Goal: Information Seeking & Learning: Learn about a topic

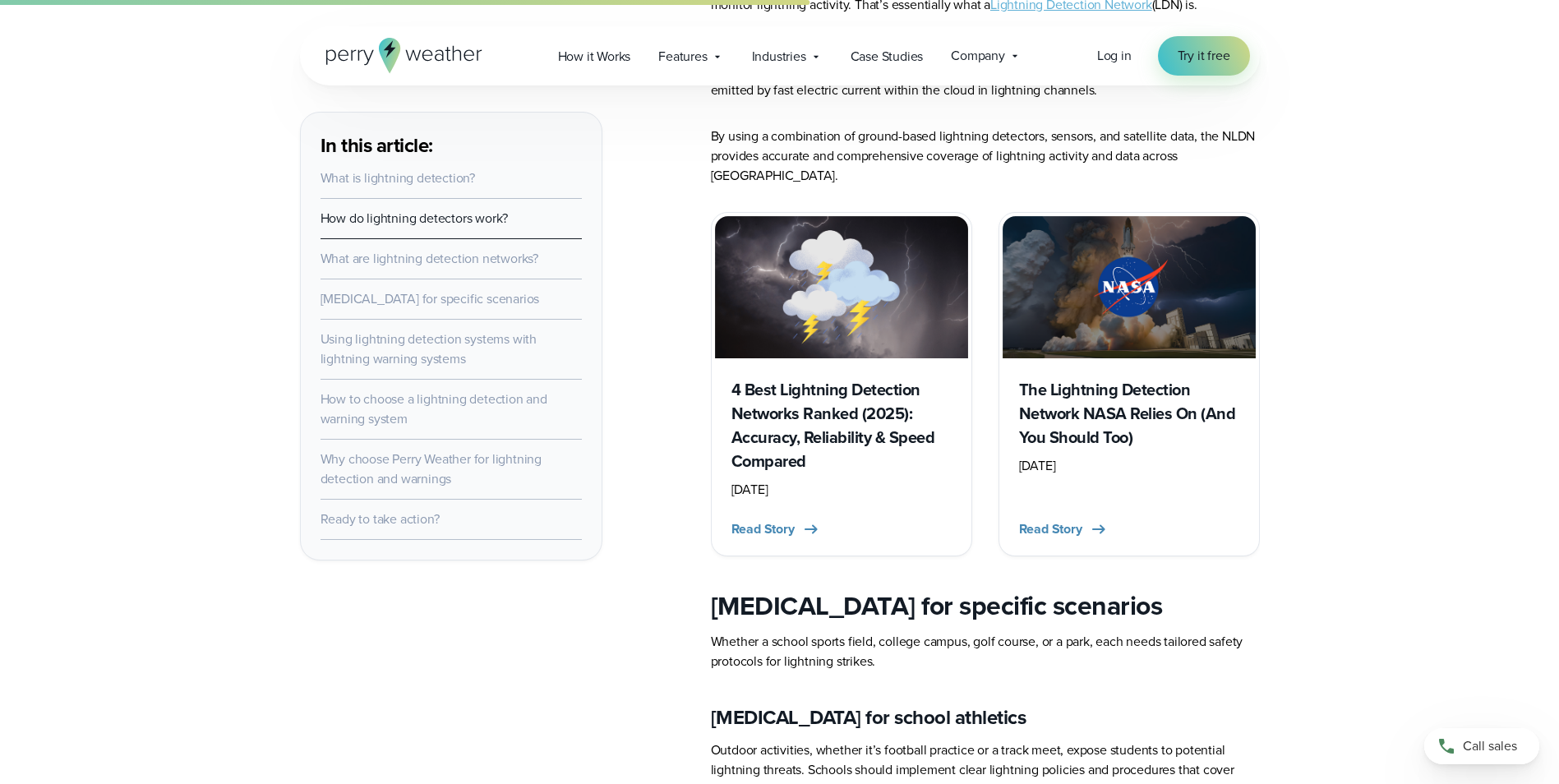
scroll to position [1890, 0]
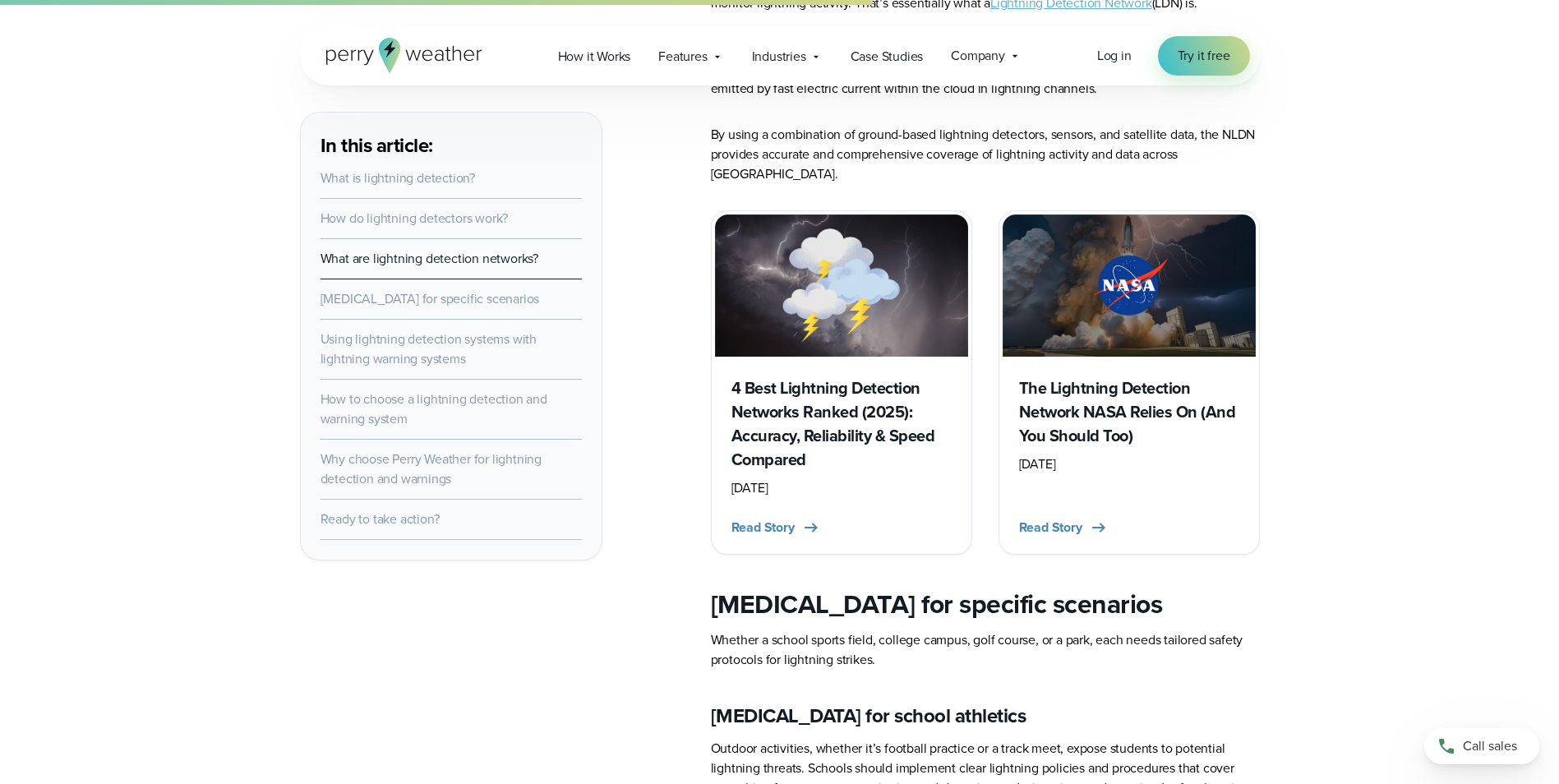
click at [798, 403] on h3 "4 Best Lightning Detection Networks Ranked (2025): Accuracy, Reliability & Spee…" at bounding box center [841, 424] width 220 height 95
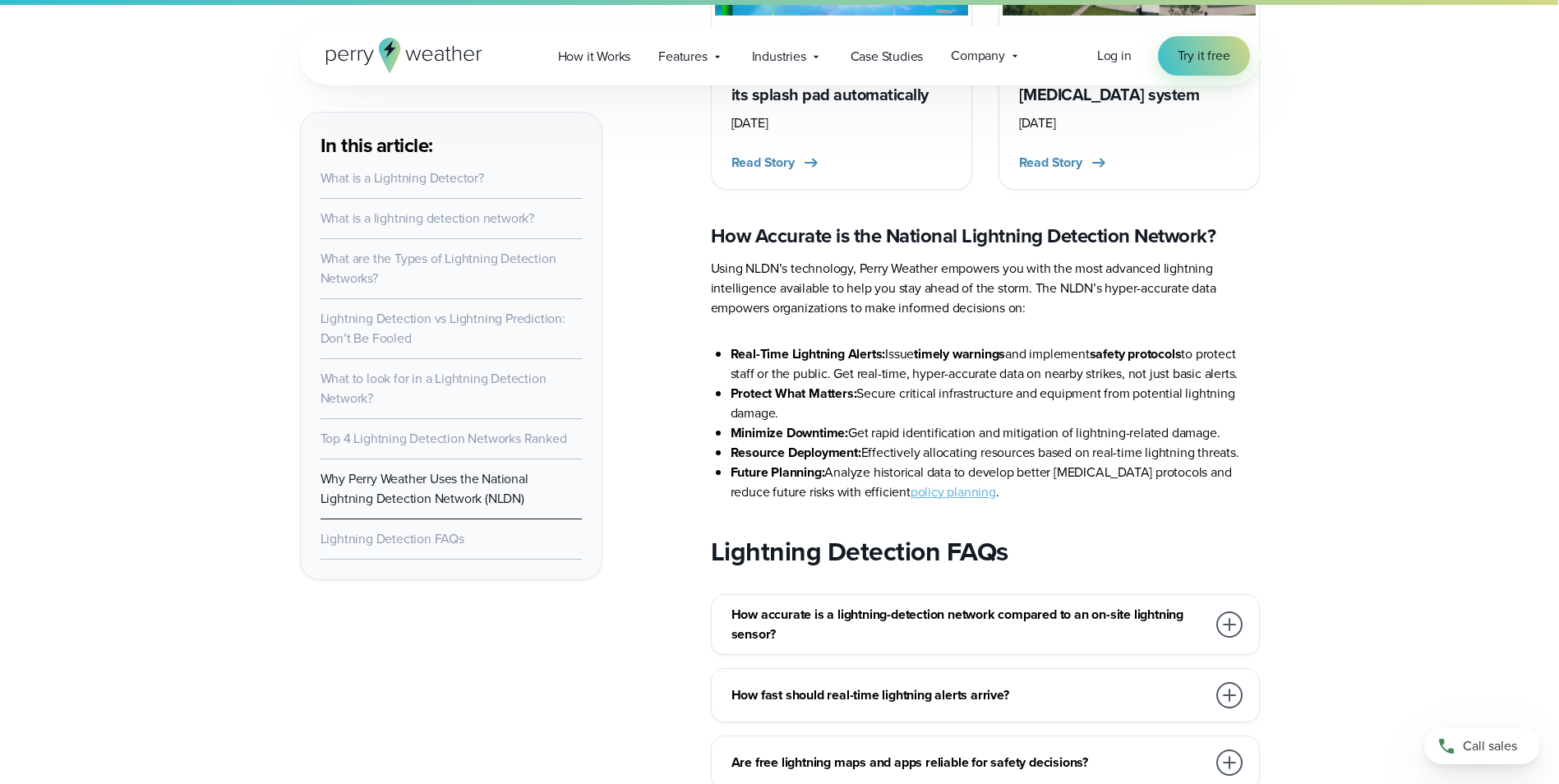
scroll to position [9697, 0]
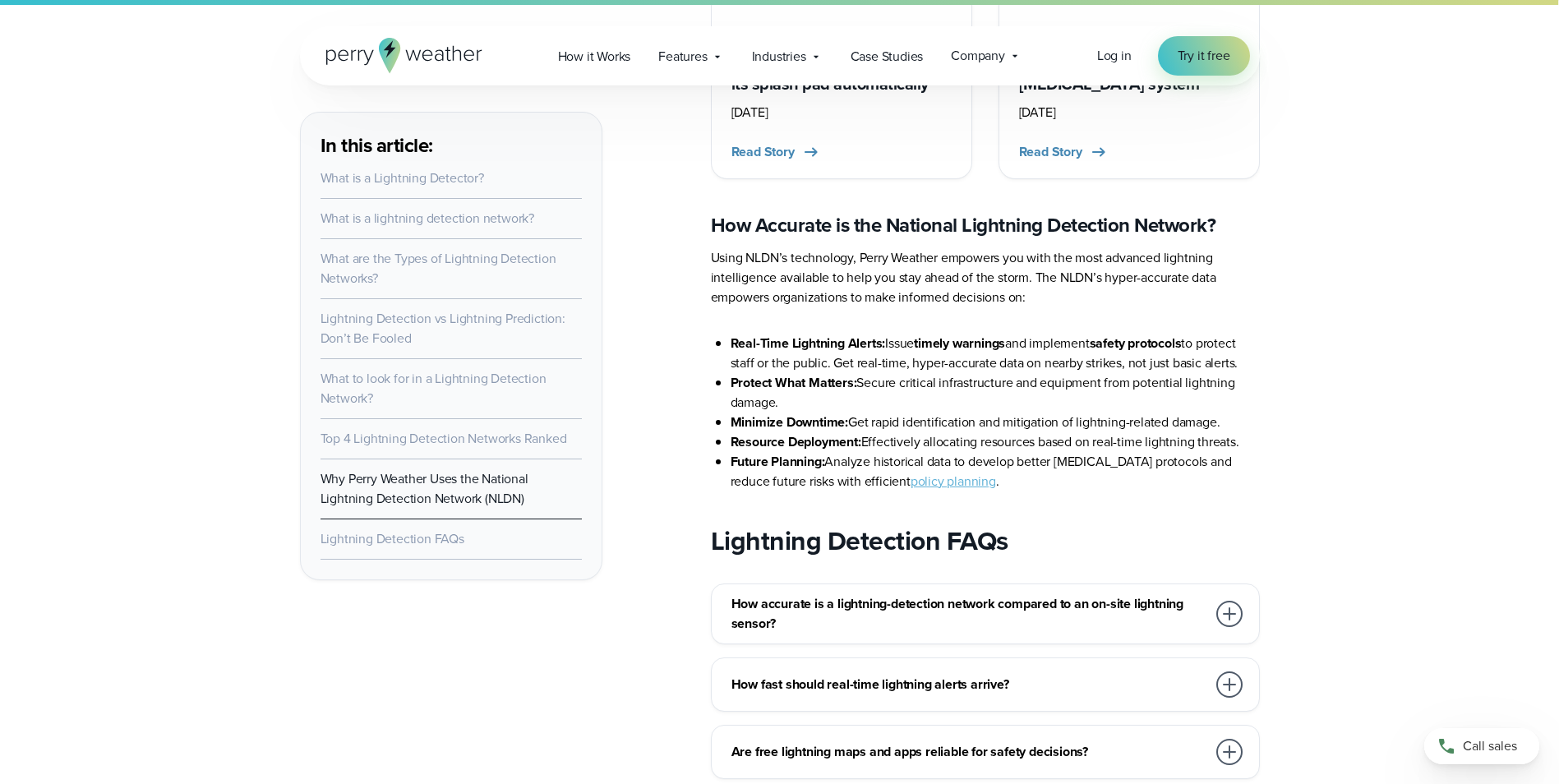
click at [1227, 601] on div at bounding box center [1230, 614] width 26 height 26
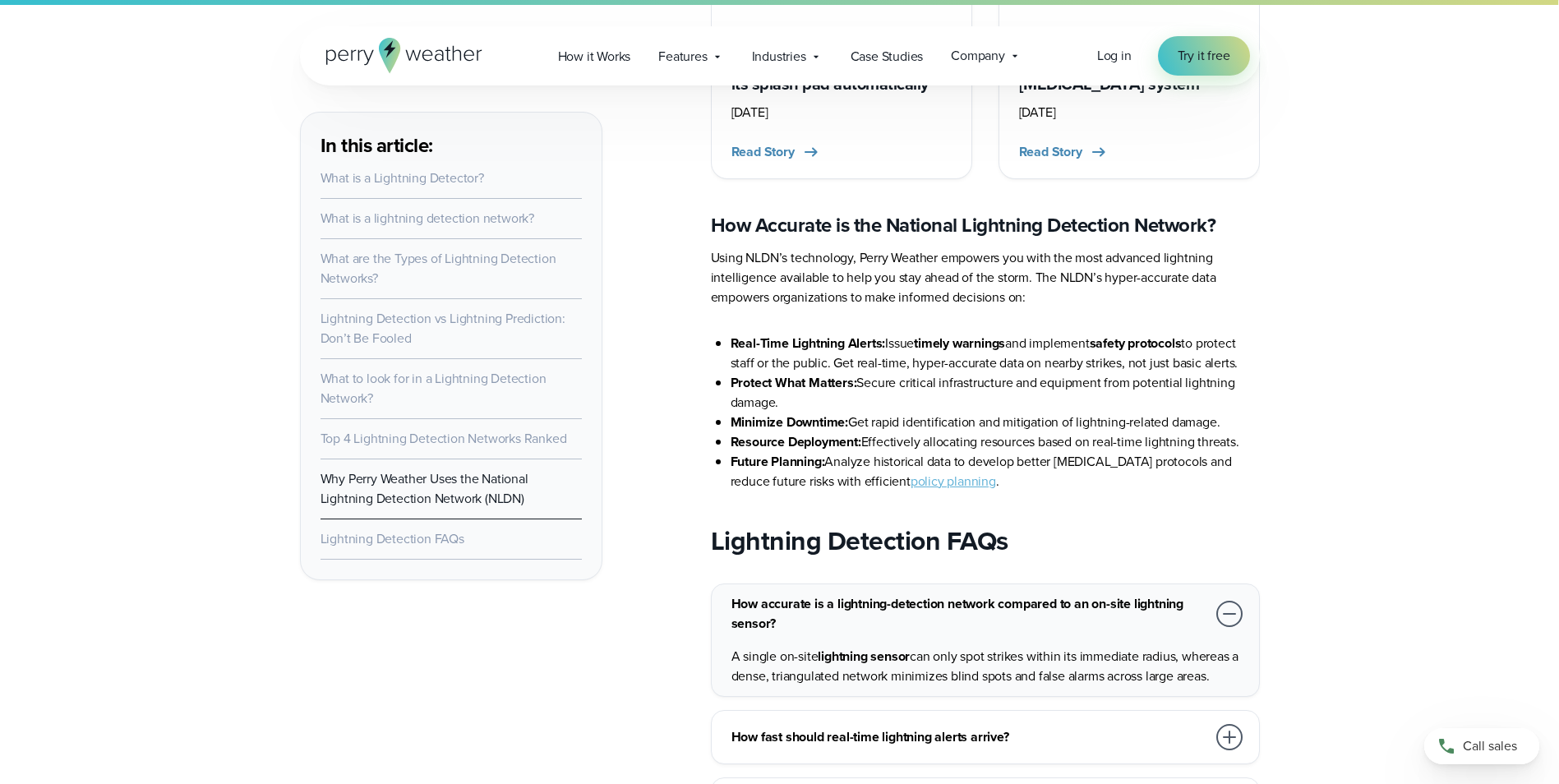
click at [1227, 601] on div at bounding box center [1230, 614] width 26 height 26
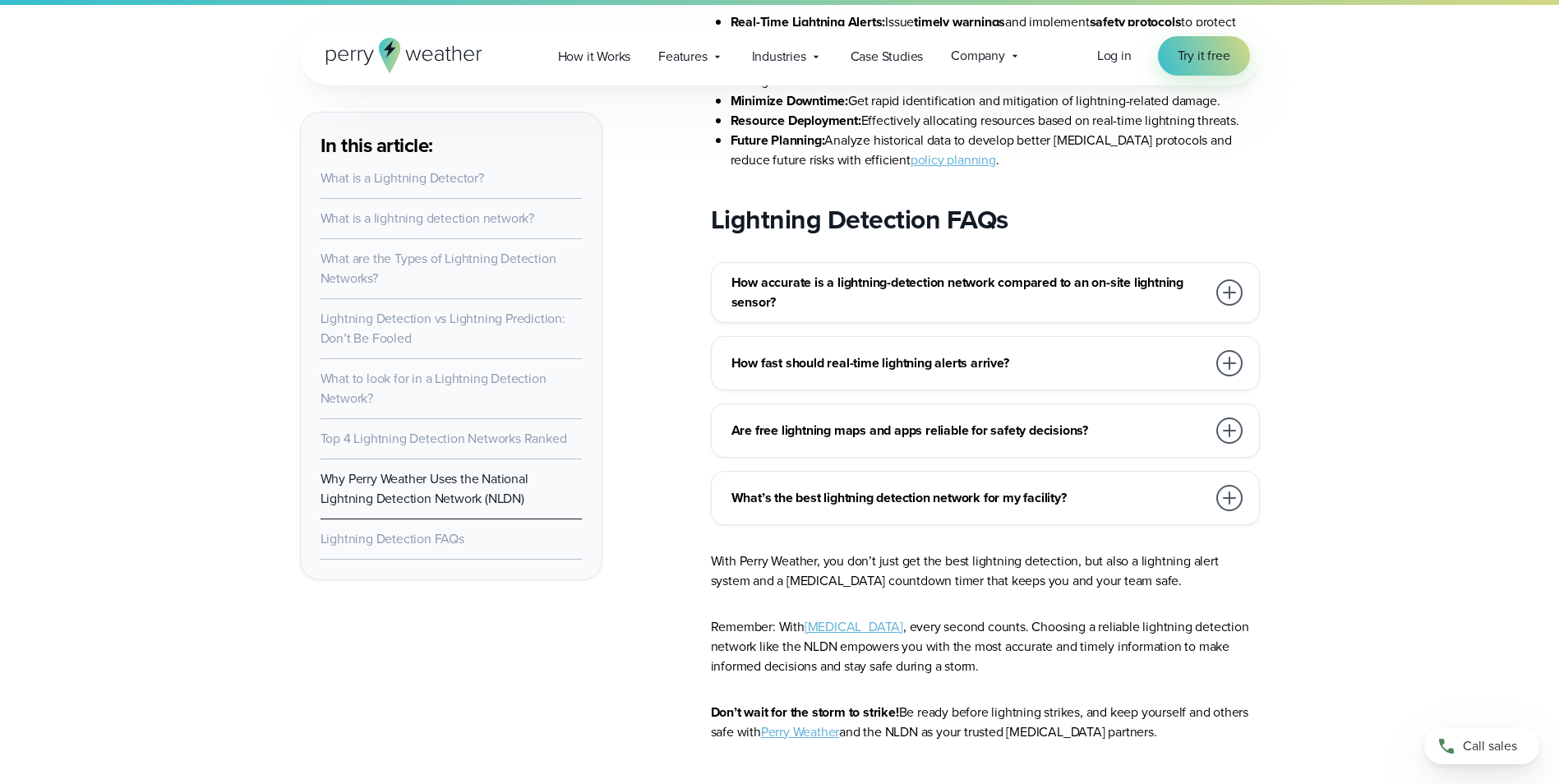
scroll to position [10025, 0]
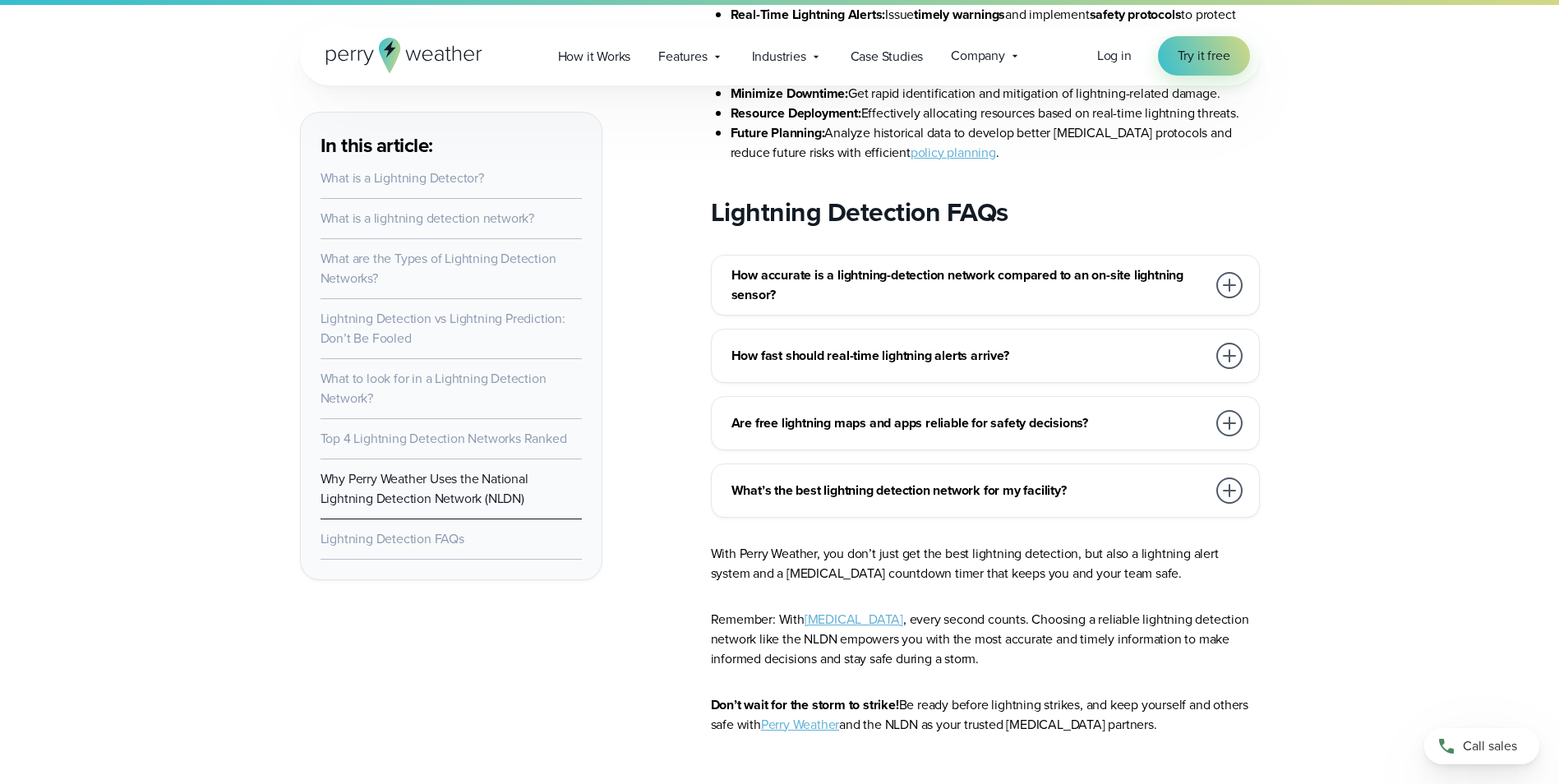
click at [1218, 410] on div at bounding box center [1230, 423] width 26 height 26
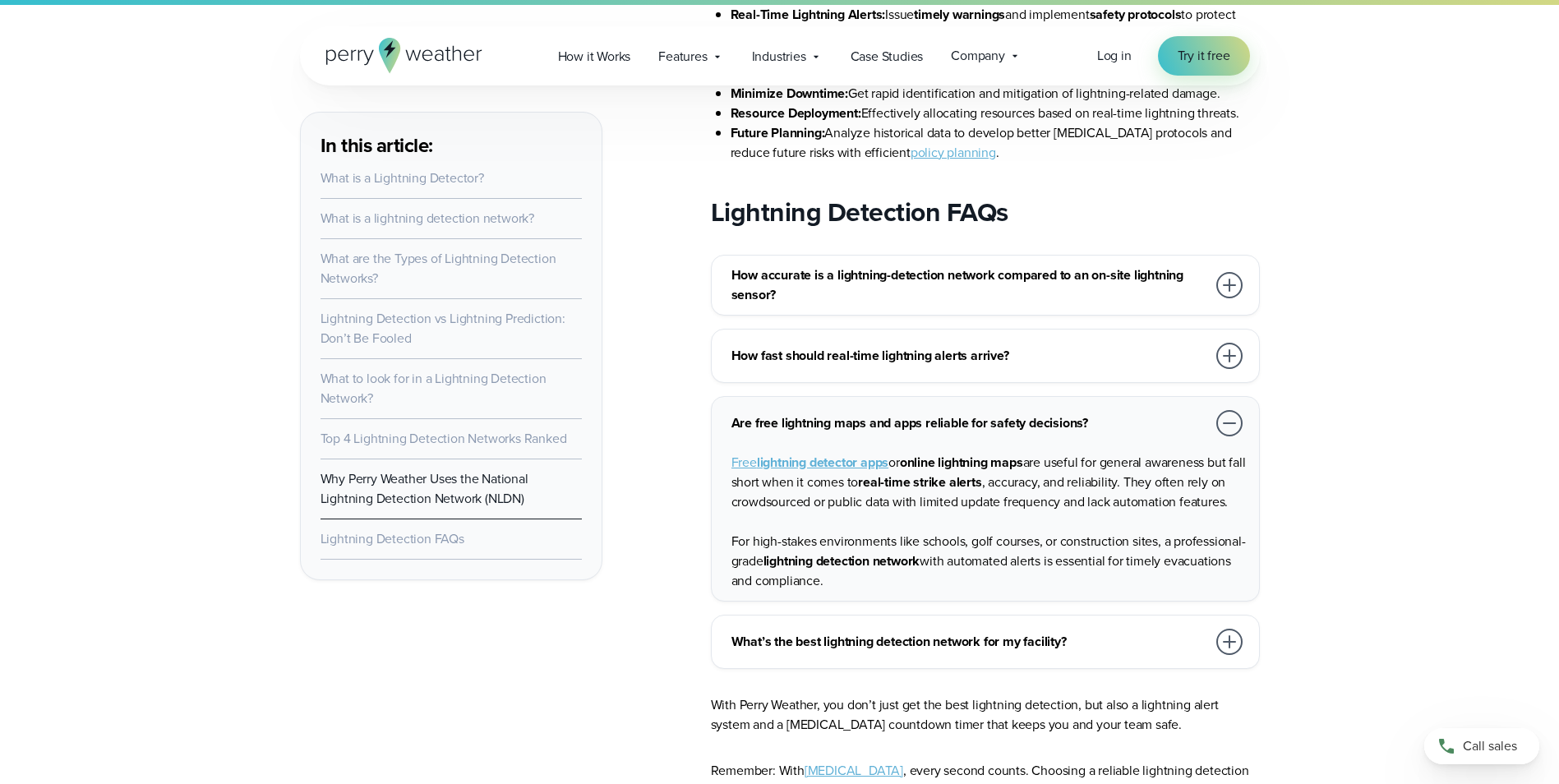
click at [1214, 407] on div at bounding box center [1230, 423] width 33 height 33
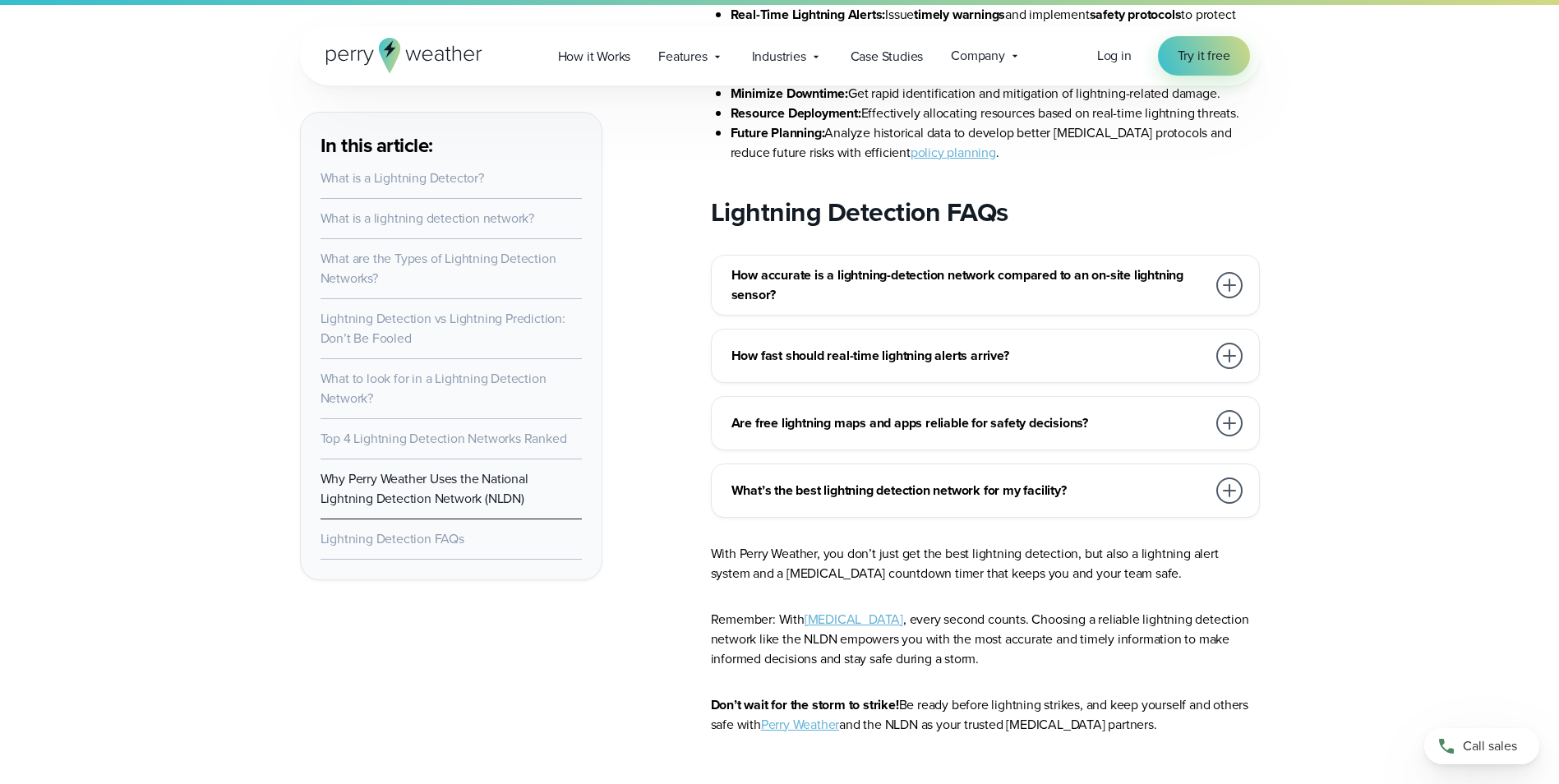
click at [1214, 407] on div at bounding box center [1230, 423] width 33 height 33
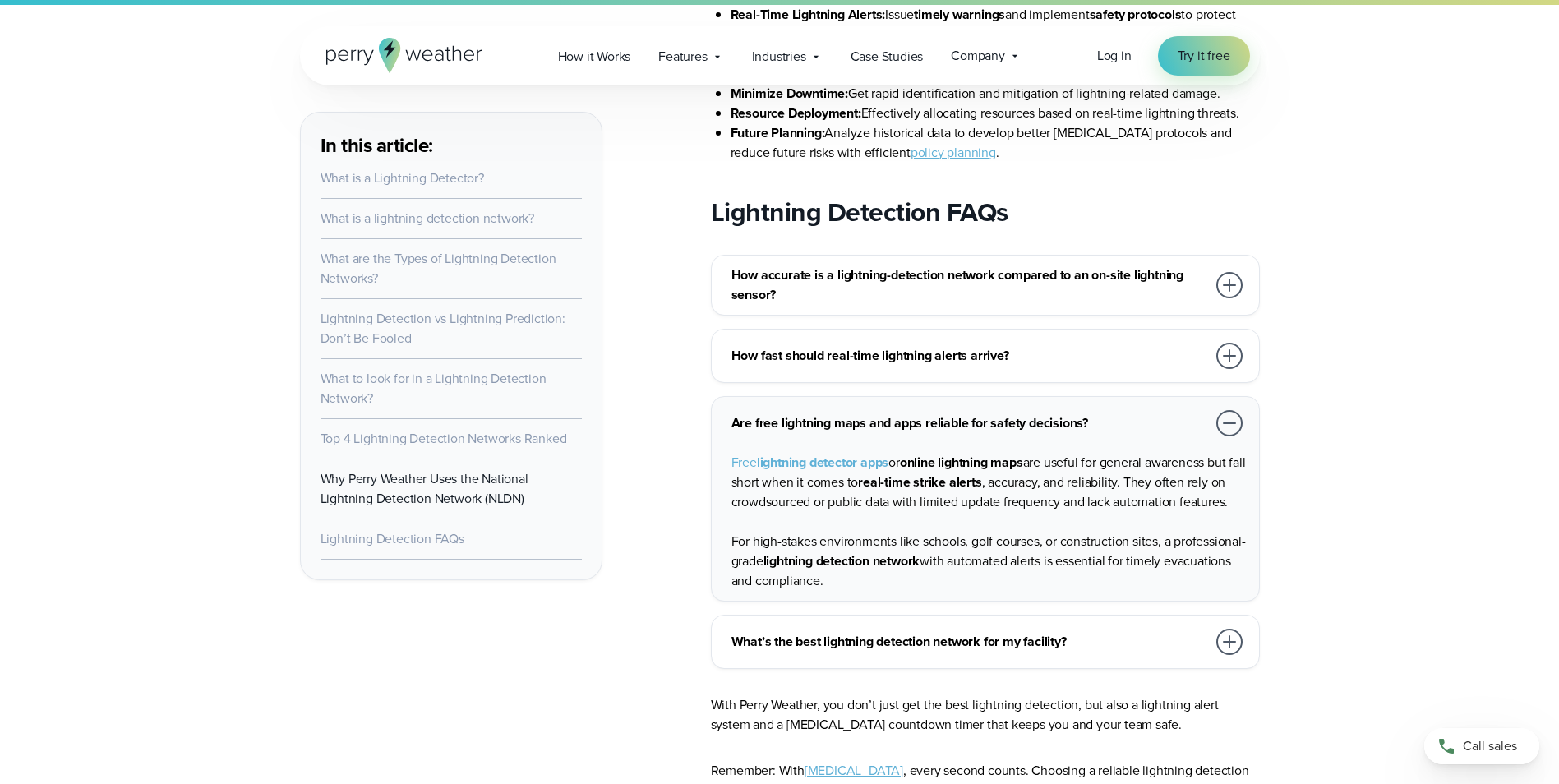
click at [1222, 410] on div at bounding box center [1230, 423] width 26 height 26
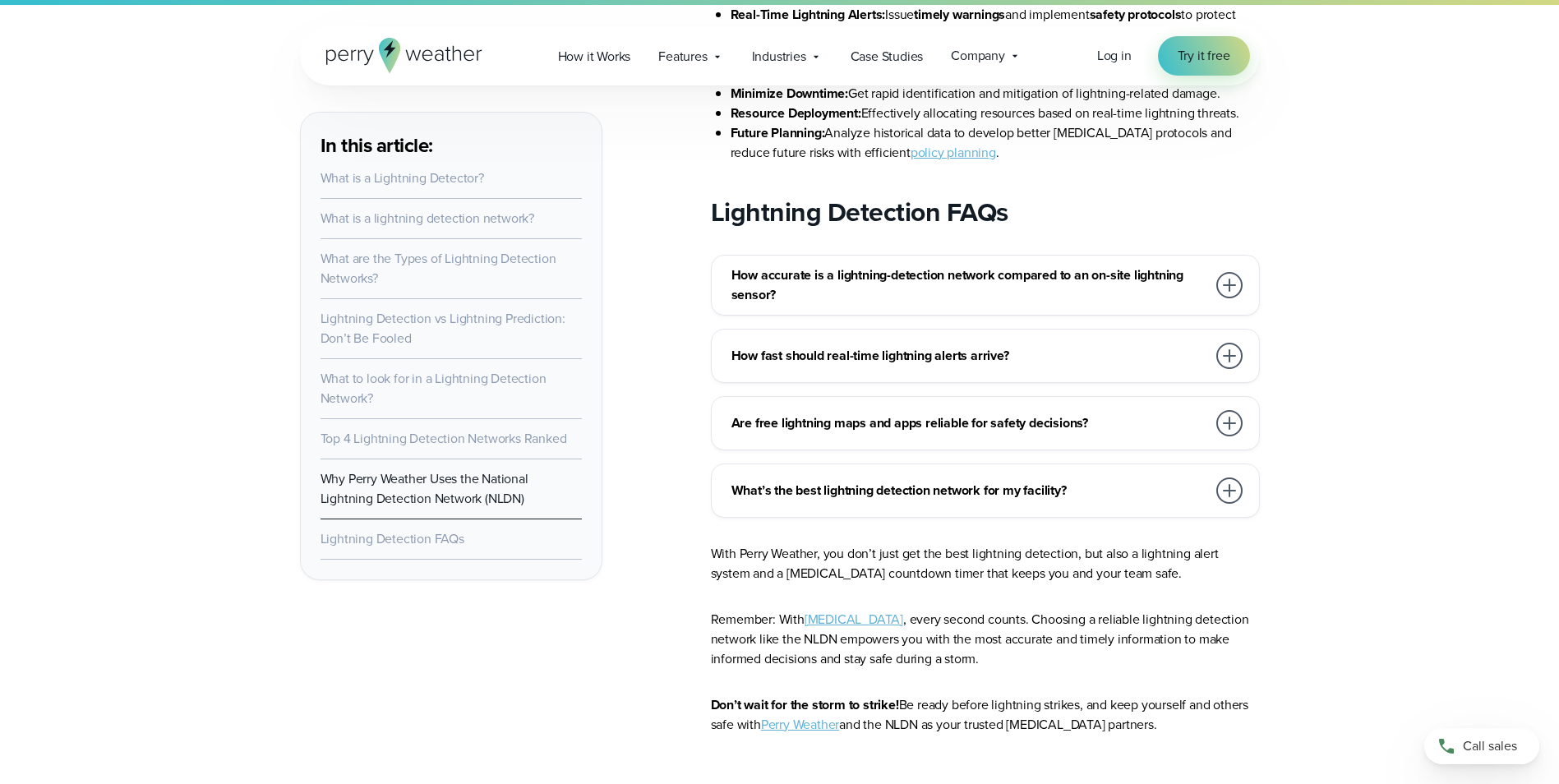
click at [836, 715] on link "Perry Weather" at bounding box center [799, 724] width 78 height 19
click at [446, 536] on link "Lightning Detection FAQs" at bounding box center [393, 539] width 144 height 19
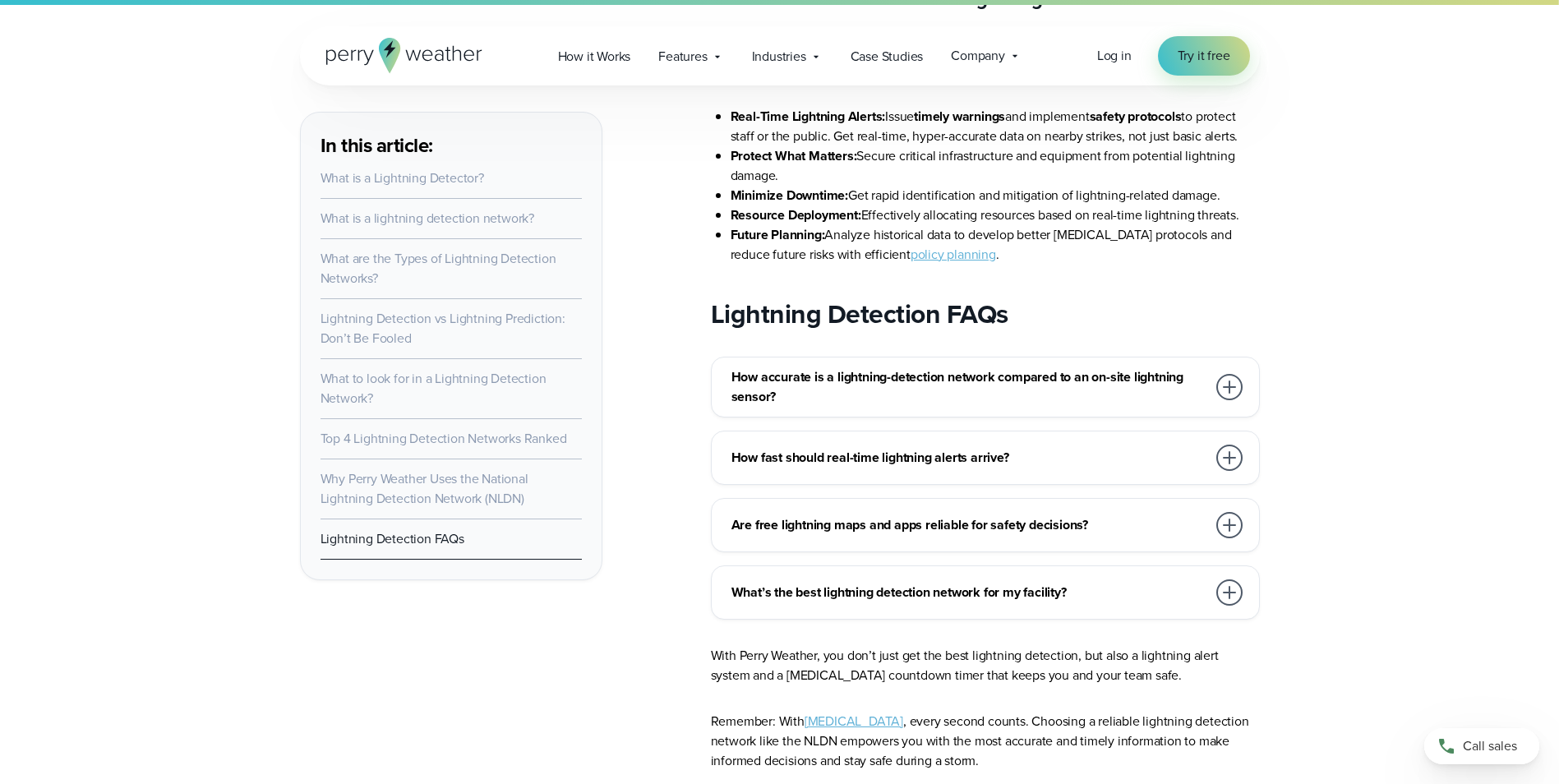
scroll to position [9627, 0]
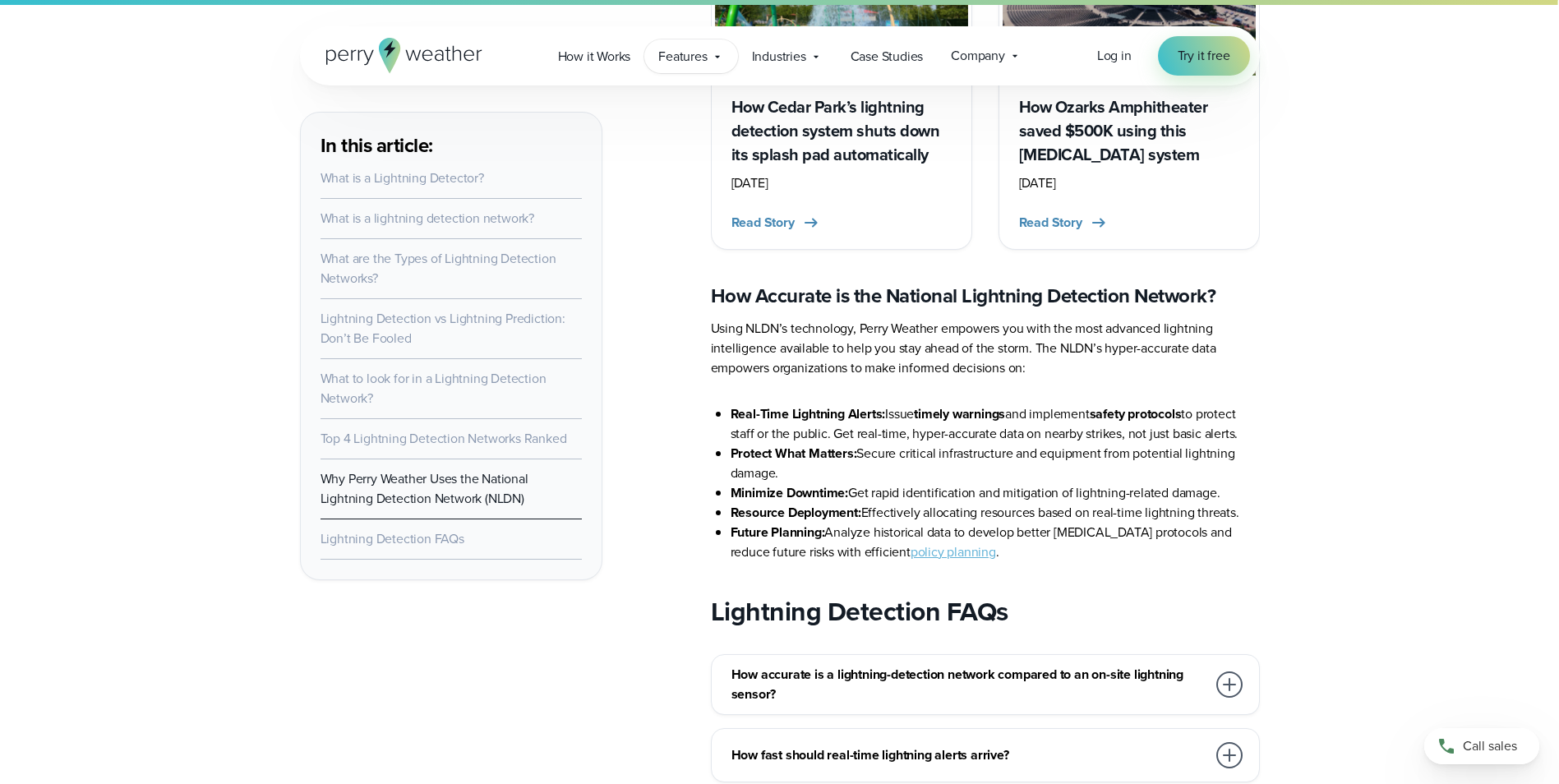
click at [684, 53] on span "Features" at bounding box center [683, 56] width 49 height 20
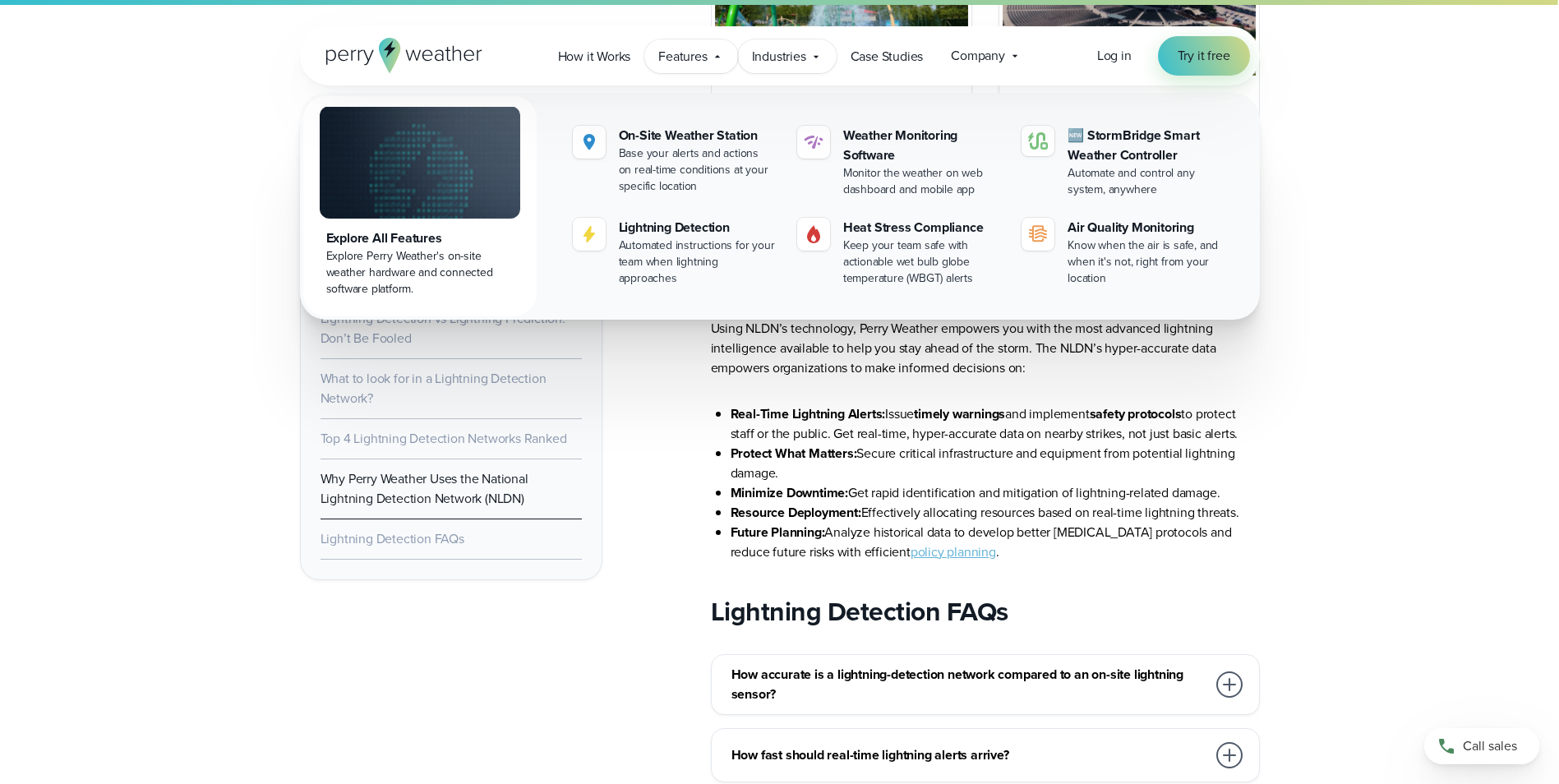
click at [788, 57] on span "Industries" at bounding box center [780, 56] width 54 height 20
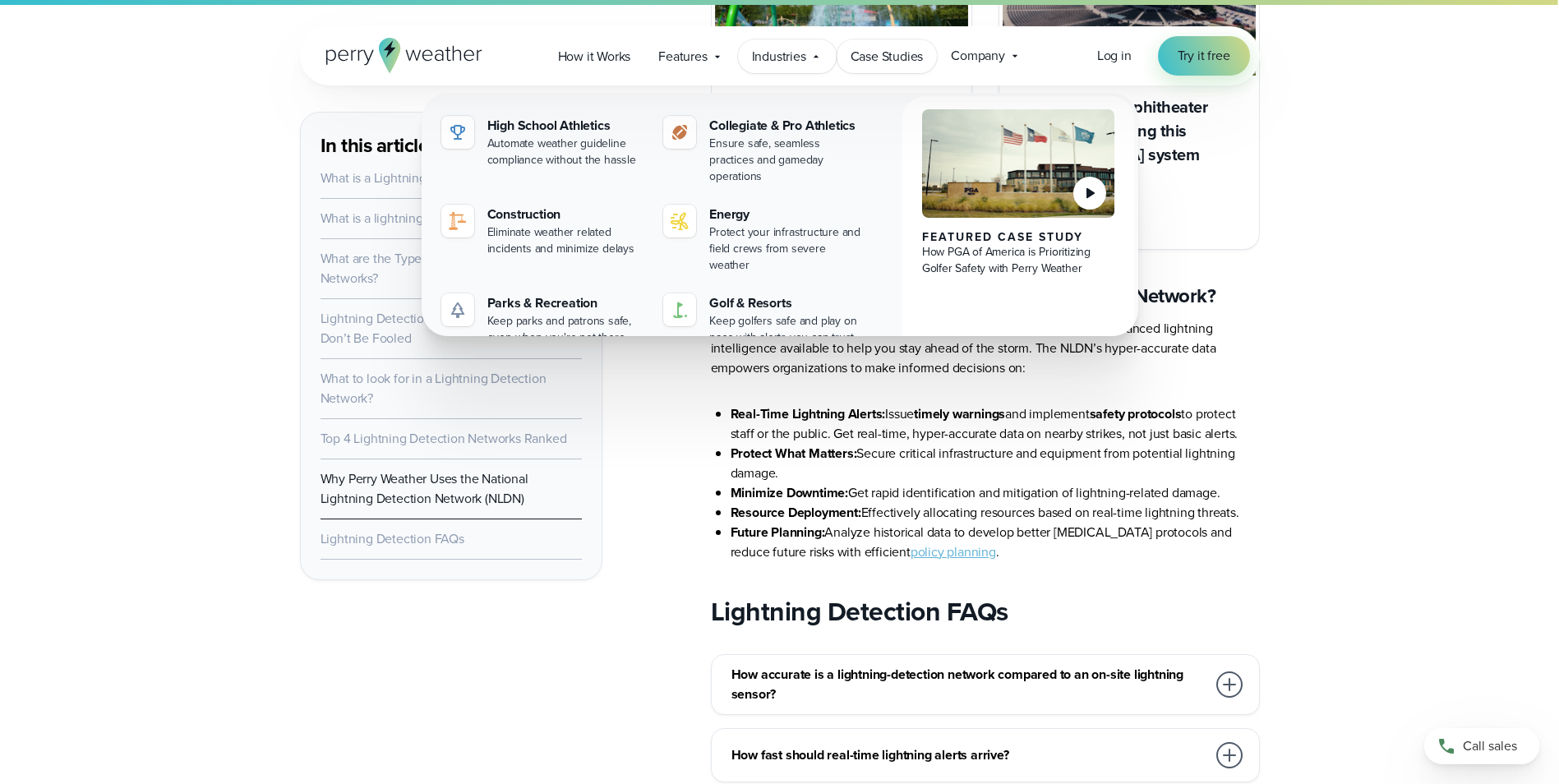
click at [869, 54] on span "Case Studies" at bounding box center [887, 56] width 73 height 20
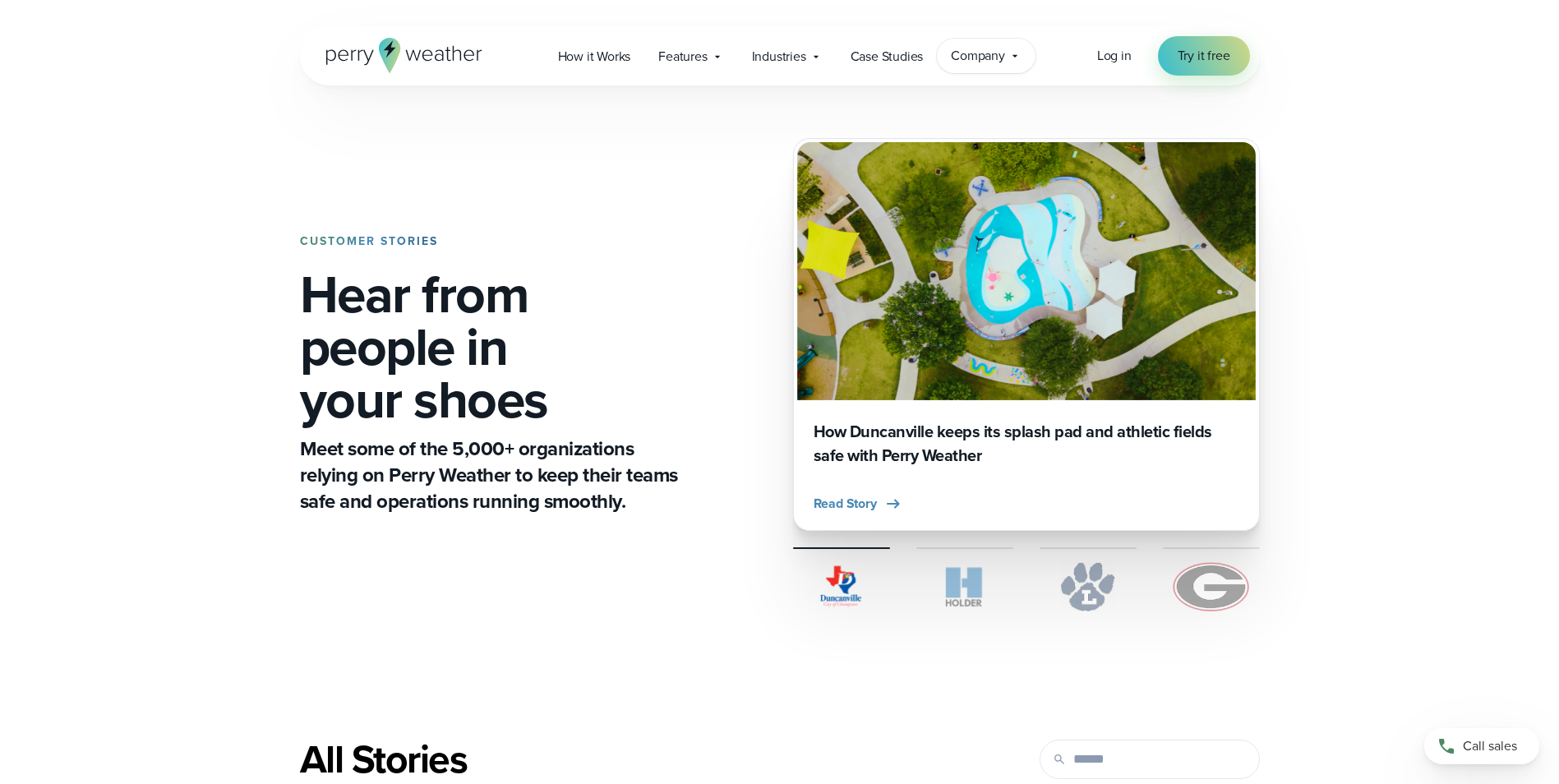
click at [984, 59] on span "Company" at bounding box center [978, 55] width 54 height 20
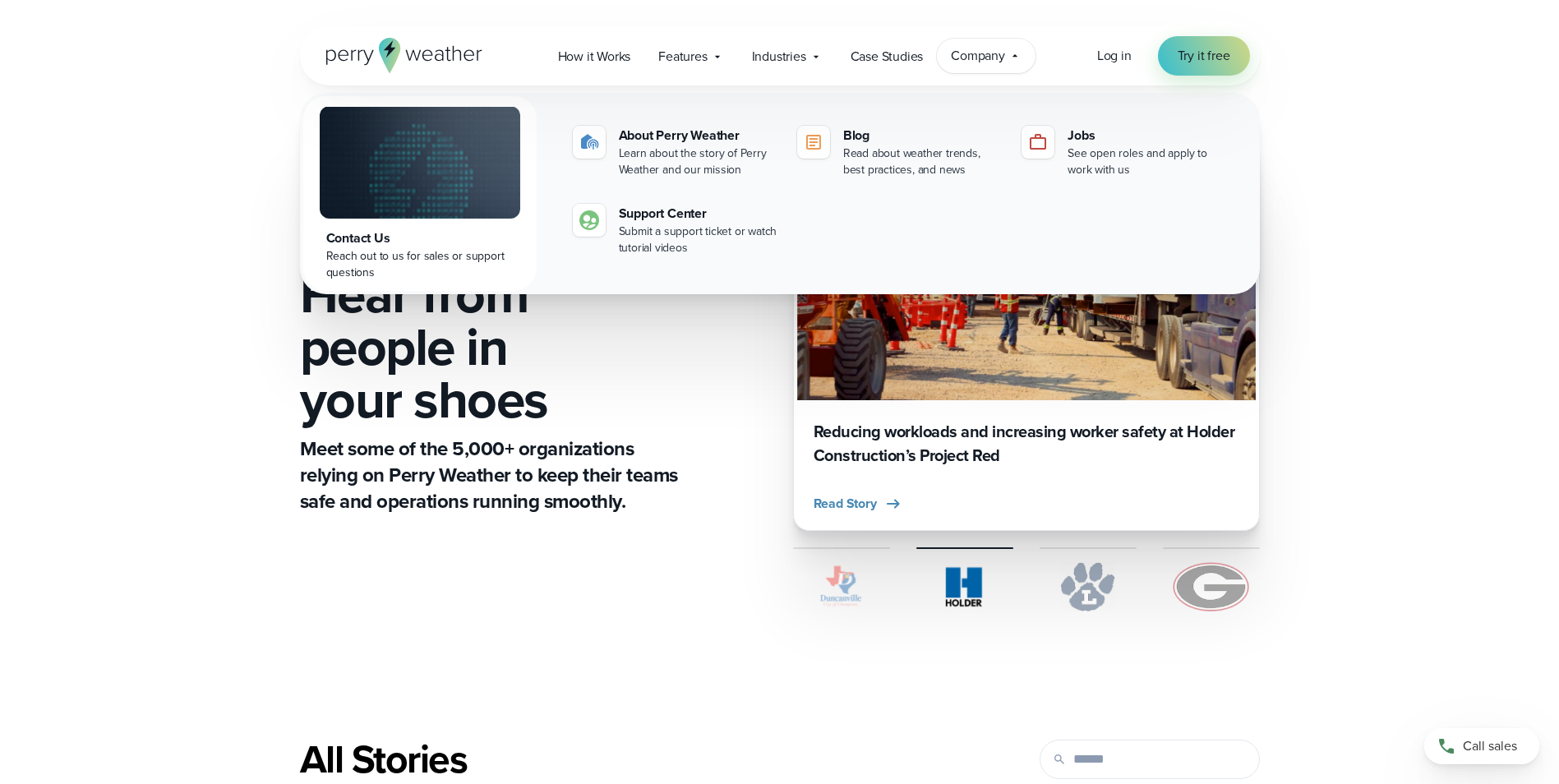
click at [750, 345] on div "CUSTOMER STORIES Hear from people in your shoes Meet some of the 5,000+ organiz…" at bounding box center [780, 374] width 960 height 578
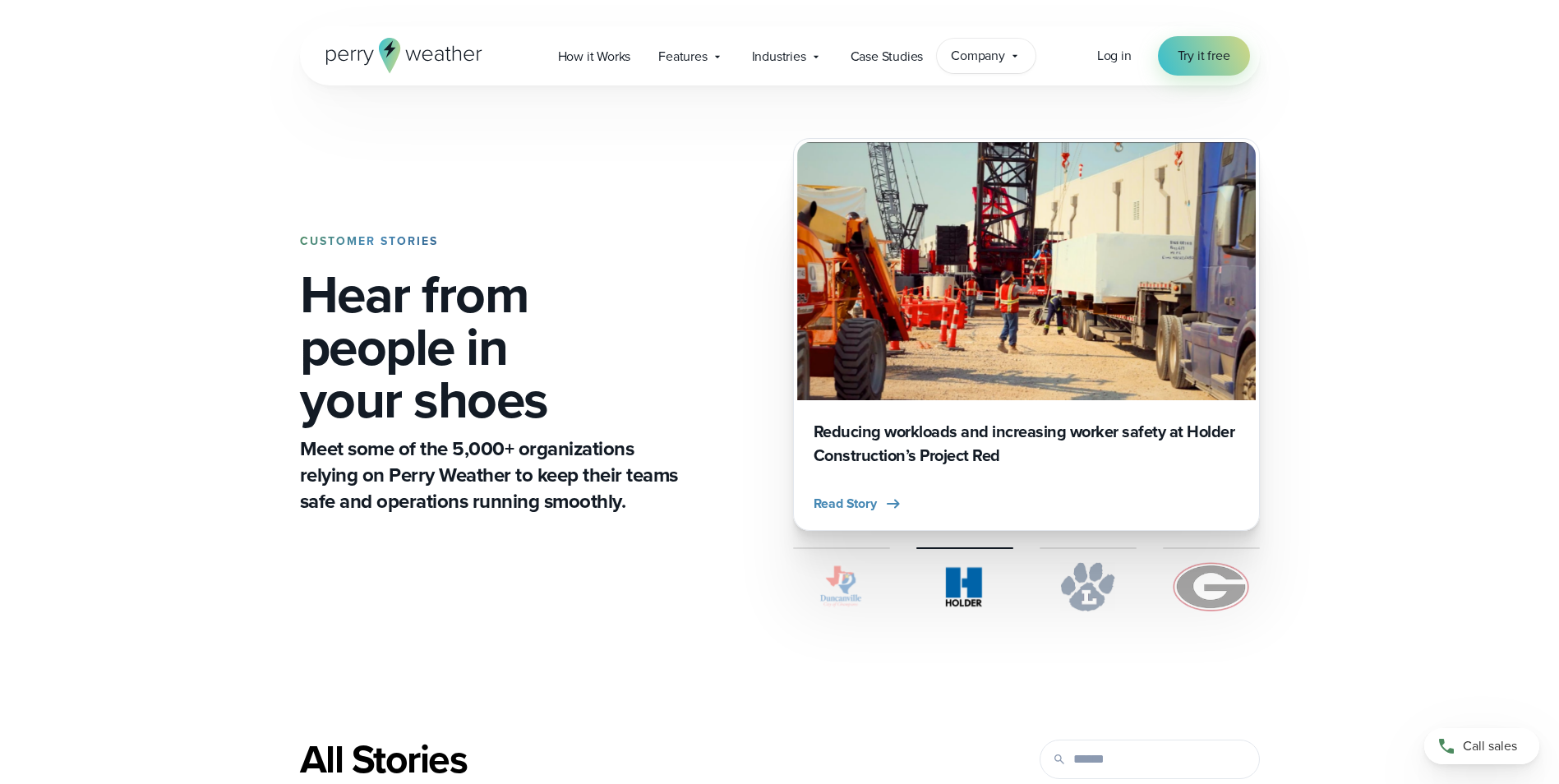
click at [992, 65] on div "Company Contact Us Reach out to us for sales or support questions" at bounding box center [985, 55] width 98 height 35
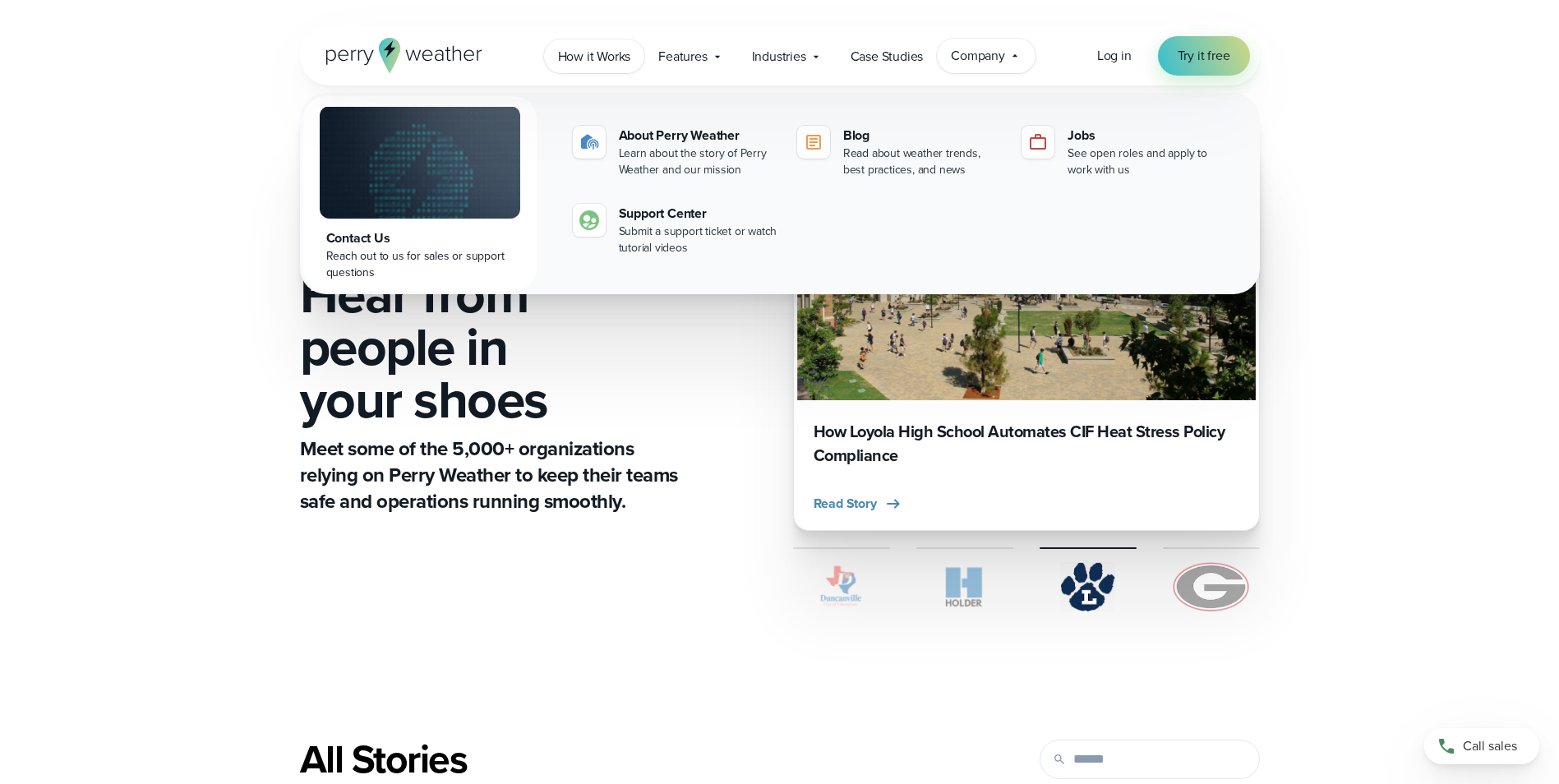
click at [621, 61] on span "How it Works" at bounding box center [594, 56] width 73 height 20
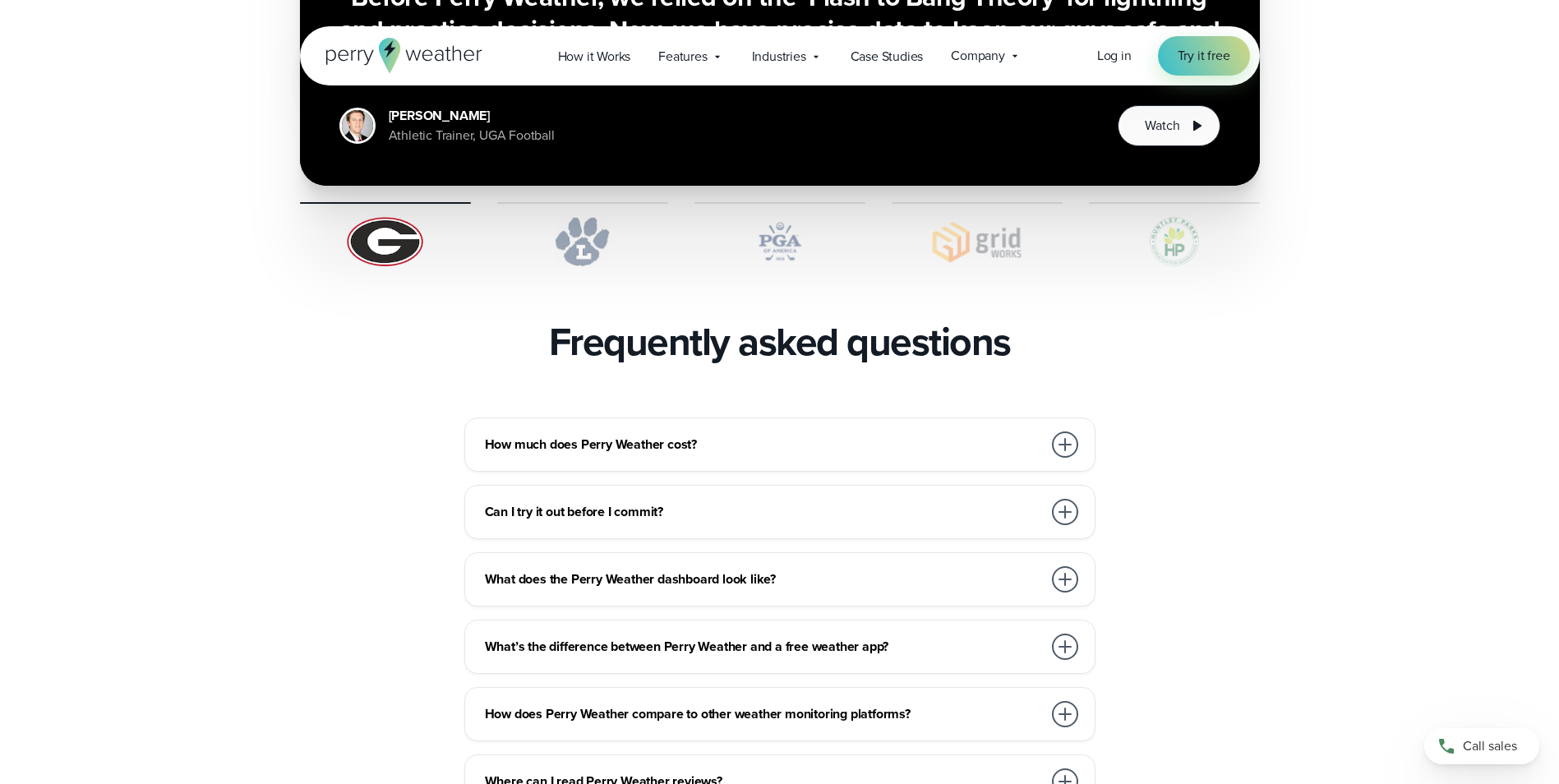
scroll to position [3369, 0]
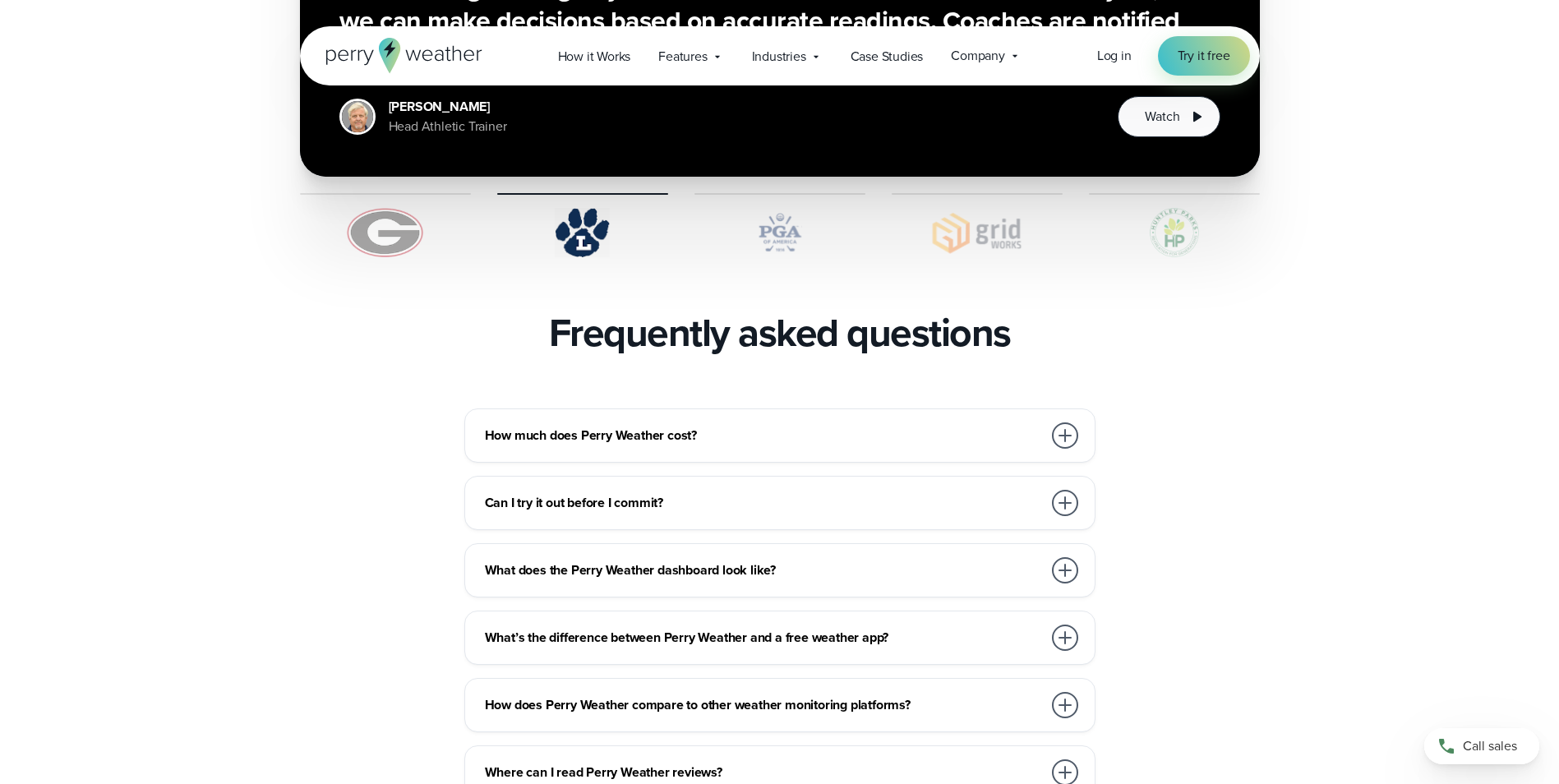
click at [1065, 422] on div at bounding box center [1065, 435] width 26 height 26
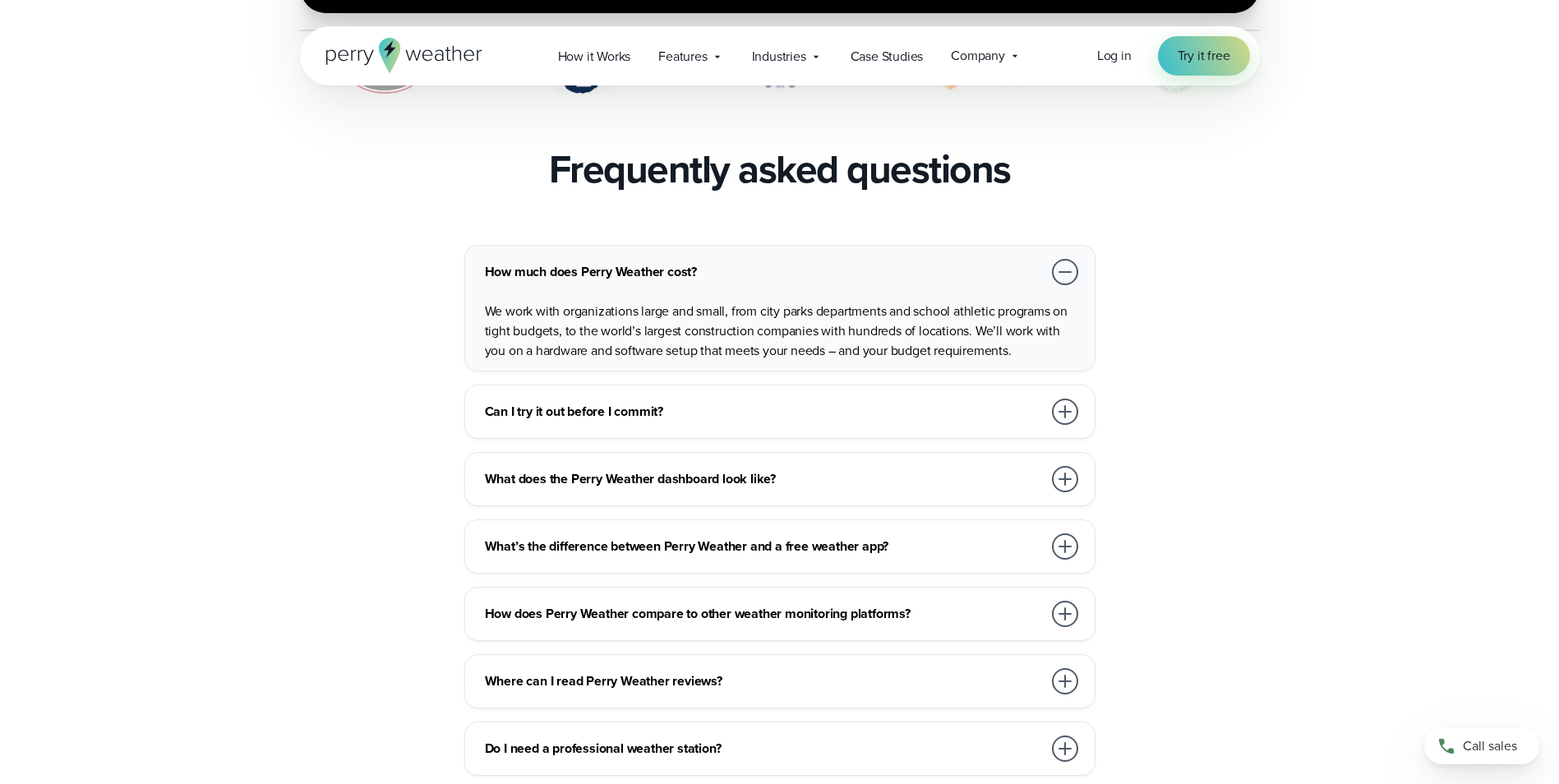
scroll to position [3534, 0]
click at [1067, 465] on div at bounding box center [1065, 478] width 26 height 26
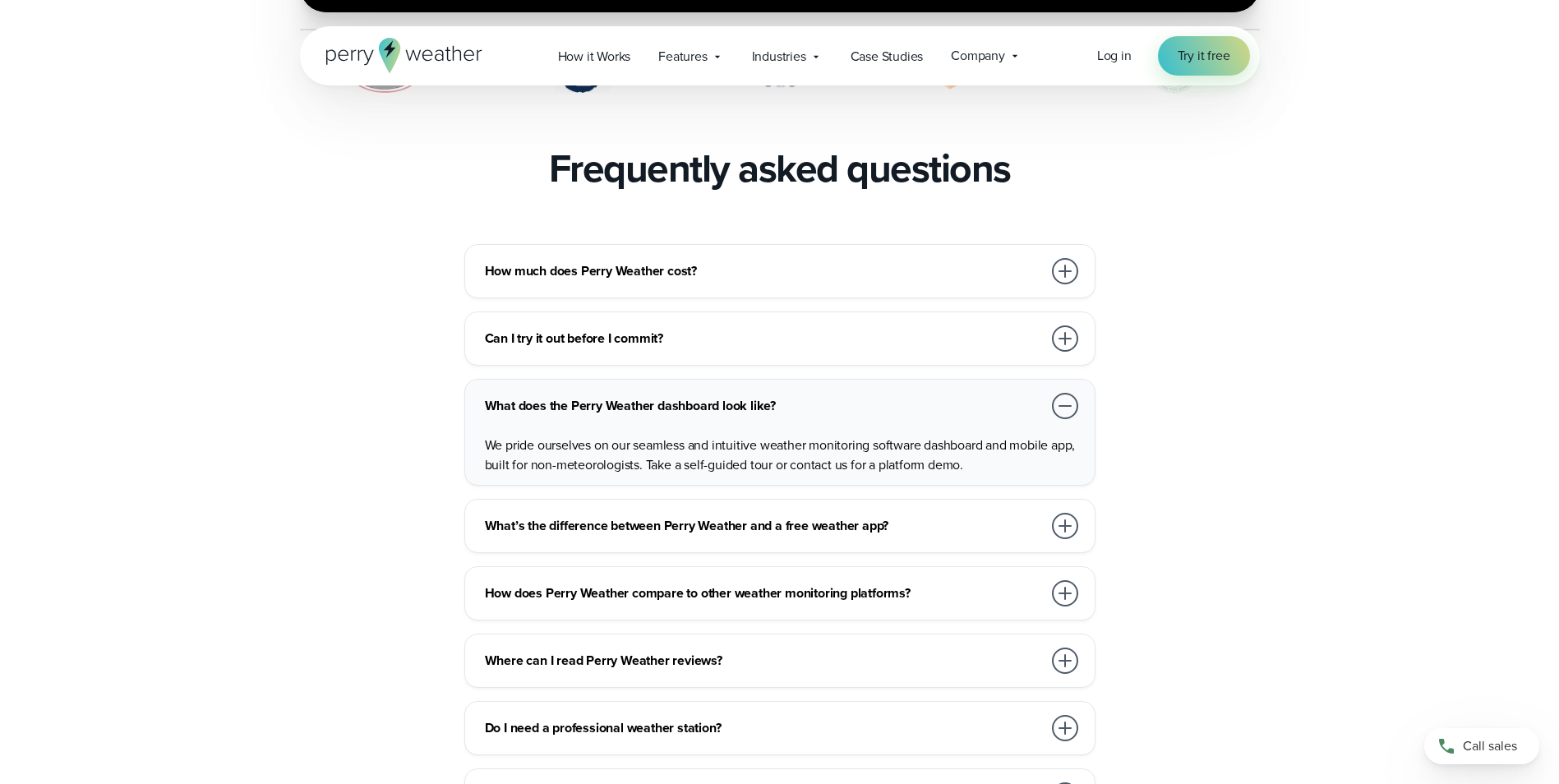
click at [1073, 326] on div at bounding box center [1065, 339] width 26 height 26
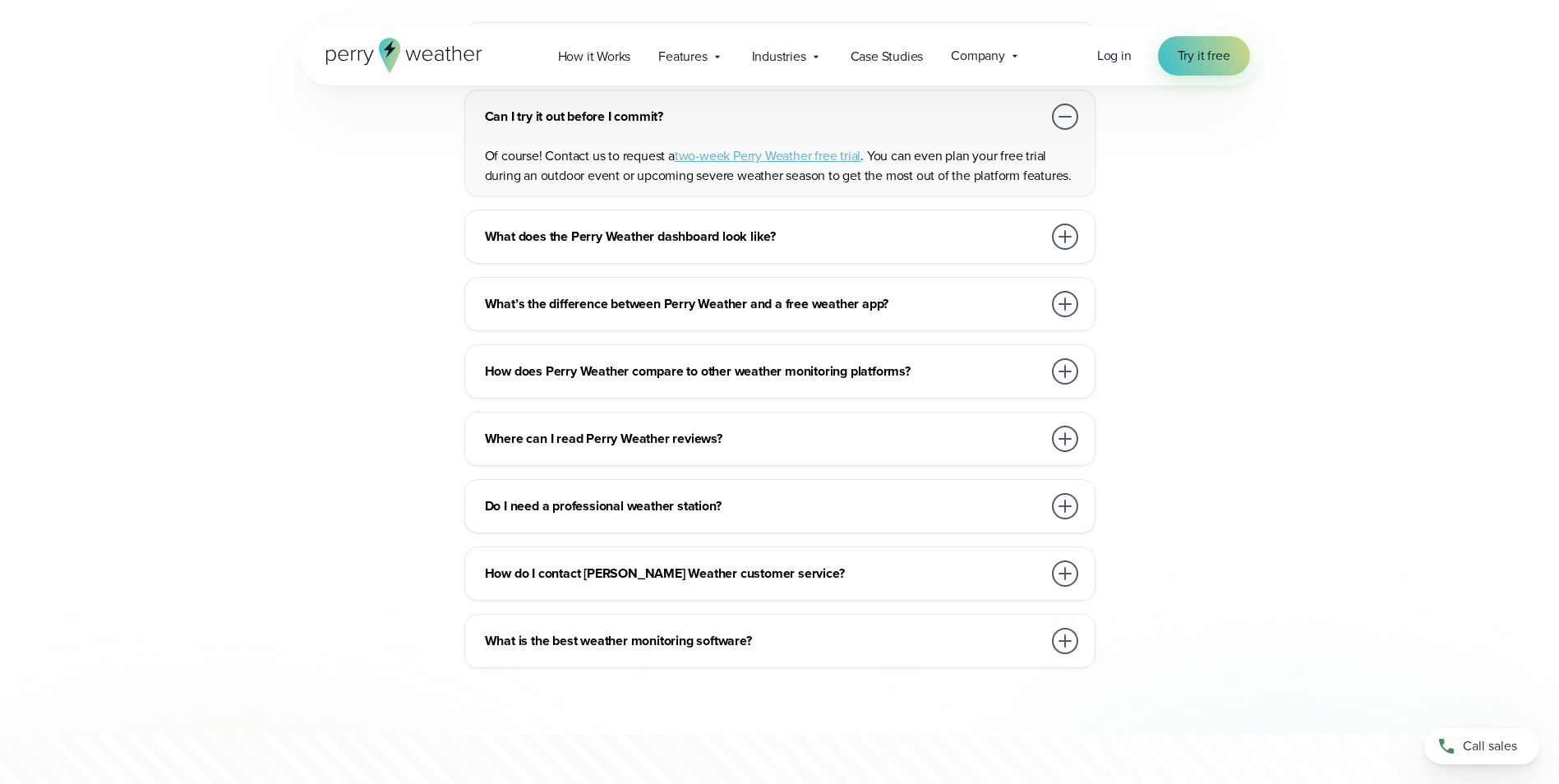
scroll to position [3781, 0]
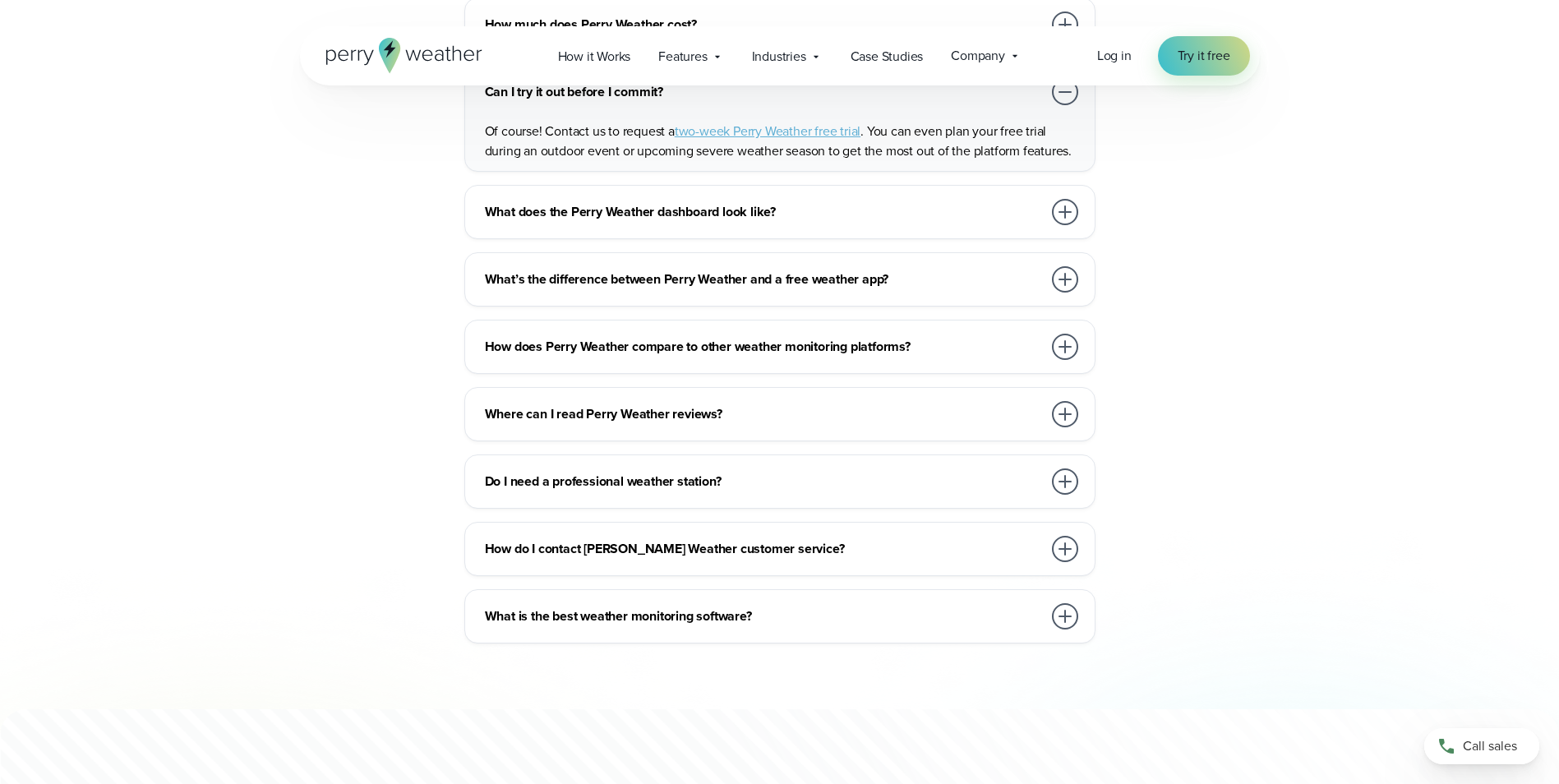
click at [1062, 469] on div at bounding box center [1065, 482] width 26 height 26
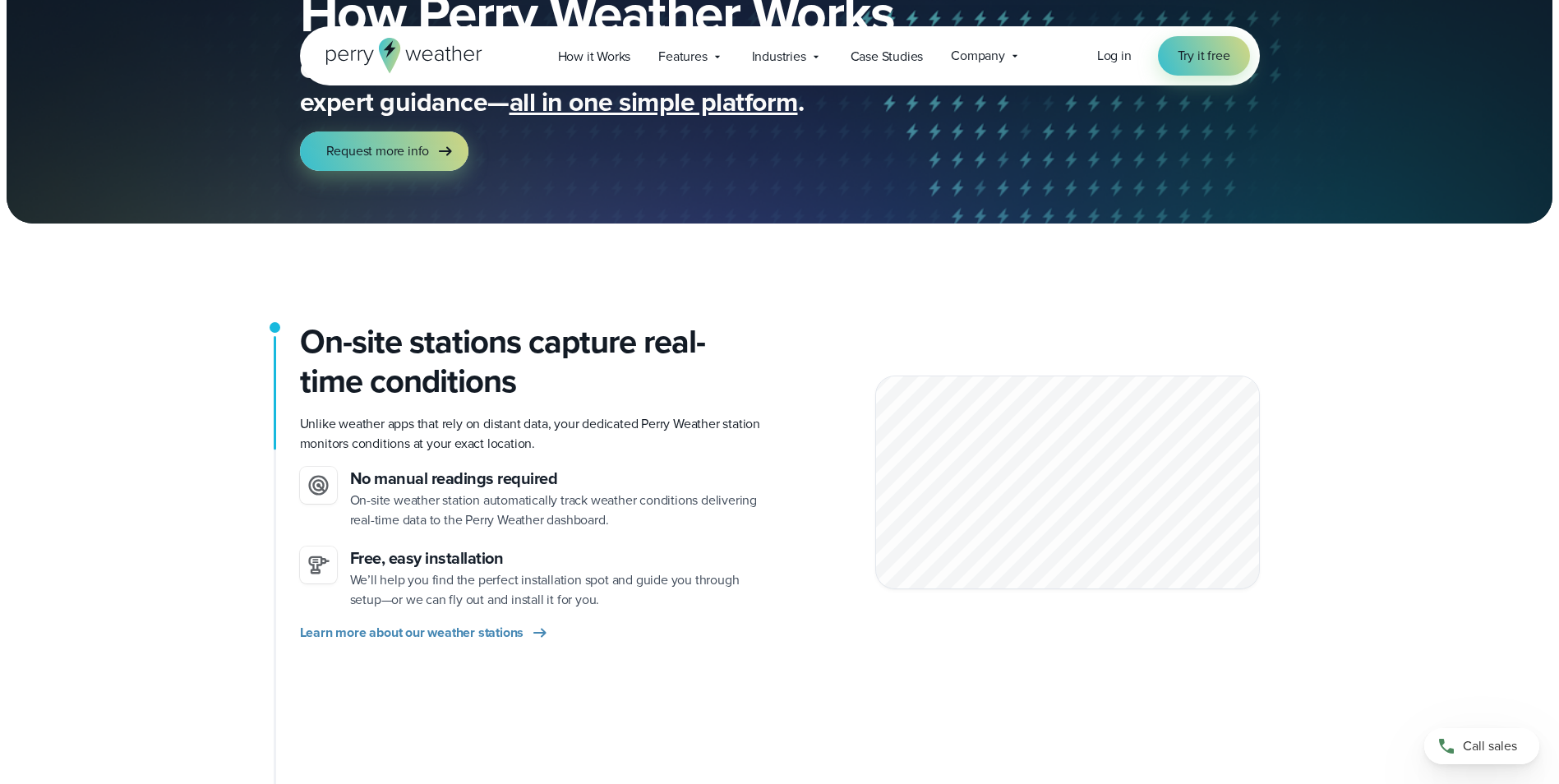
scroll to position [0, 0]
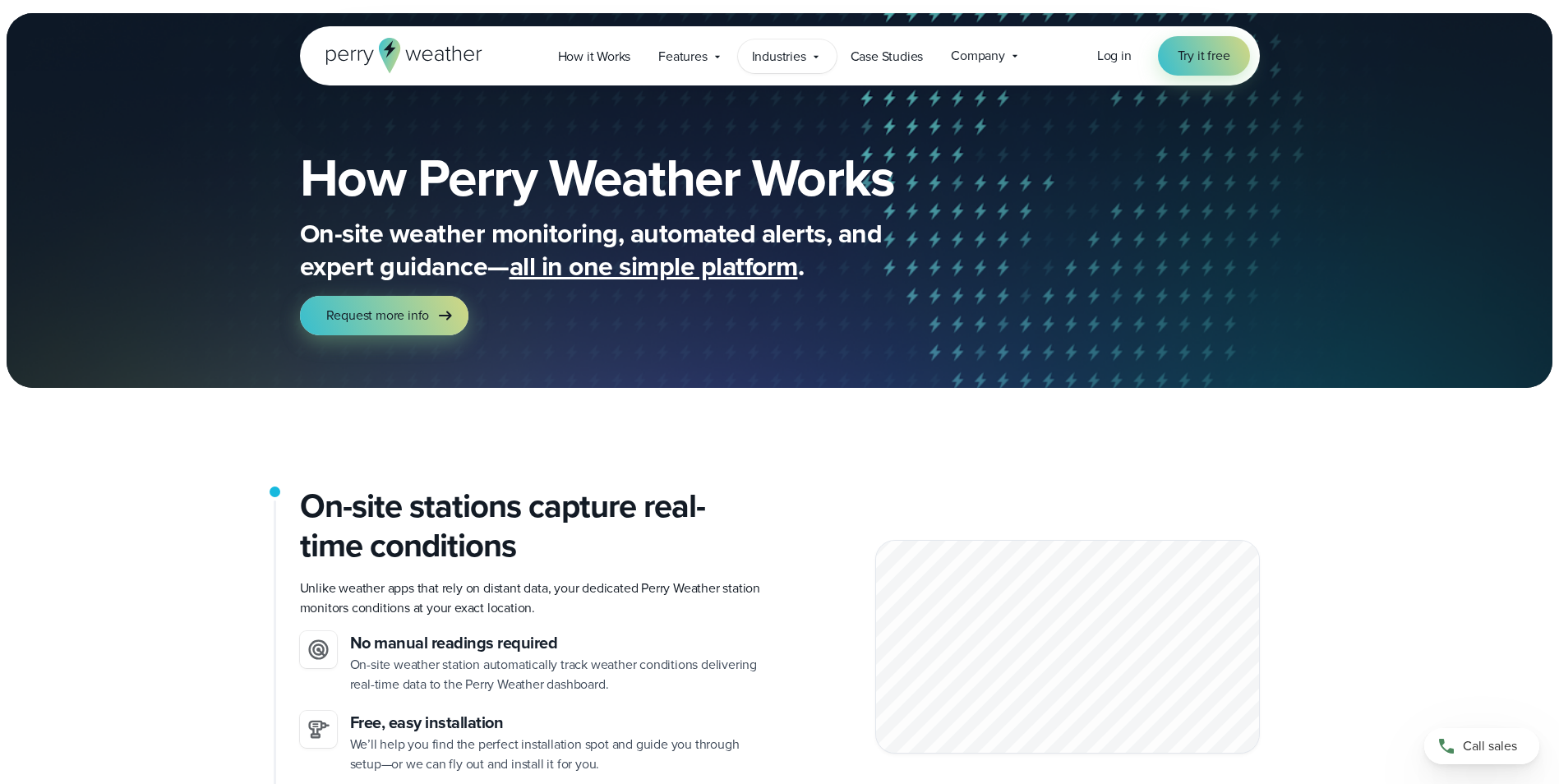
click at [772, 64] on span "Industries" at bounding box center [780, 56] width 54 height 20
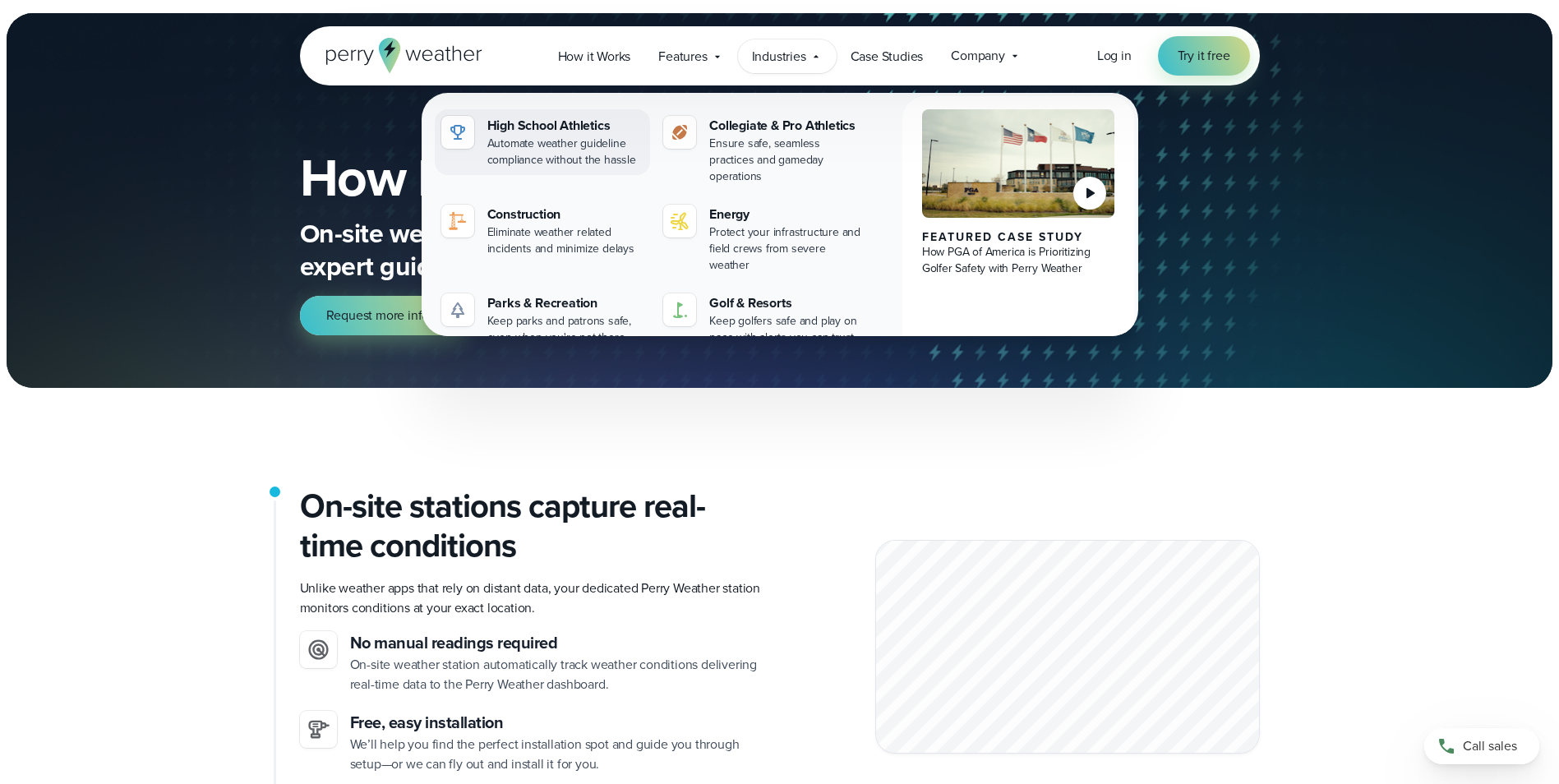
click at [582, 123] on div "High School Athletics" at bounding box center [566, 125] width 157 height 20
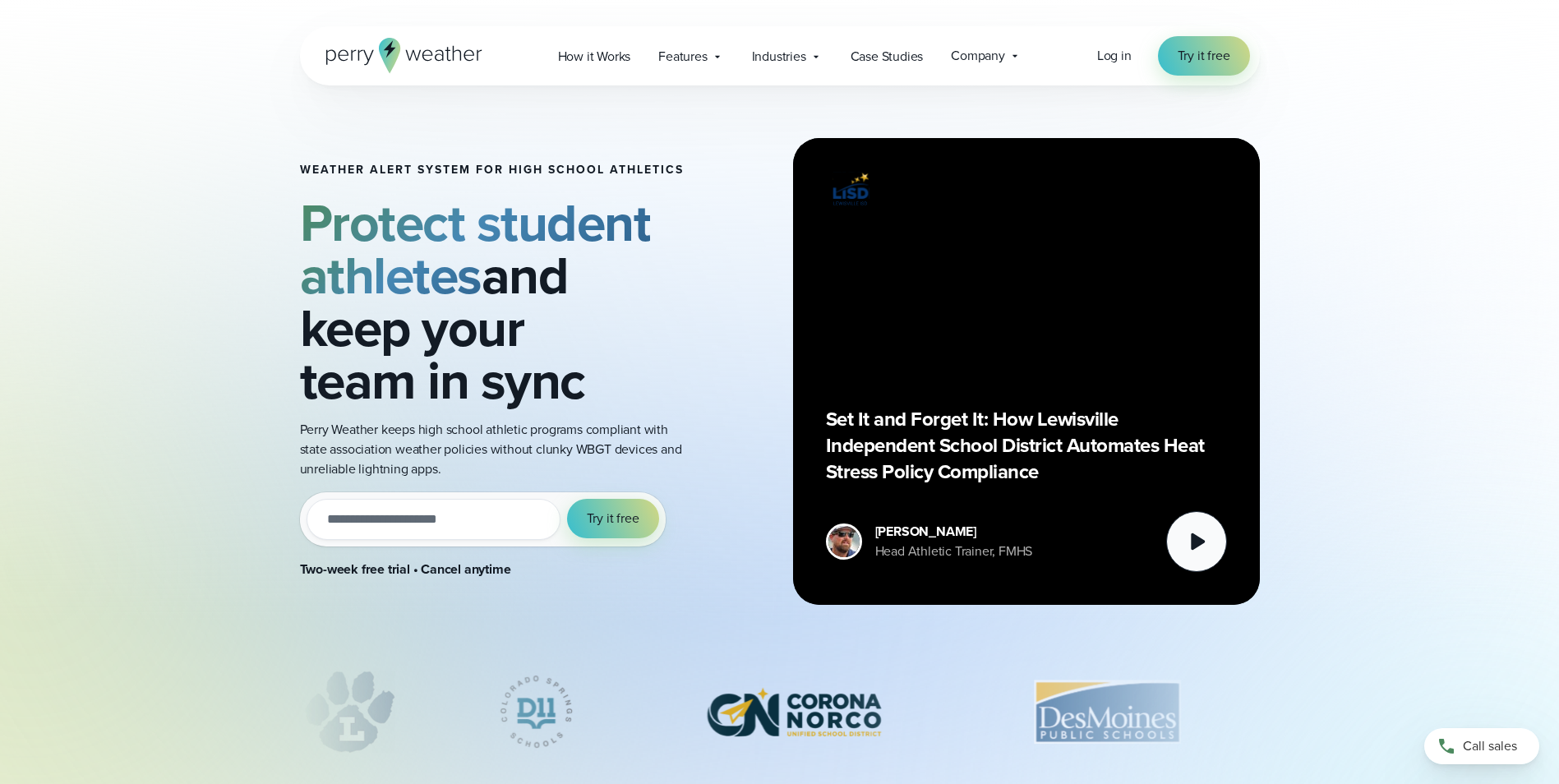
scroll to position [82, 0]
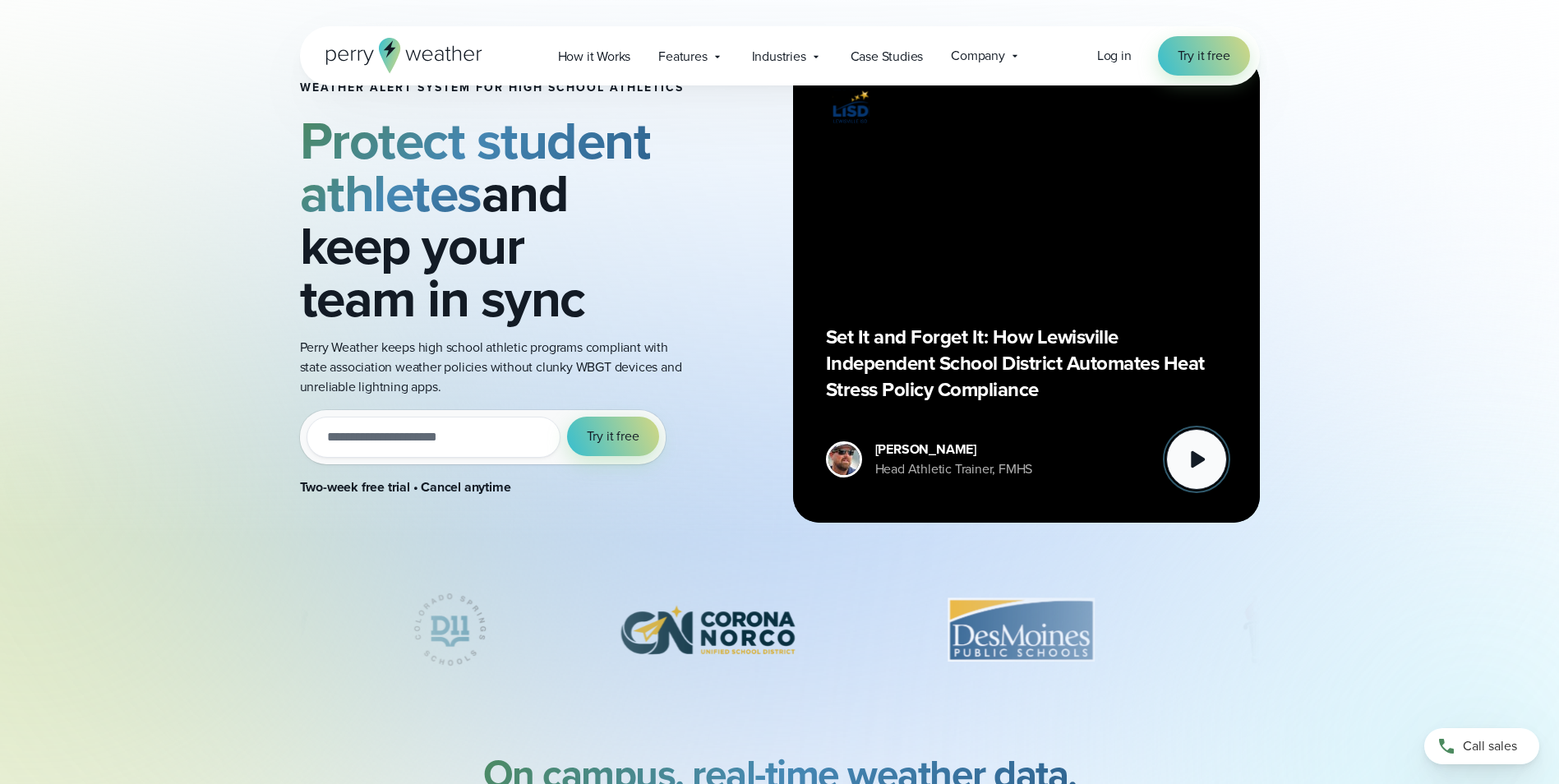
click at [1204, 457] on icon at bounding box center [1196, 458] width 33 height 33
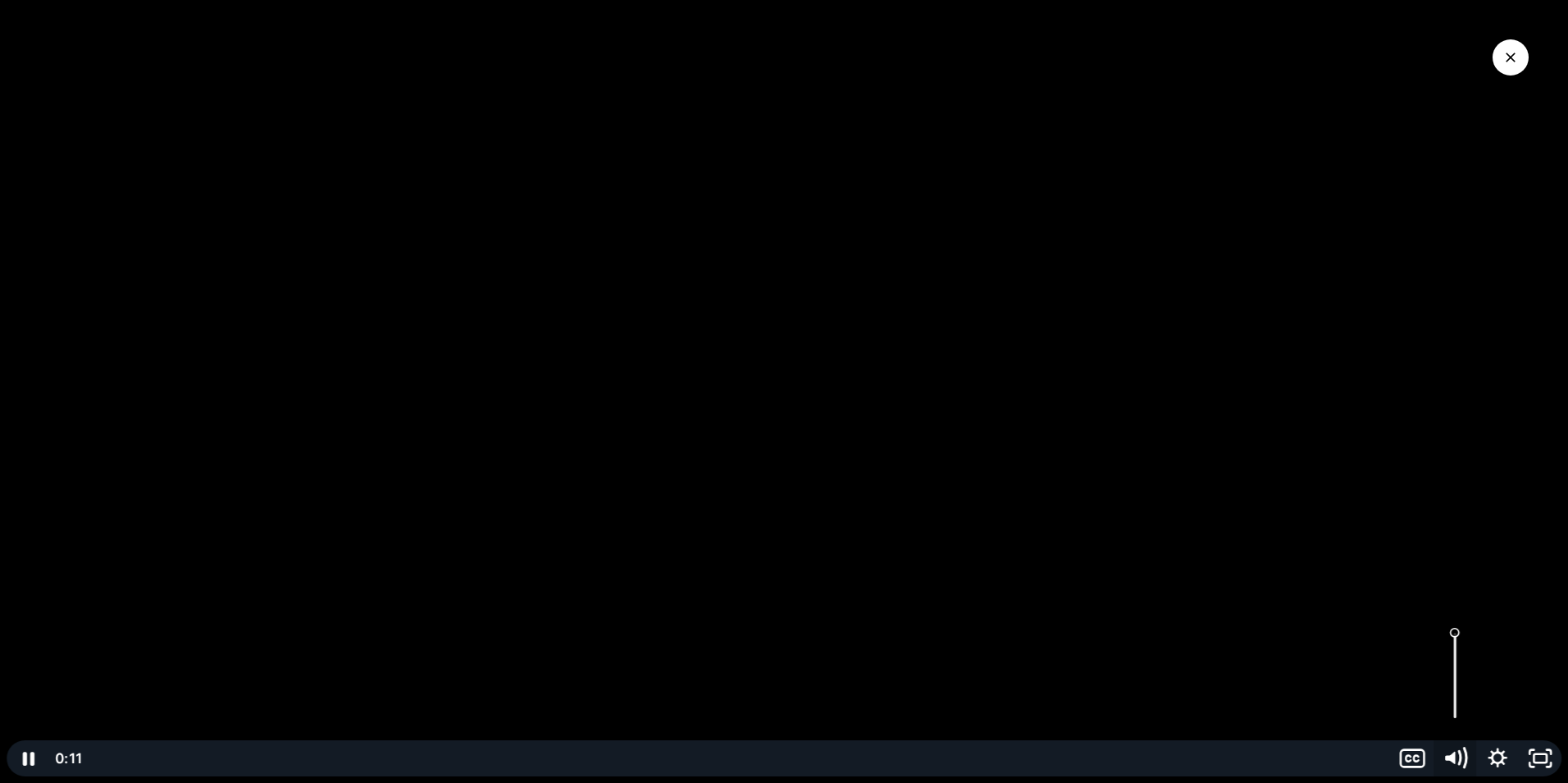
click at [1454, 760] on icon "Mute" at bounding box center [1450, 758] width 10 height 12
click at [1408, 754] on icon "Show captions menu" at bounding box center [1413, 758] width 43 height 36
click at [1394, 675] on label "English" at bounding box center [1455, 672] width 213 height 37
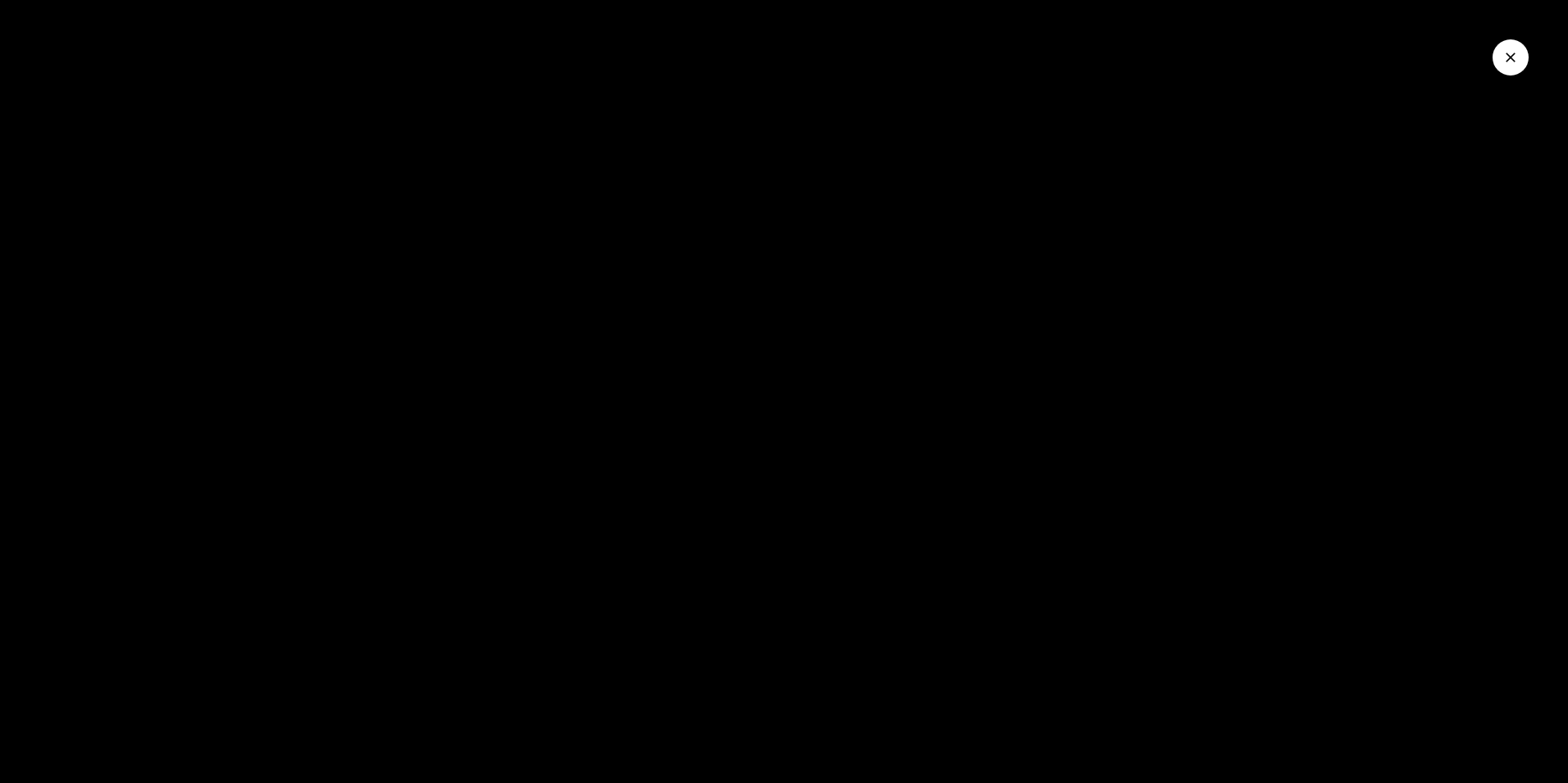
click at [1506, 59] on icon "Close Video" at bounding box center [1511, 58] width 17 height 17
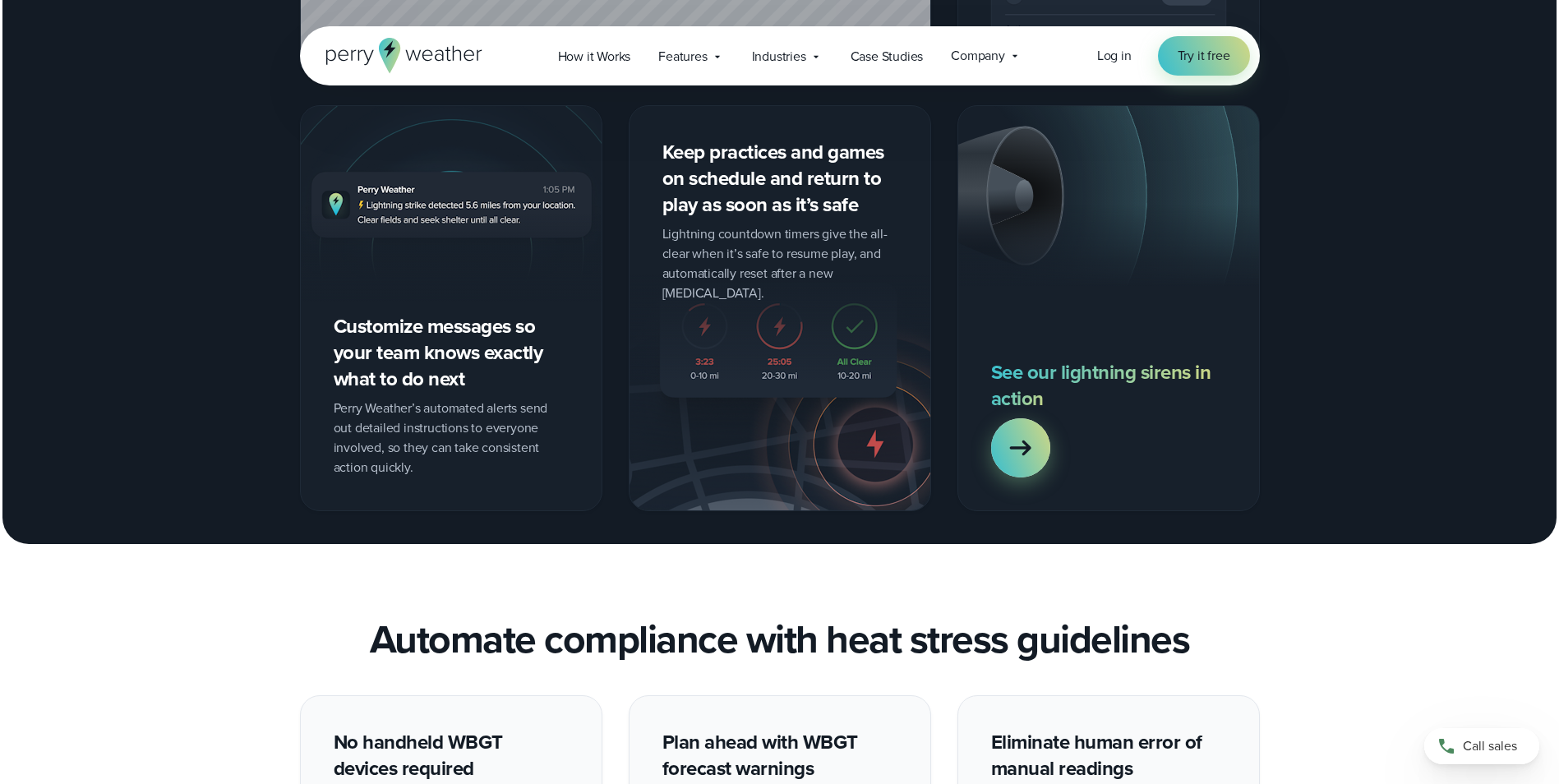
scroll to position [1890, 0]
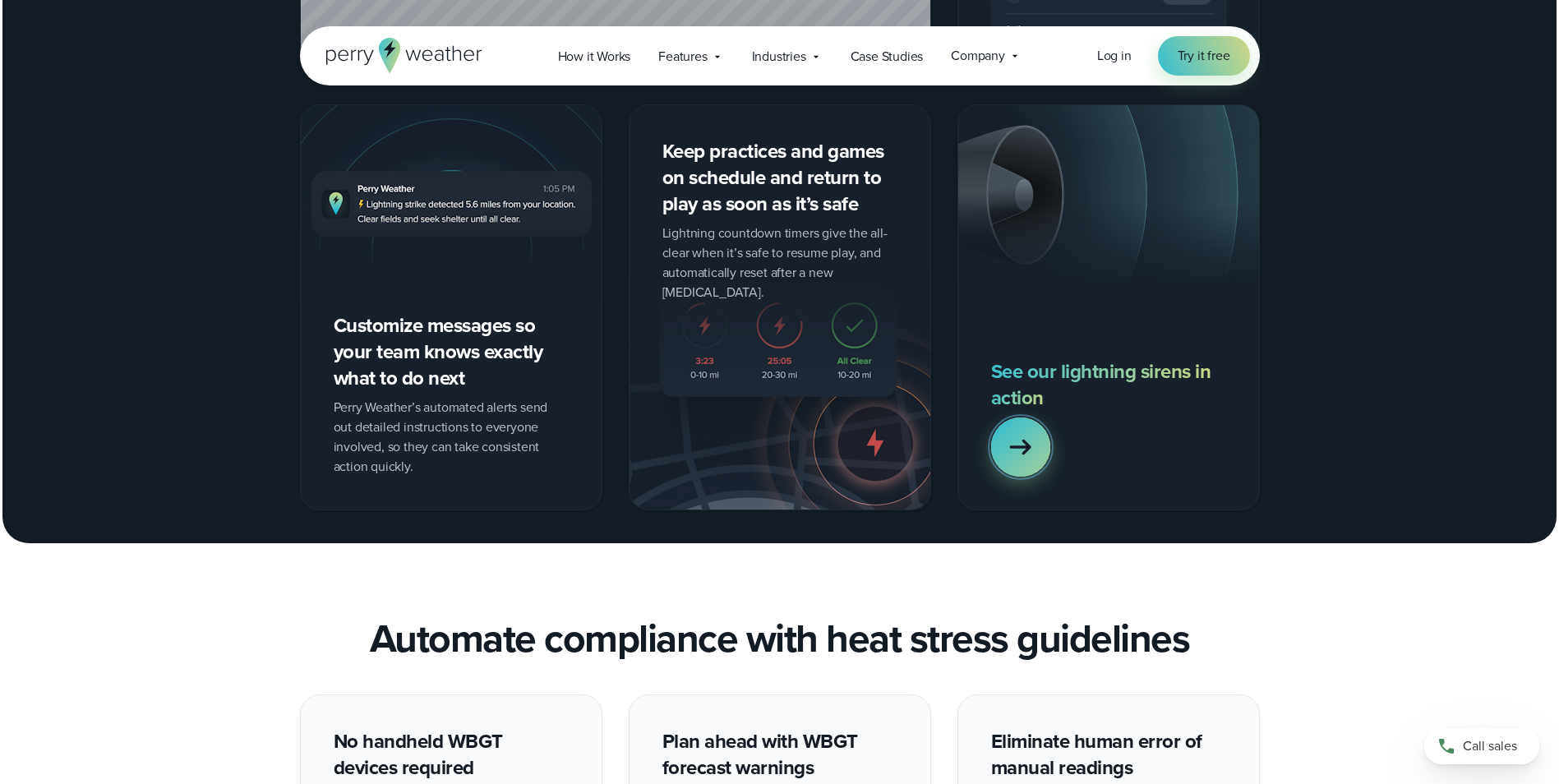
click at [1031, 462] on icon at bounding box center [1020, 446] width 33 height 33
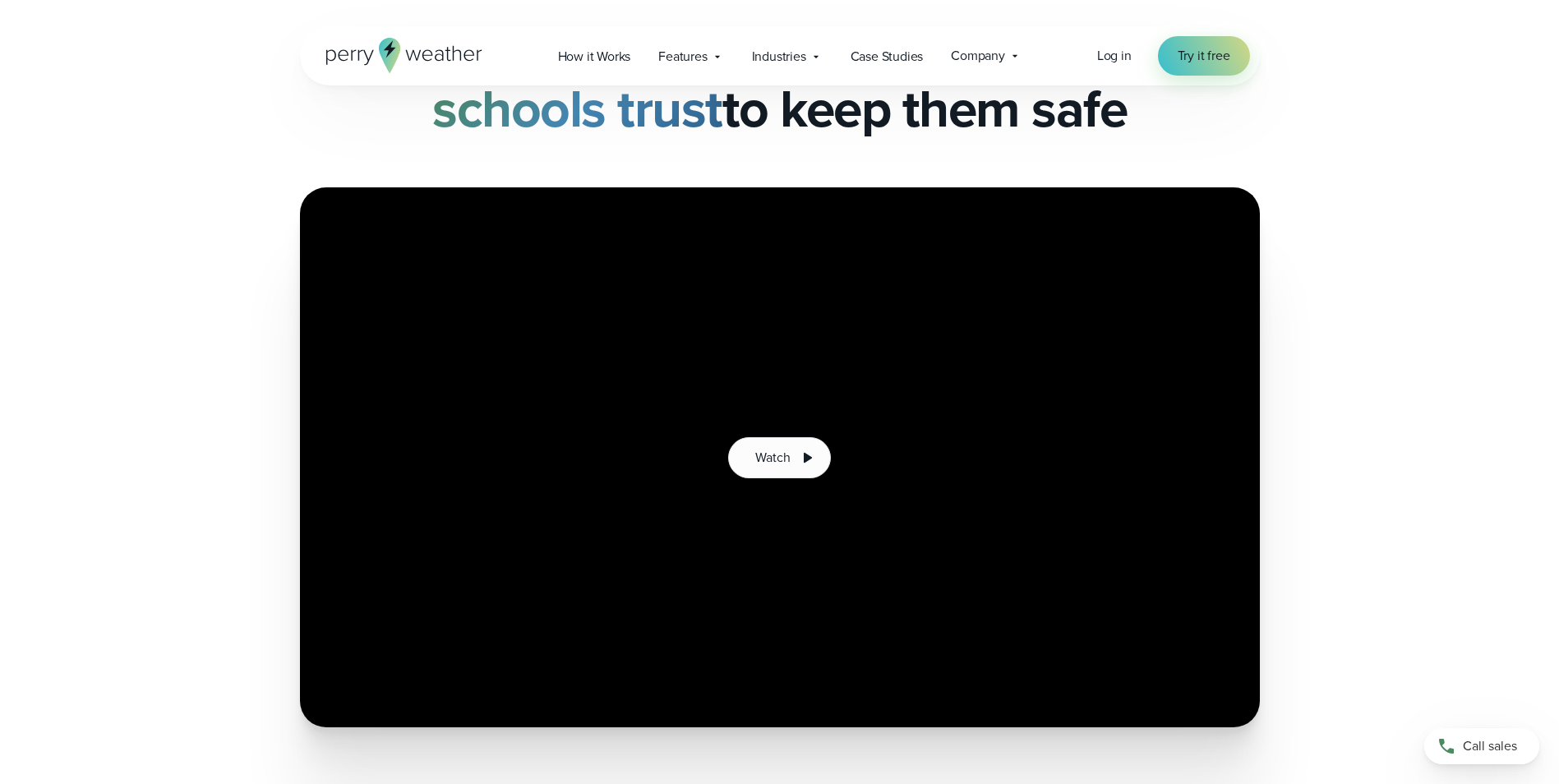
scroll to position [165, 0]
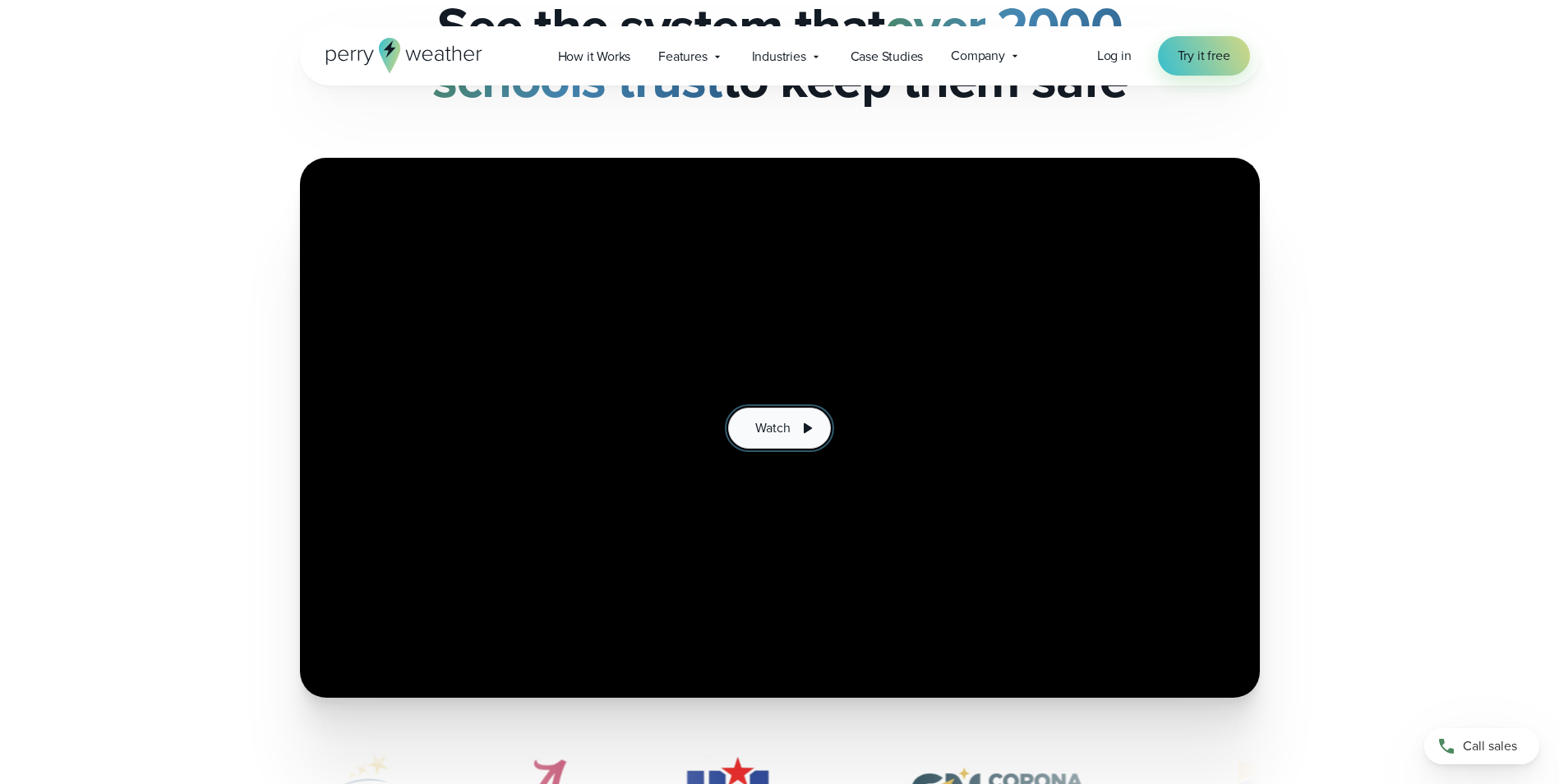
click at [812, 426] on icon at bounding box center [807, 428] width 20 height 20
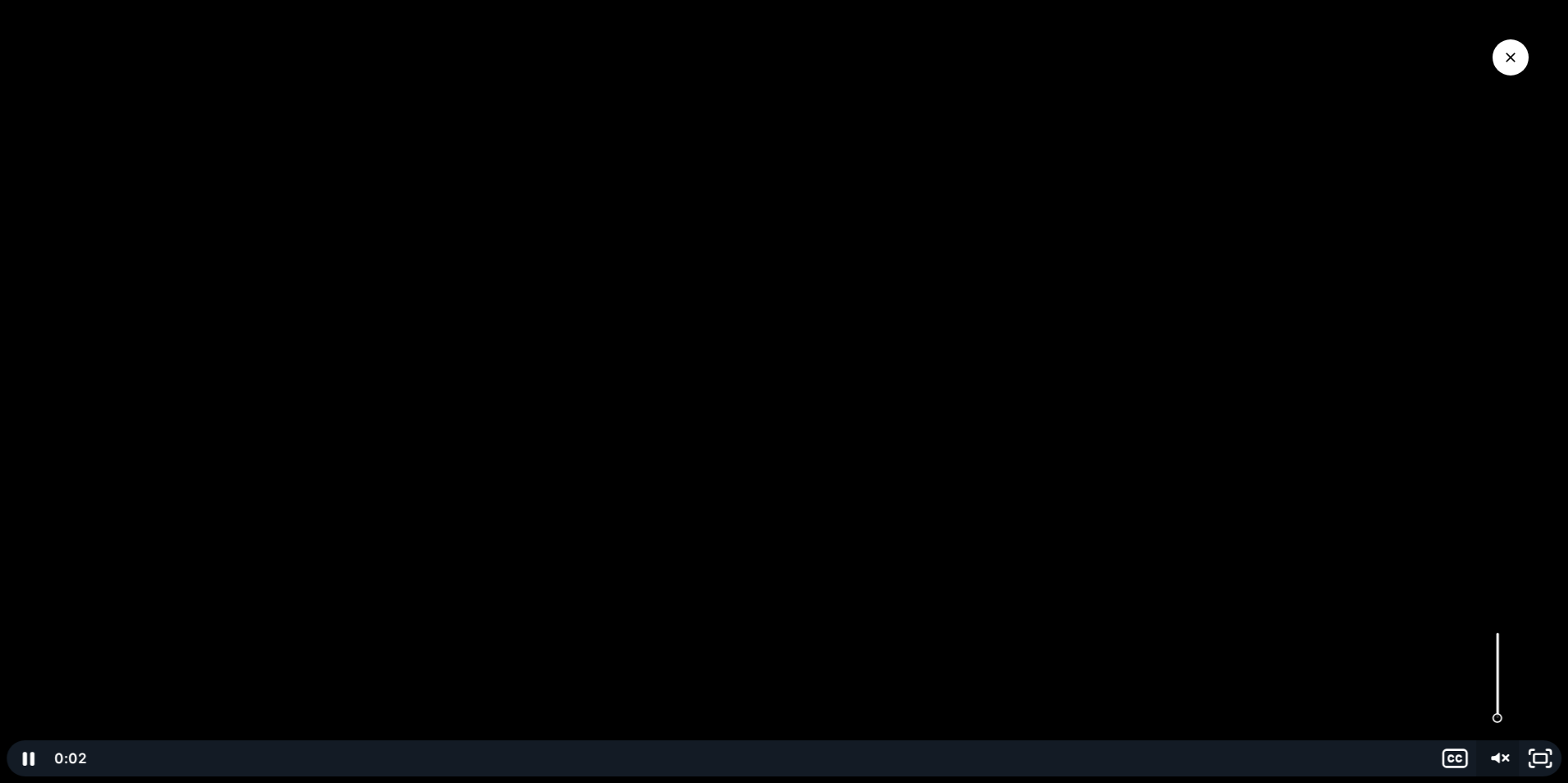
click at [1506, 759] on icon "Unmute" at bounding box center [1505, 757] width 5 height 5
click at [1498, 677] on div at bounding box center [784, 392] width 1568 height 783
click at [1501, 738] on div at bounding box center [784, 392] width 1568 height 783
drag, startPoint x: 1499, startPoint y: 637, endPoint x: 1504, endPoint y: 673, distance: 36.3
click at [1504, 673] on div "Volume" at bounding box center [1498, 673] width 15 height 15
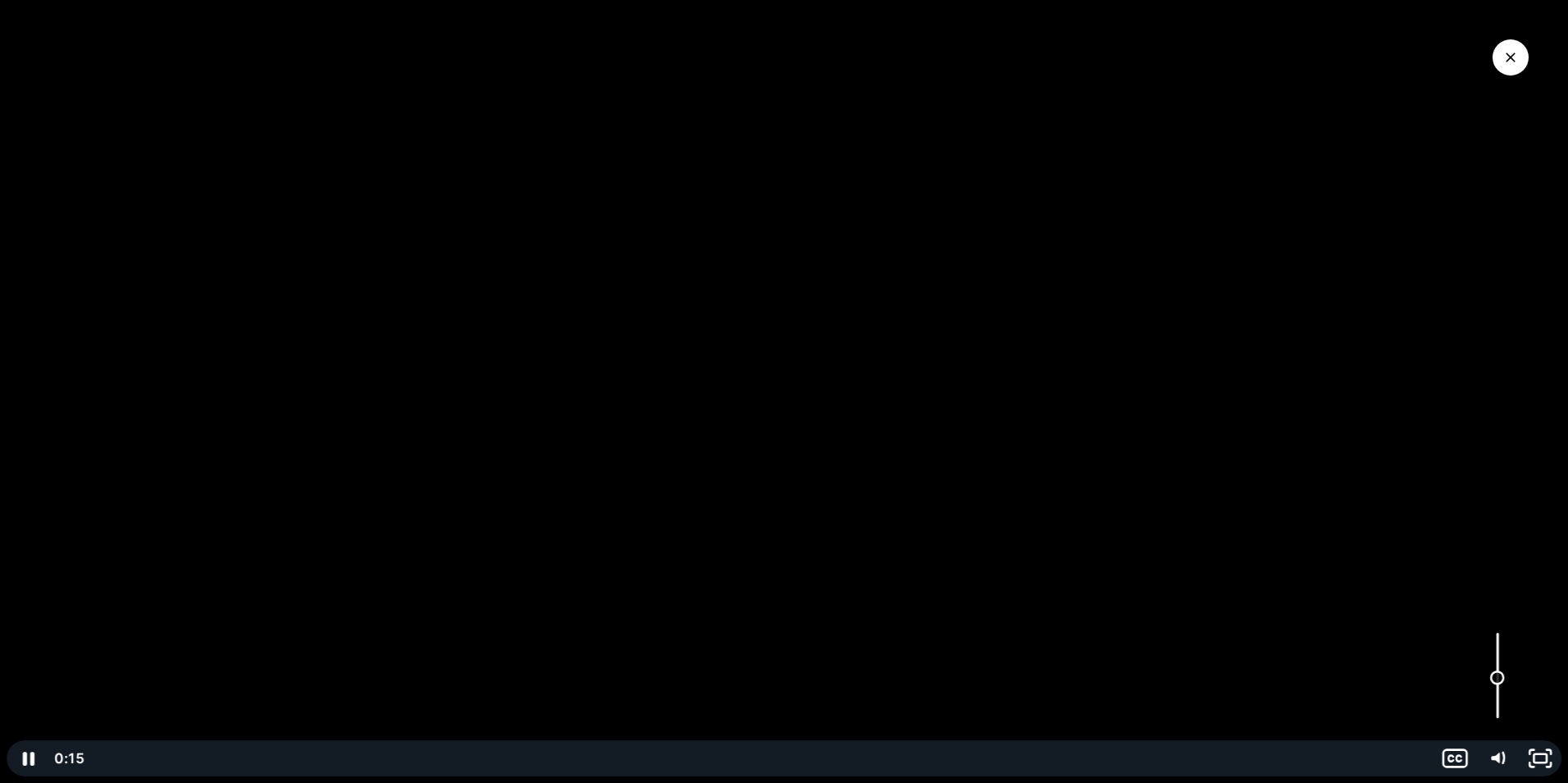
drag, startPoint x: 1501, startPoint y: 670, endPoint x: 1499, endPoint y: 678, distance: 8.2
click at [1499, 678] on div "Volume" at bounding box center [1498, 678] width 15 height 15
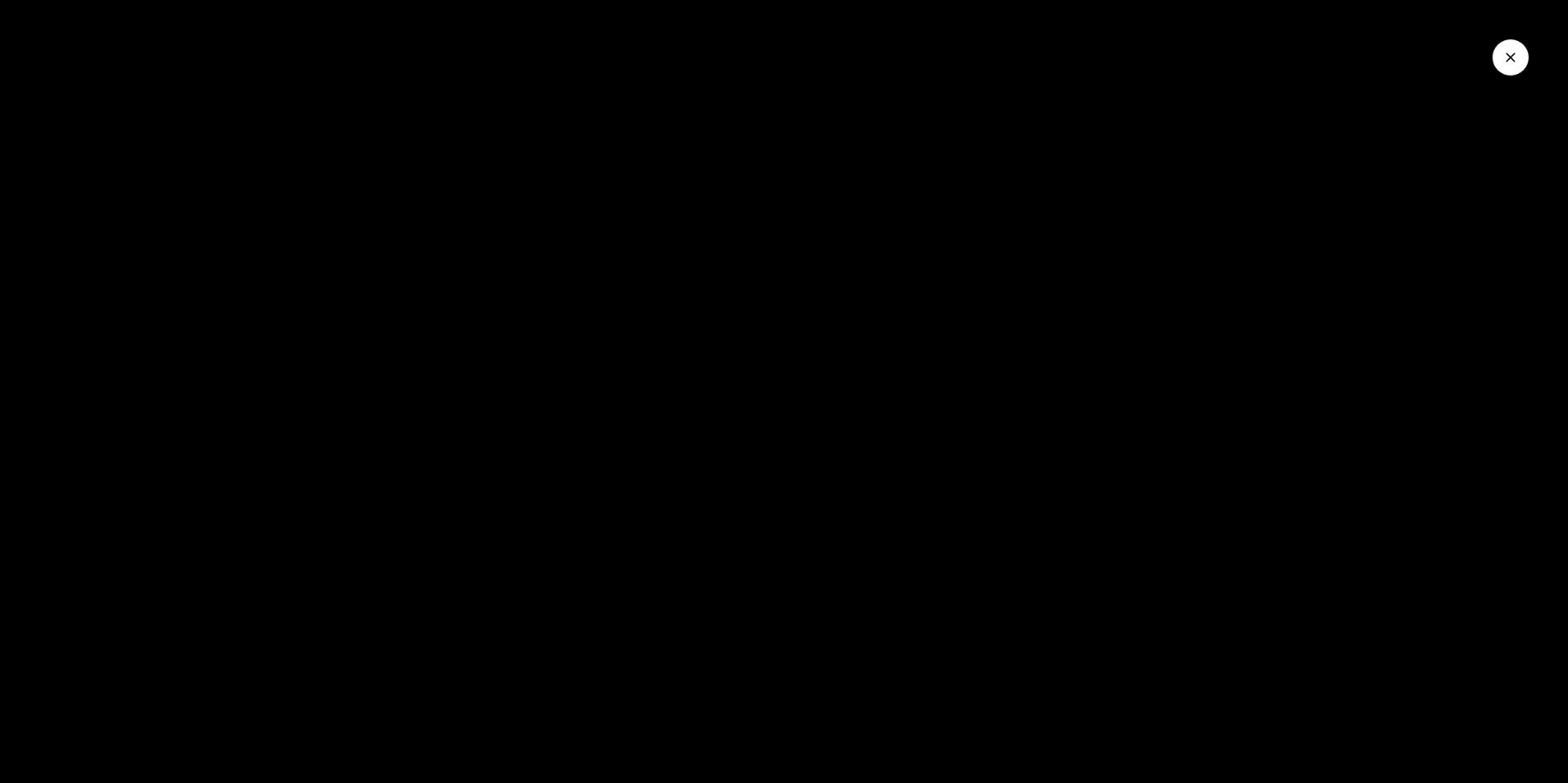
click at [1504, 60] on icon "Close Video" at bounding box center [1511, 58] width 17 height 17
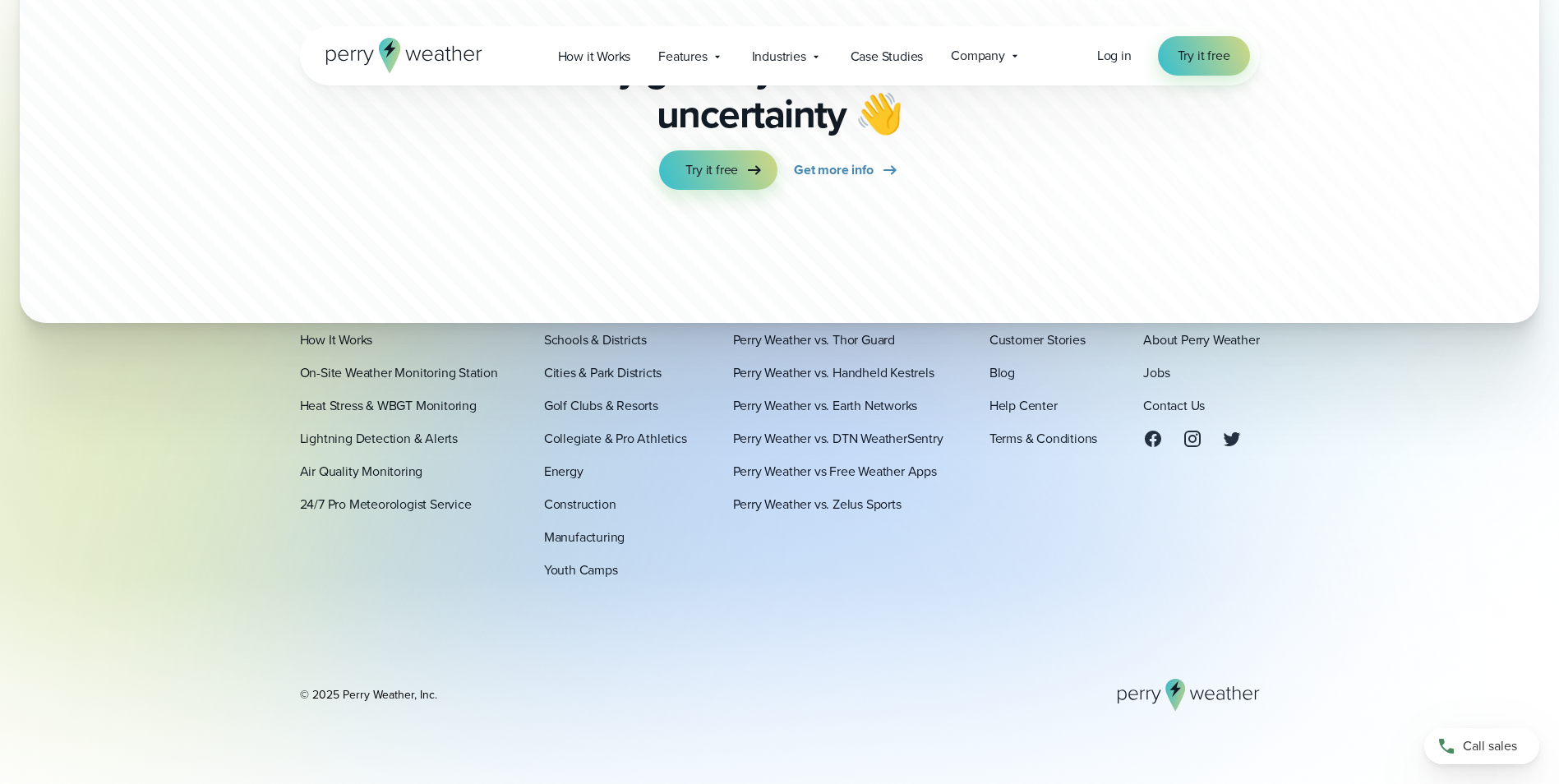
scroll to position [9369, 0]
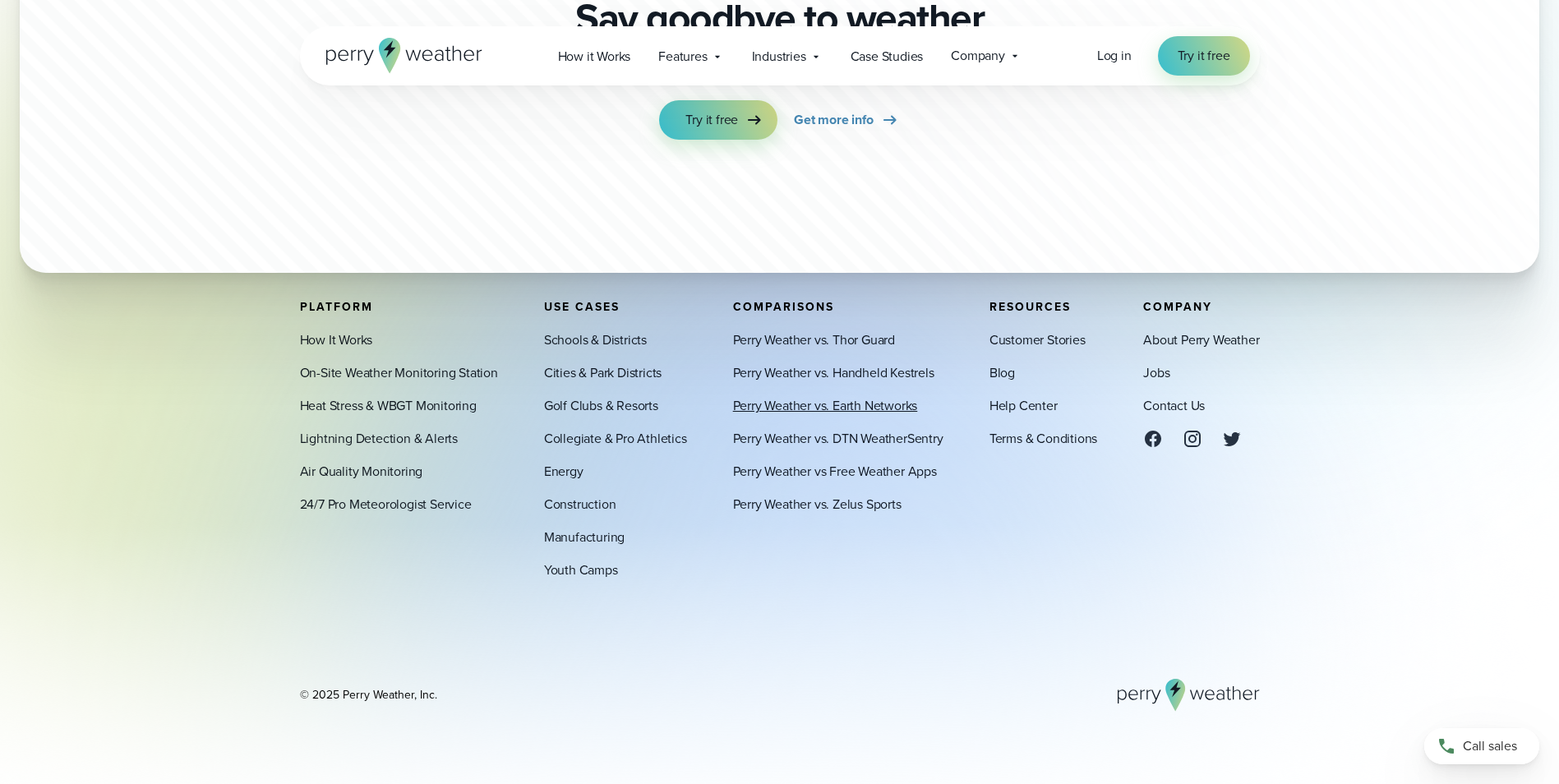
click at [850, 406] on link "Perry Weather vs. Earth Networks" at bounding box center [826, 405] width 185 height 20
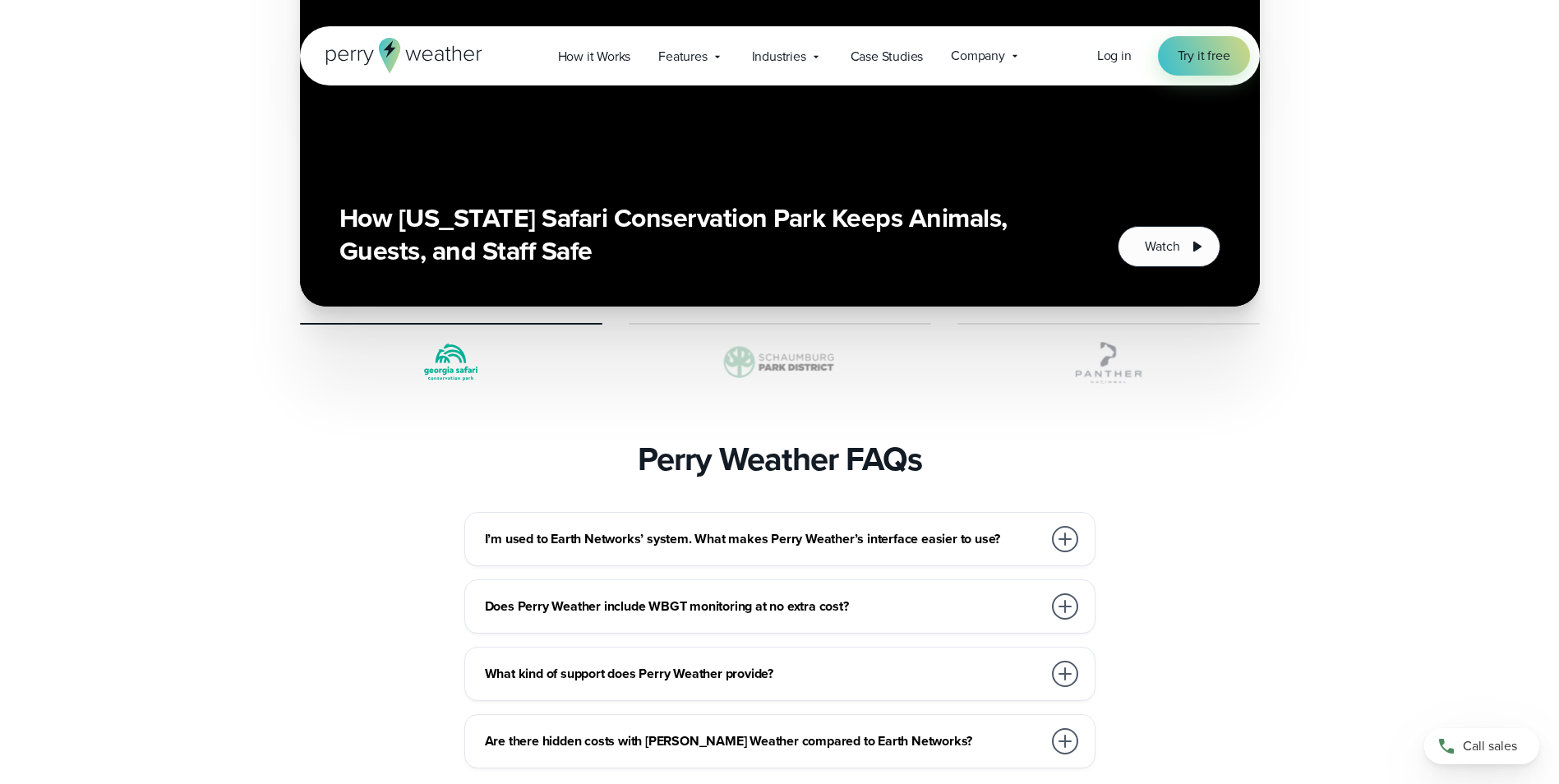
scroll to position [4109, 0]
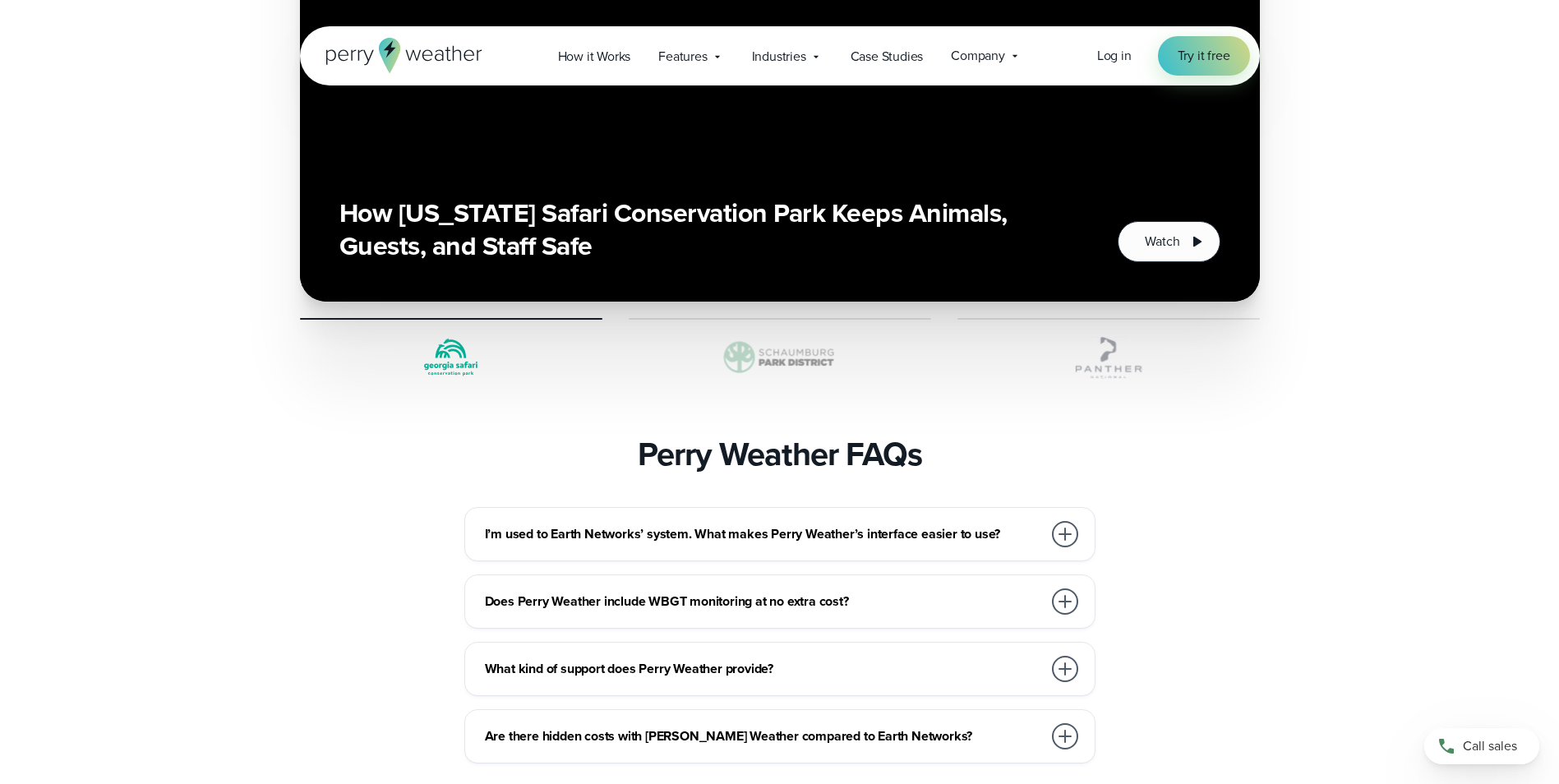
click at [1062, 521] on div at bounding box center [1065, 534] width 26 height 26
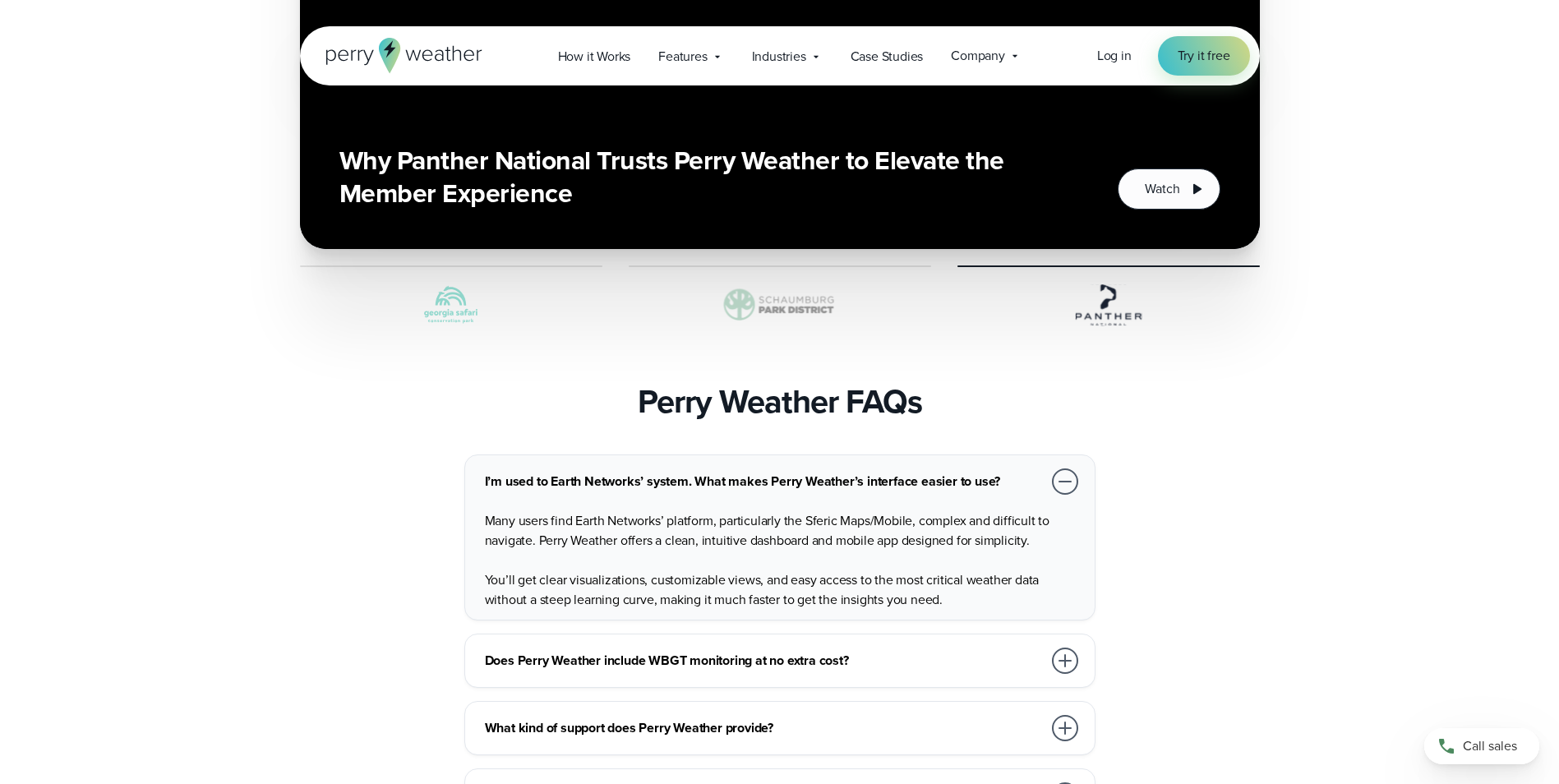
scroll to position [4191, 0]
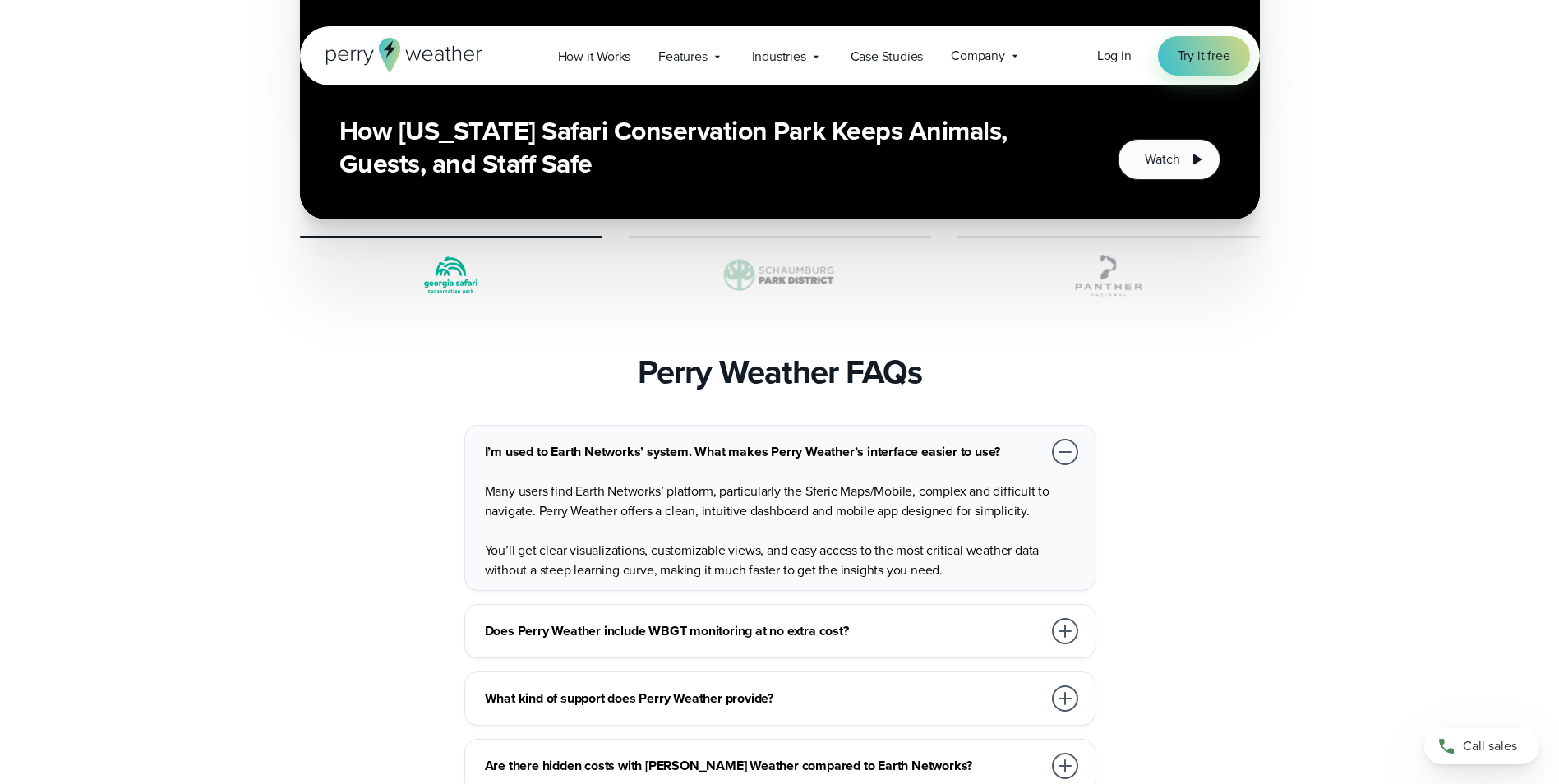
click at [1075, 618] on div at bounding box center [1065, 632] width 26 height 26
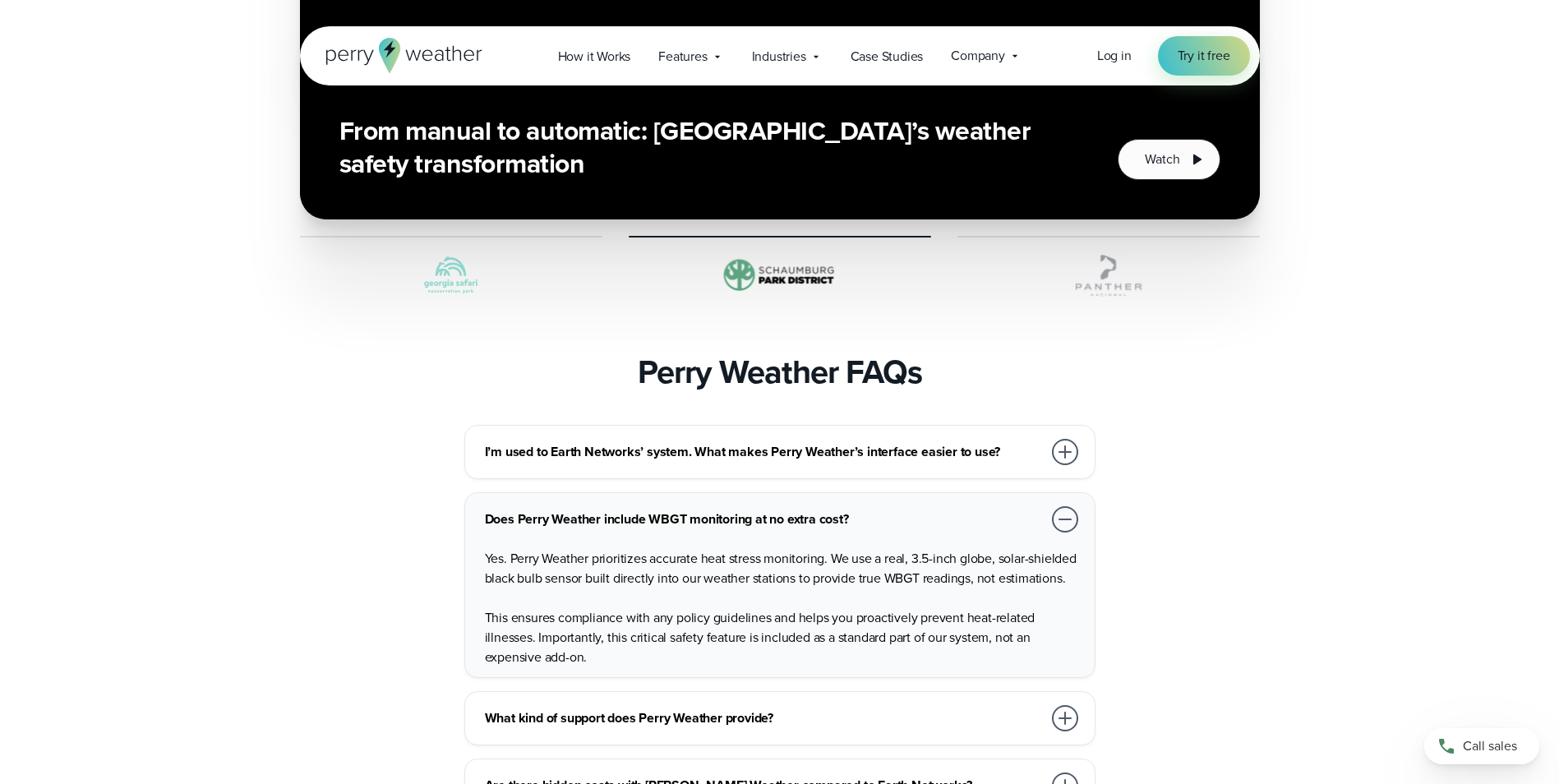
click at [1069, 705] on div at bounding box center [1065, 719] width 26 height 26
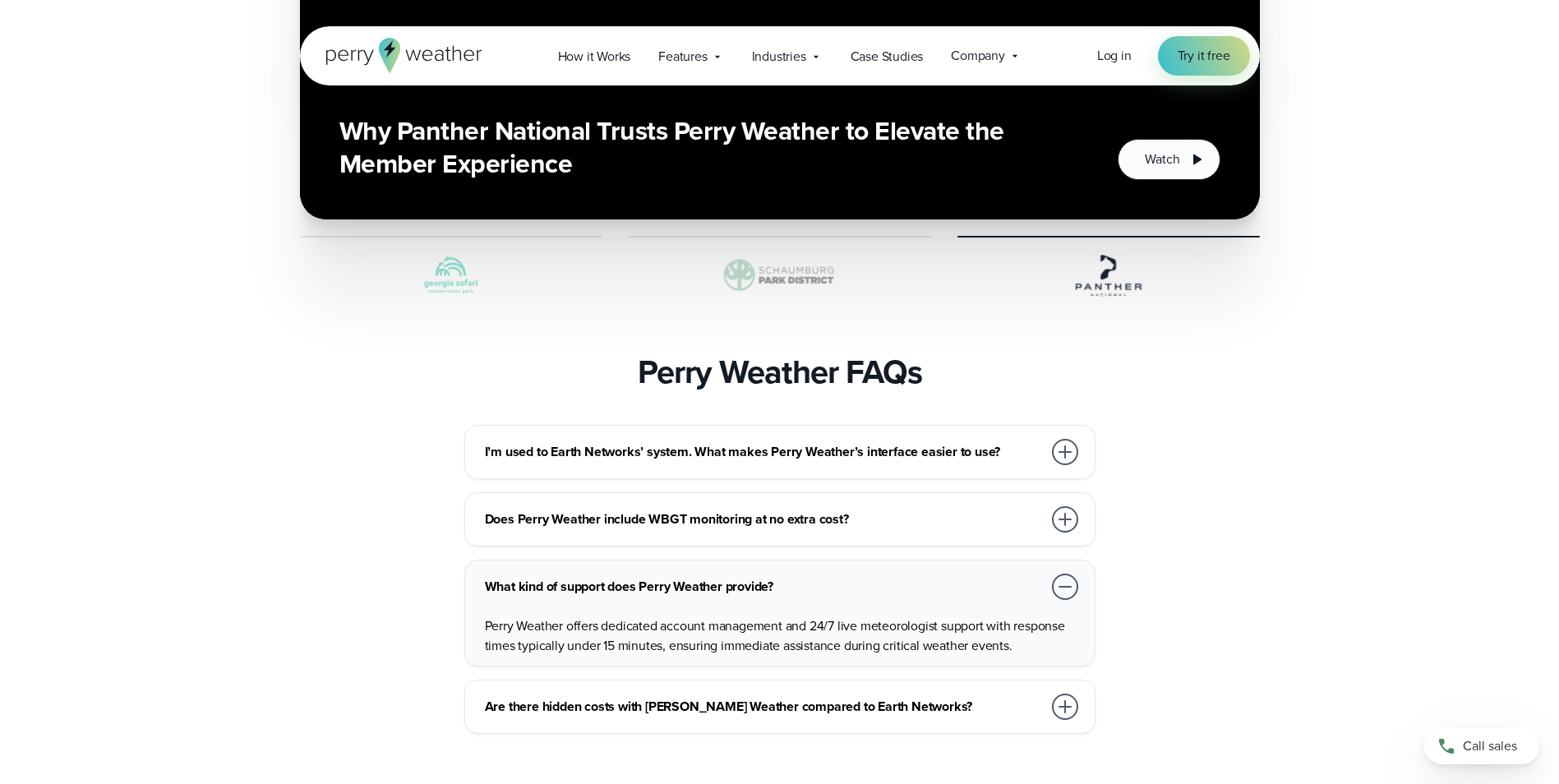
click at [1061, 693] on div at bounding box center [1065, 706] width 26 height 26
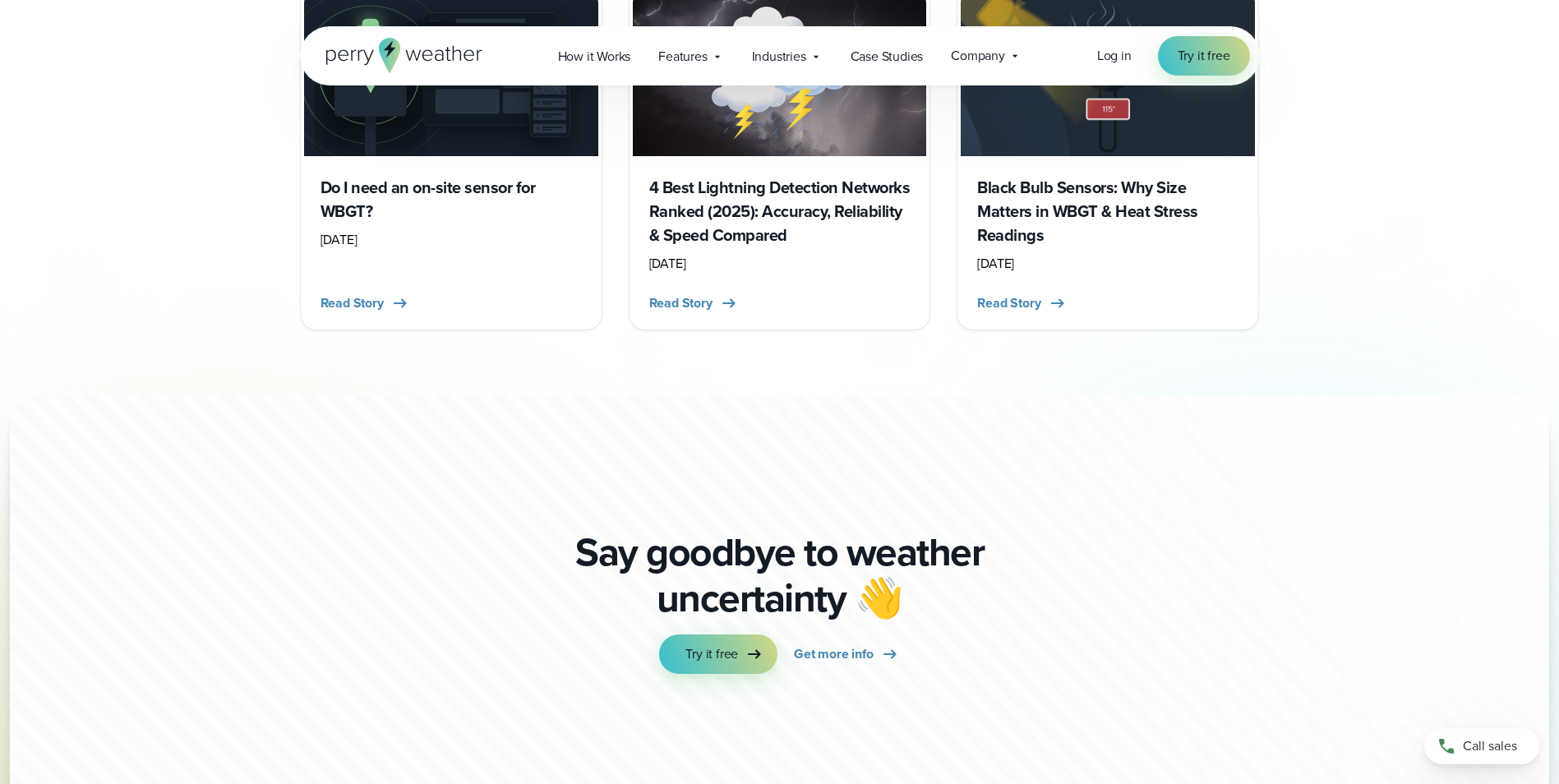
scroll to position [5177, 0]
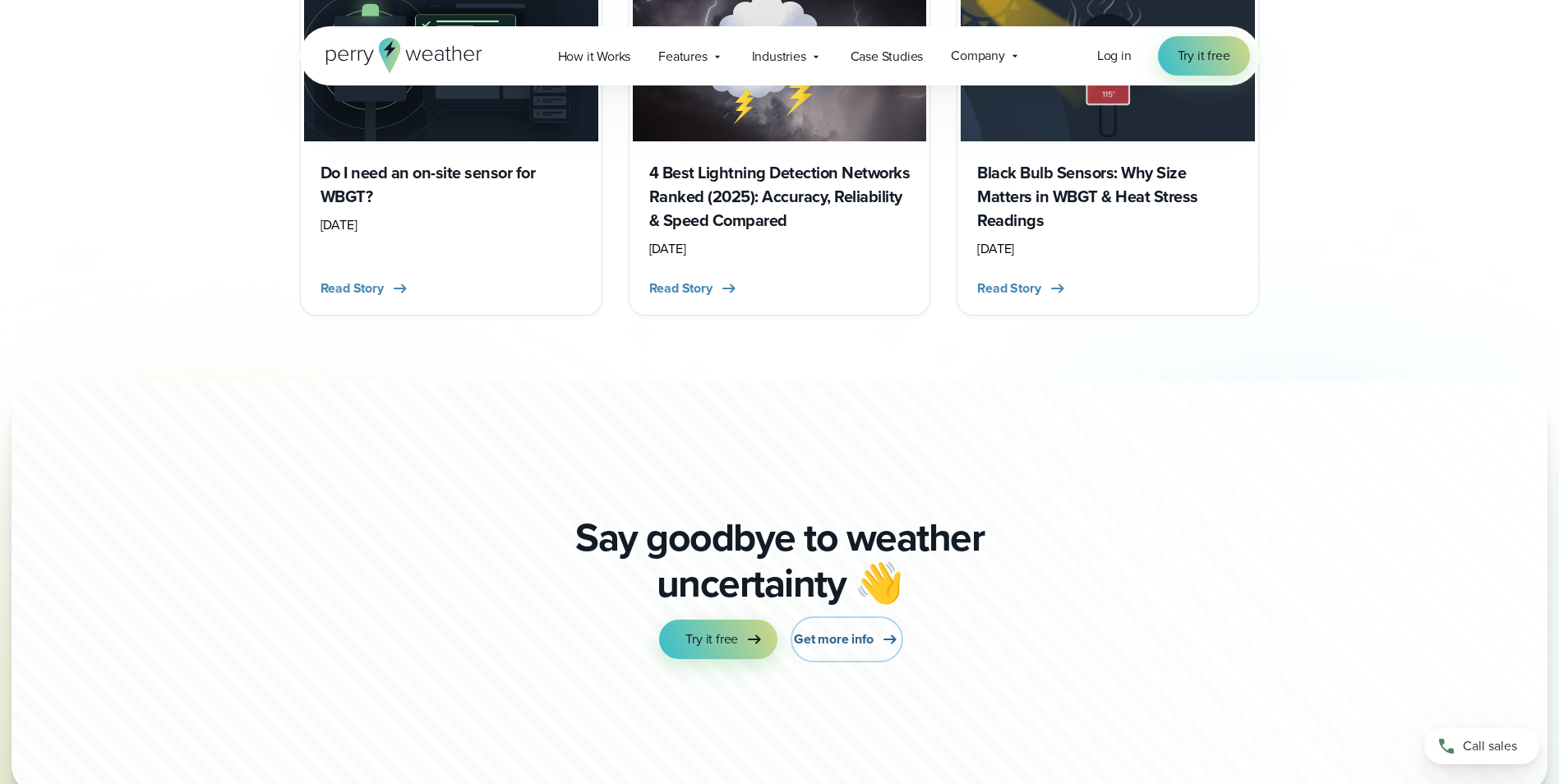
click at [833, 630] on span "Get more info" at bounding box center [834, 639] width 79 height 20
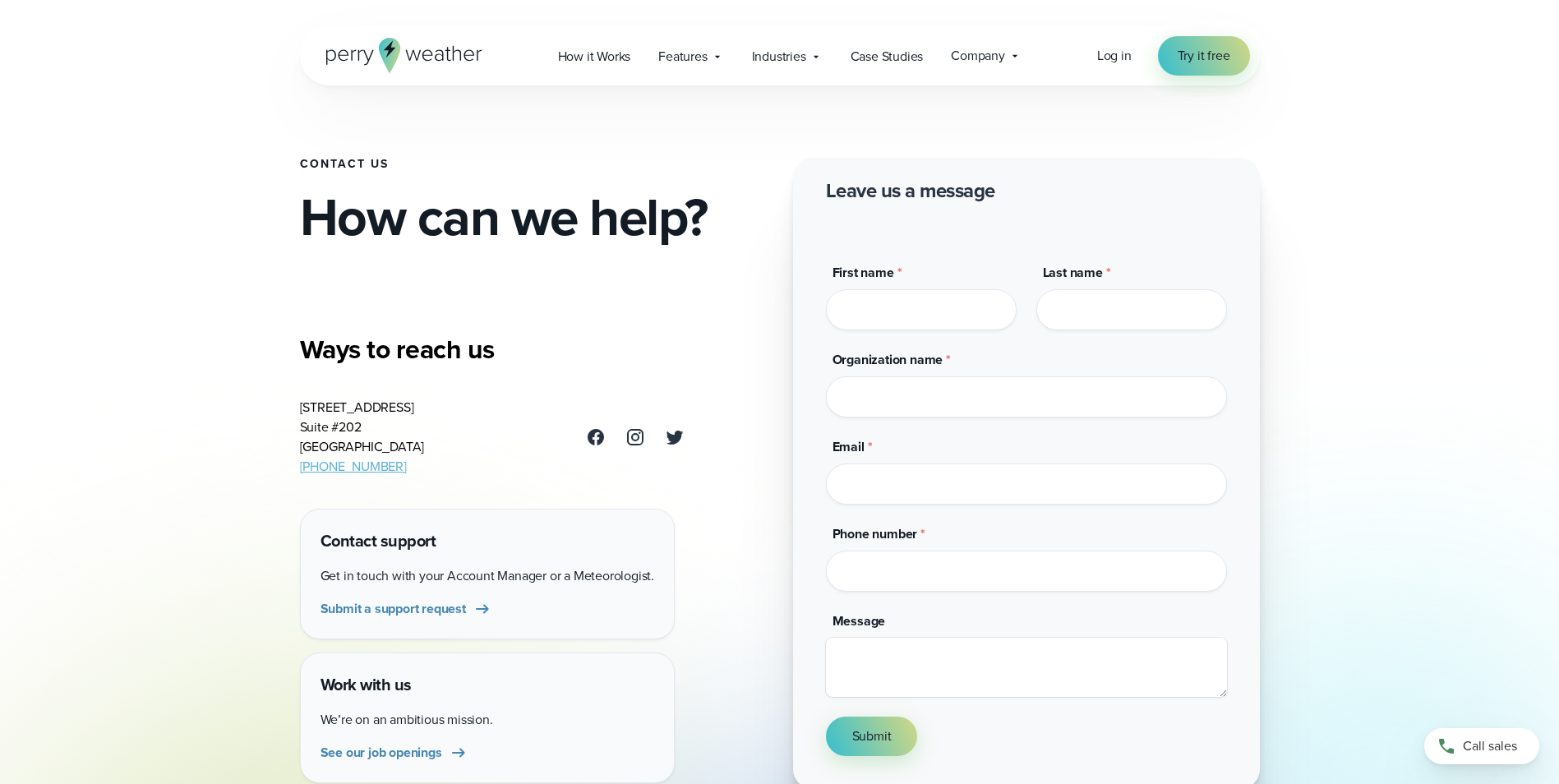
click at [897, 306] on input "First name *" at bounding box center [922, 310] width 191 height 41
type input "******"
type input "*******"
type input "**********"
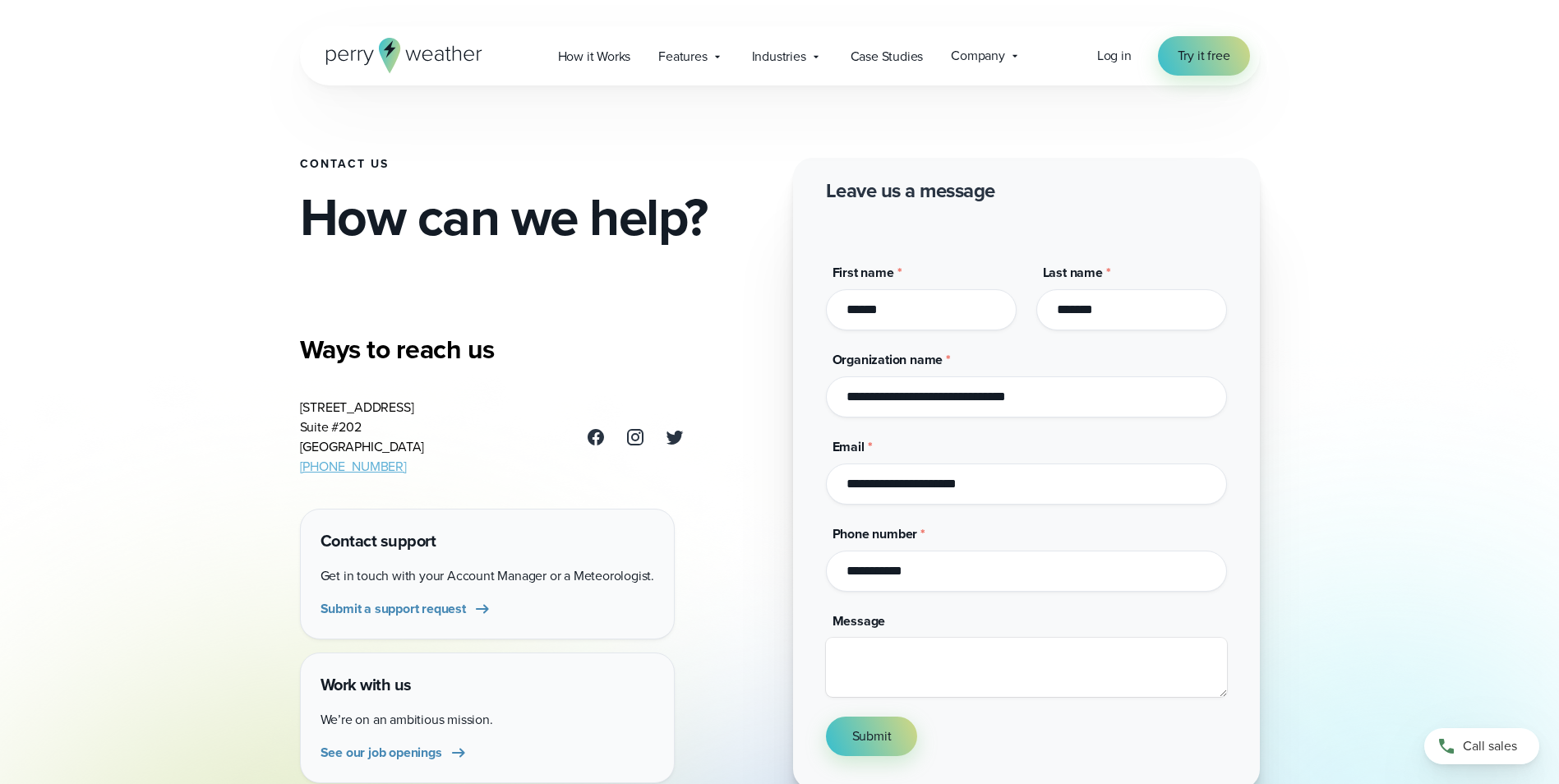
click at [851, 570] on input "**********" at bounding box center [1027, 572] width 401 height 41
click at [867, 572] on input "**********" at bounding box center [1027, 572] width 401 height 41
click at [891, 573] on input "**********" at bounding box center [1027, 572] width 401 height 41
click at [947, 582] on input "**********" at bounding box center [1027, 572] width 401 height 41
type input "**********"
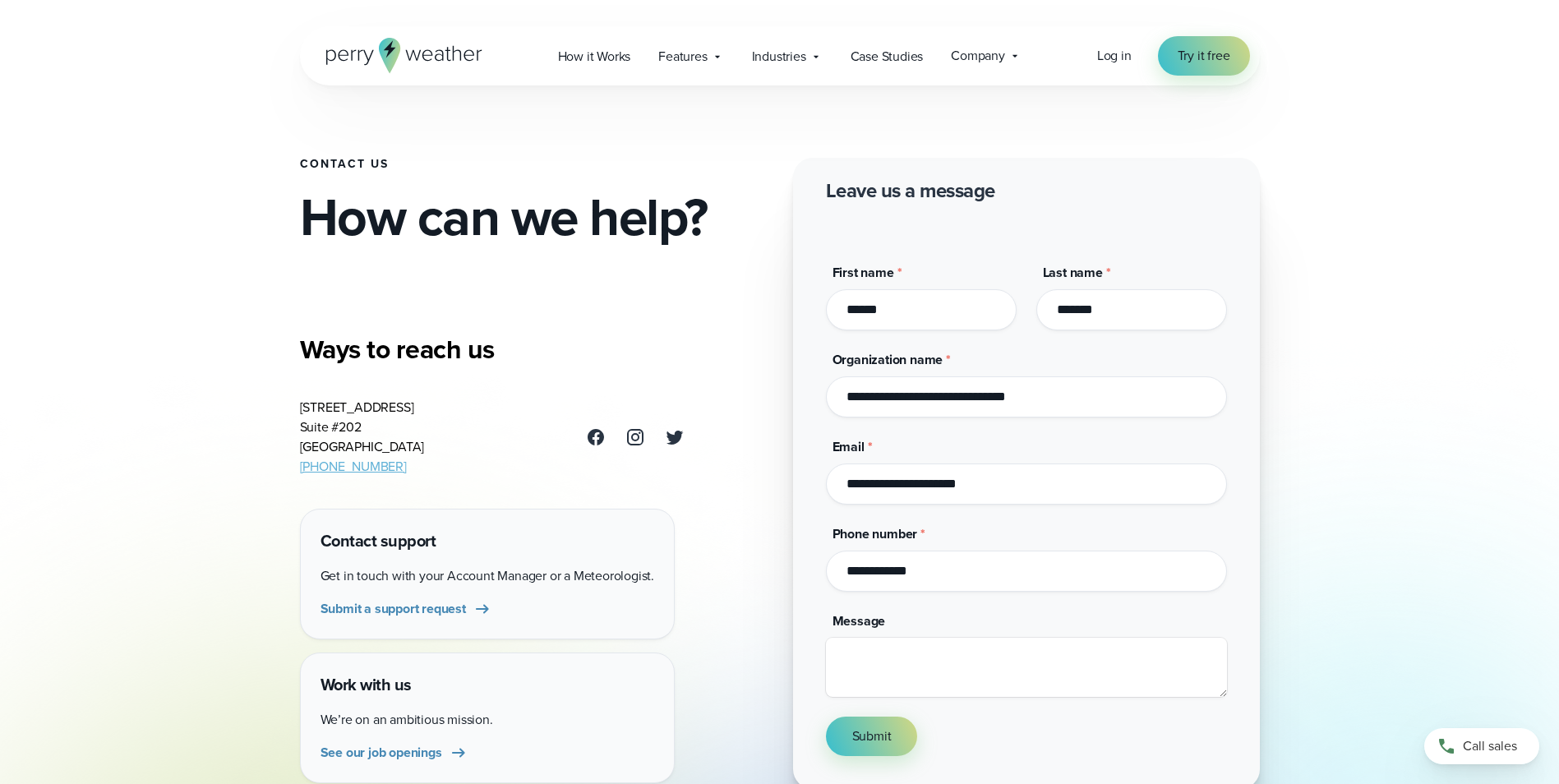
click at [892, 654] on textarea "Message" at bounding box center [1027, 667] width 401 height 59
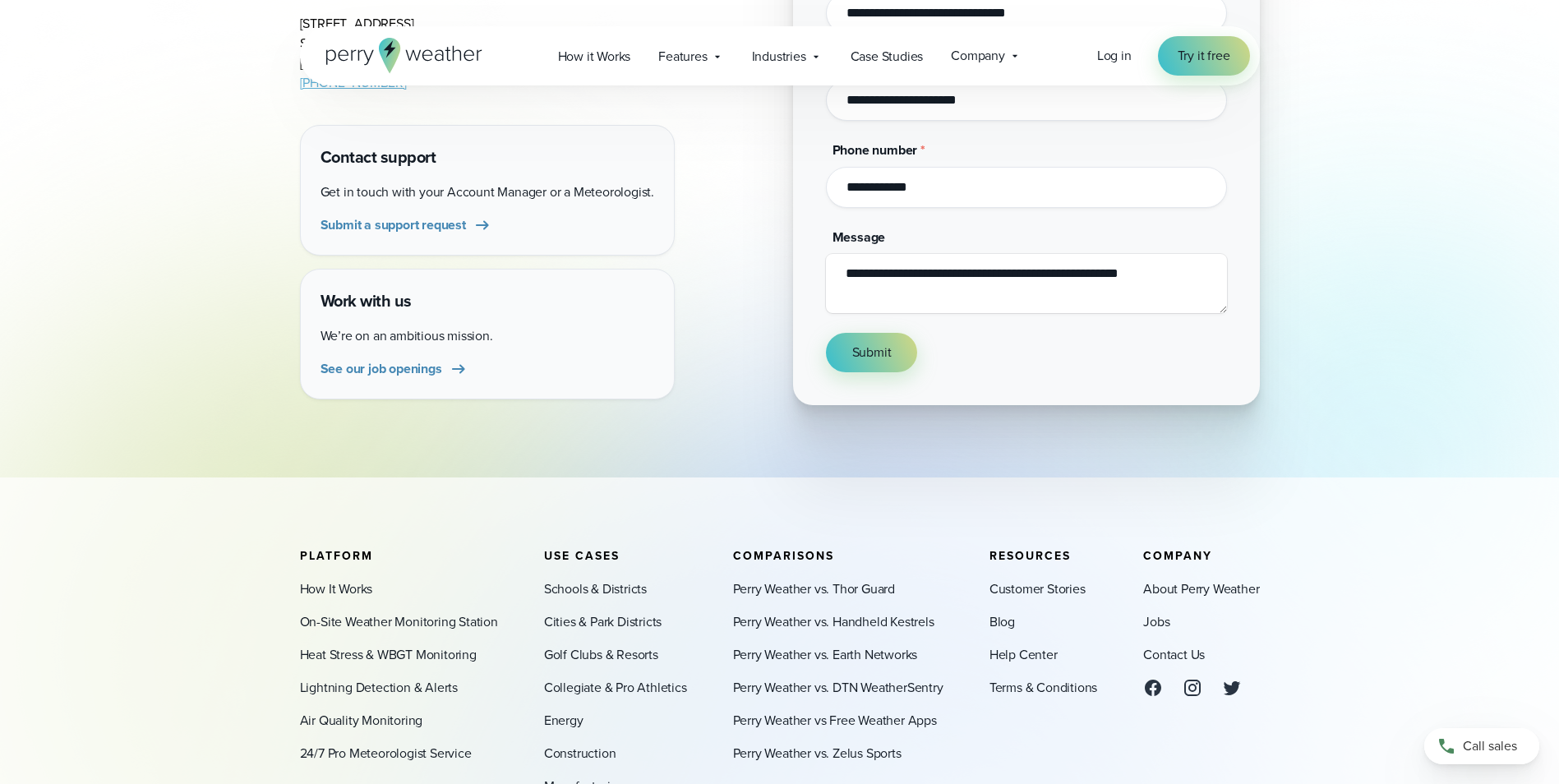
scroll to position [411, 0]
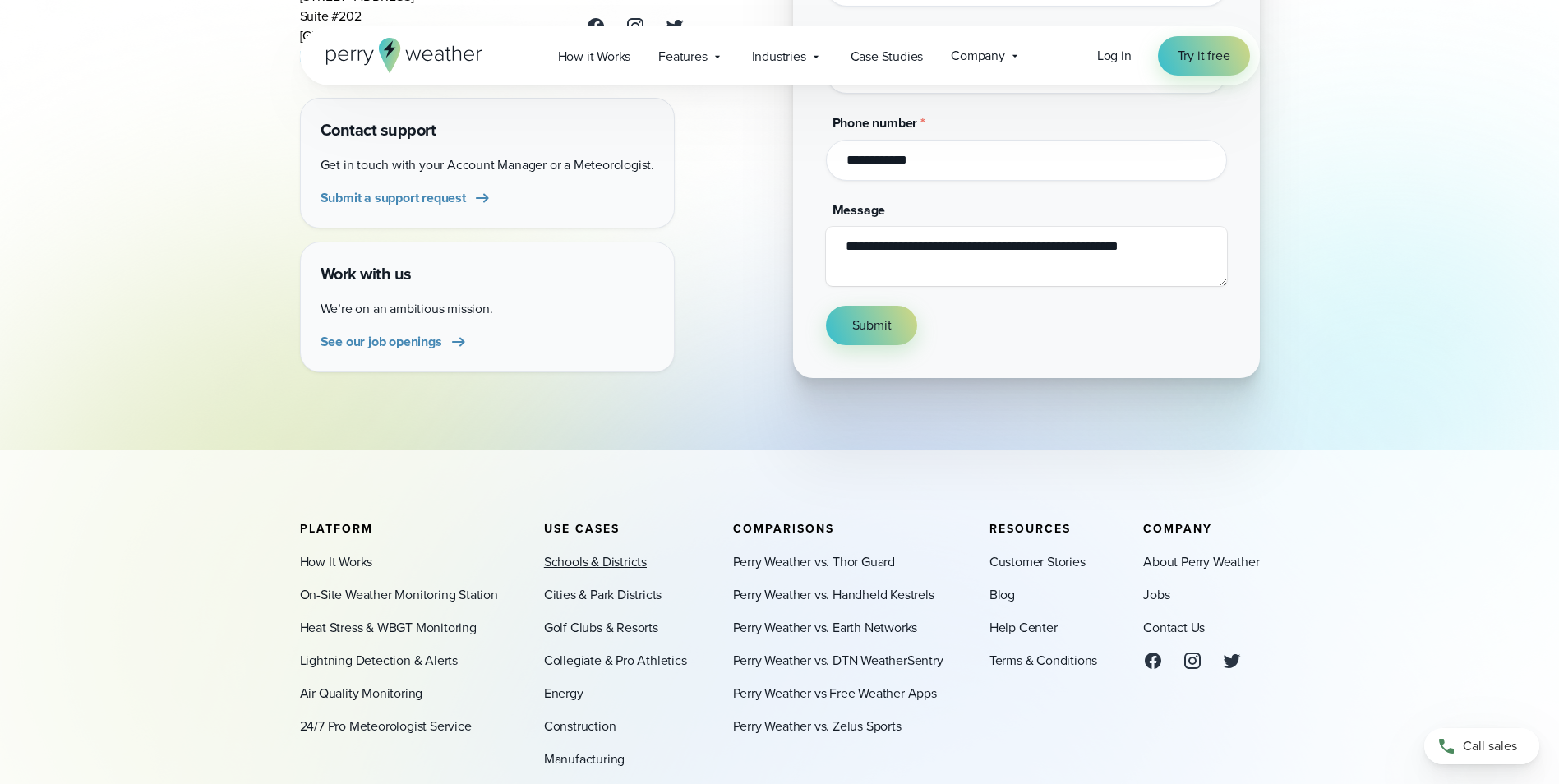
type textarea "**********"
click at [554, 559] on link "Schools & Districts" at bounding box center [596, 561] width 103 height 20
drag, startPoint x: 1152, startPoint y: 245, endPoint x: 814, endPoint y: 260, distance: 338.3
click at [814, 260] on div "**********" at bounding box center [1027, 62] width 467 height 632
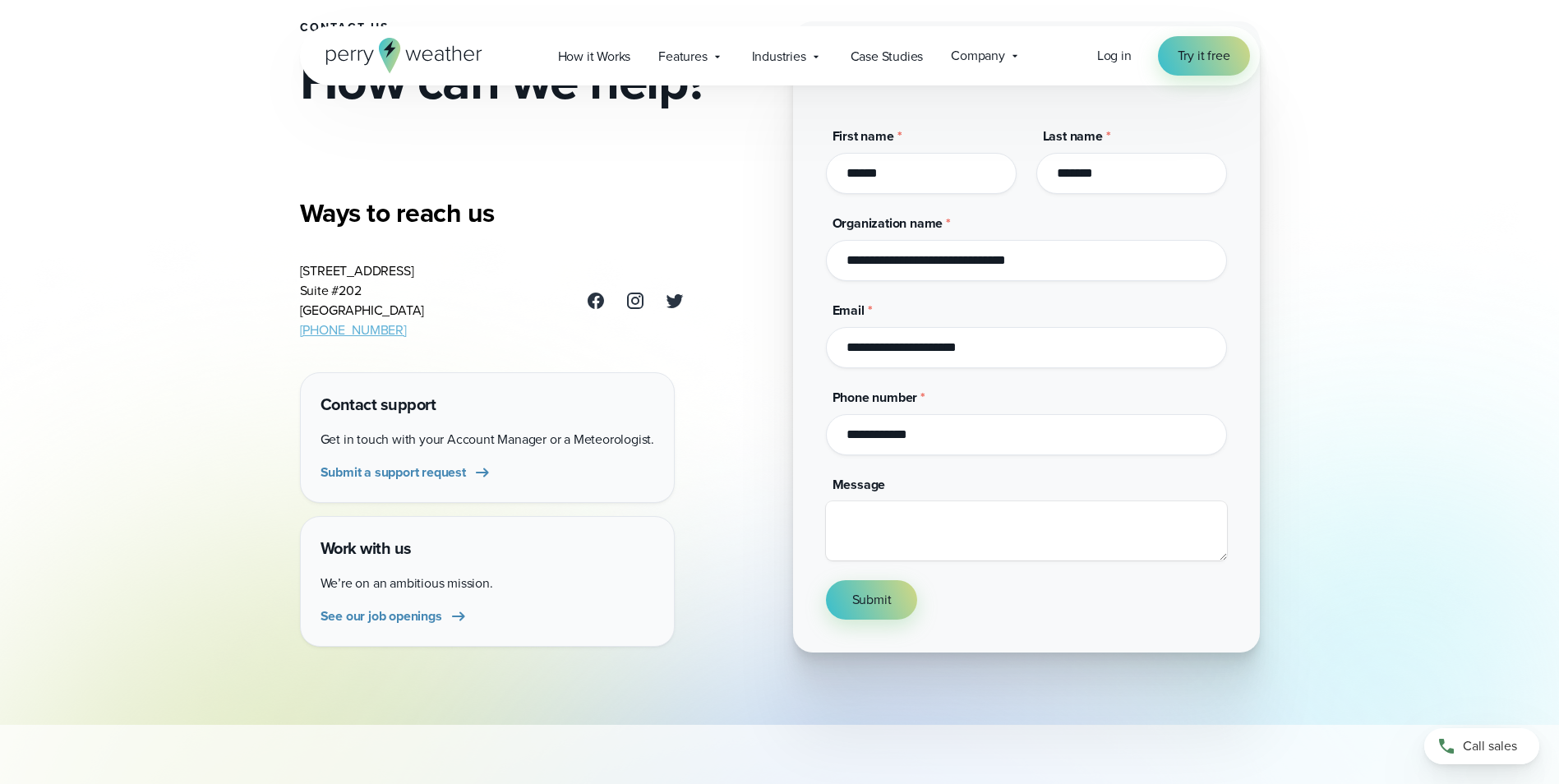
scroll to position [82, 0]
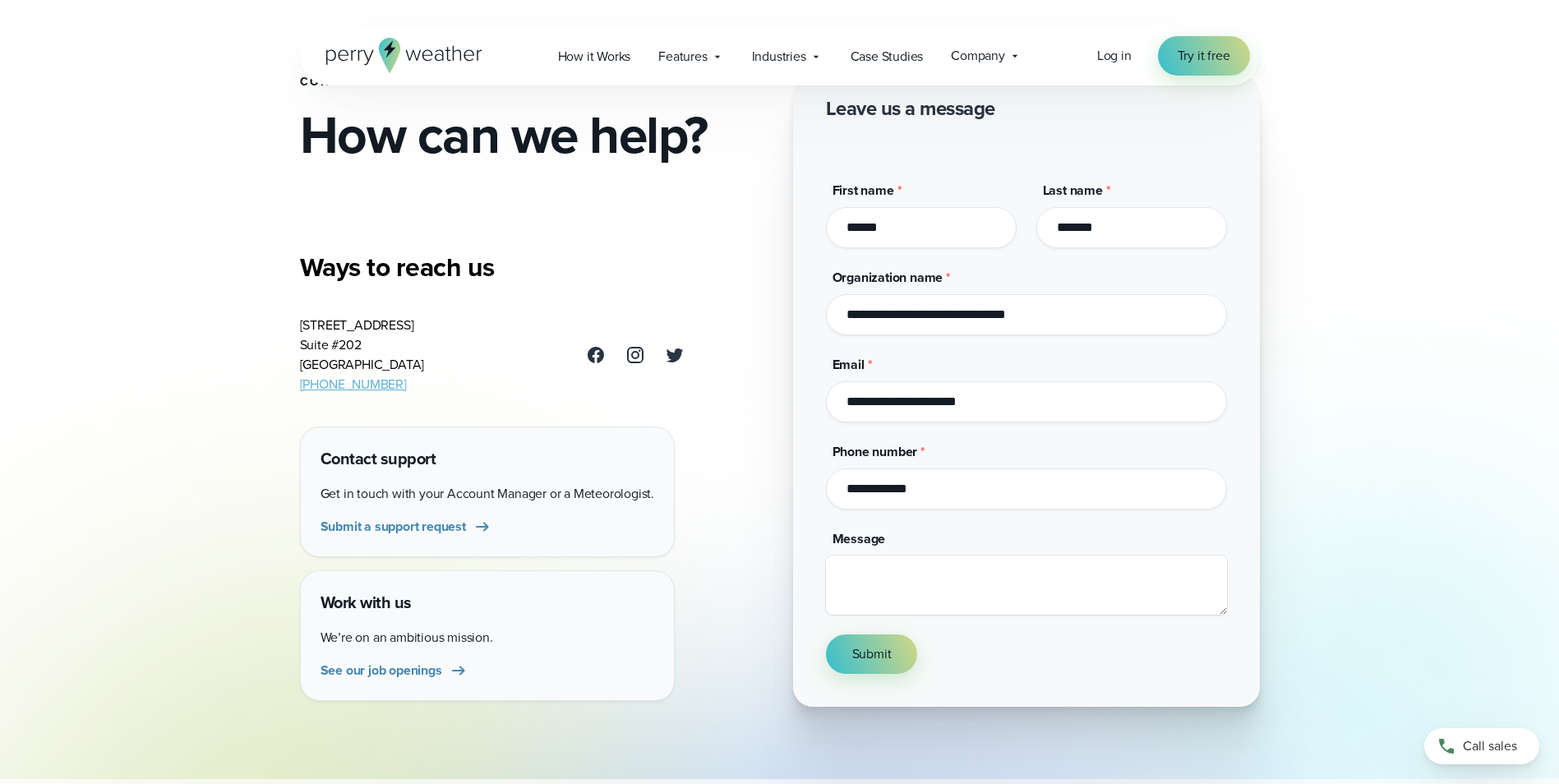
drag, startPoint x: 940, startPoint y: 158, endPoint x: 816, endPoint y: 258, distance: 159.3
click at [816, 258] on div "**********" at bounding box center [1027, 391] width 467 height 632
drag, startPoint x: 841, startPoint y: 229, endPoint x: 1167, endPoint y: 245, distance: 326.4
click at [1167, 245] on fieldset "First name * ****** Last name * *******" at bounding box center [1027, 214] width 401 height 67
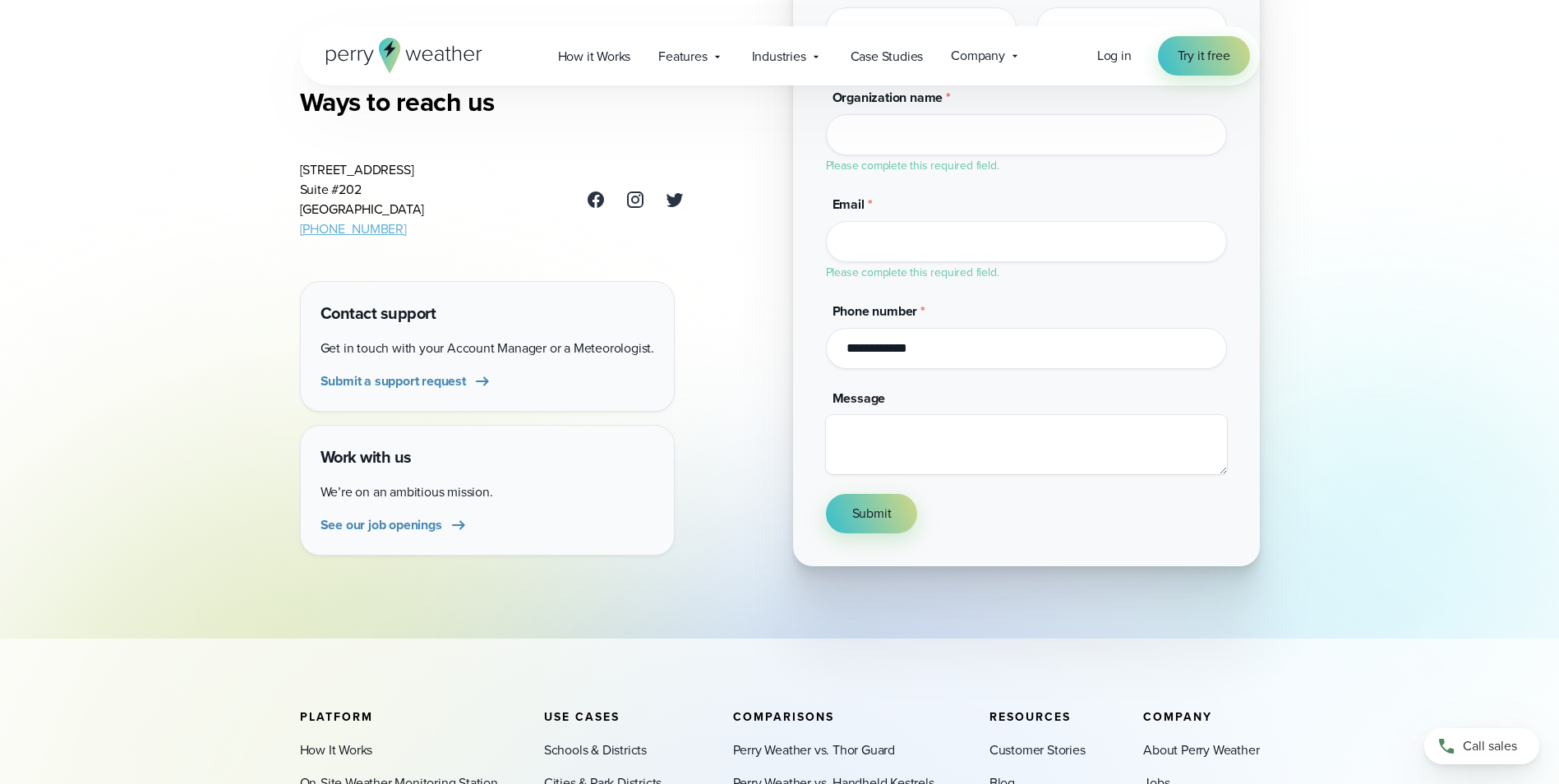
scroll to position [575, 0]
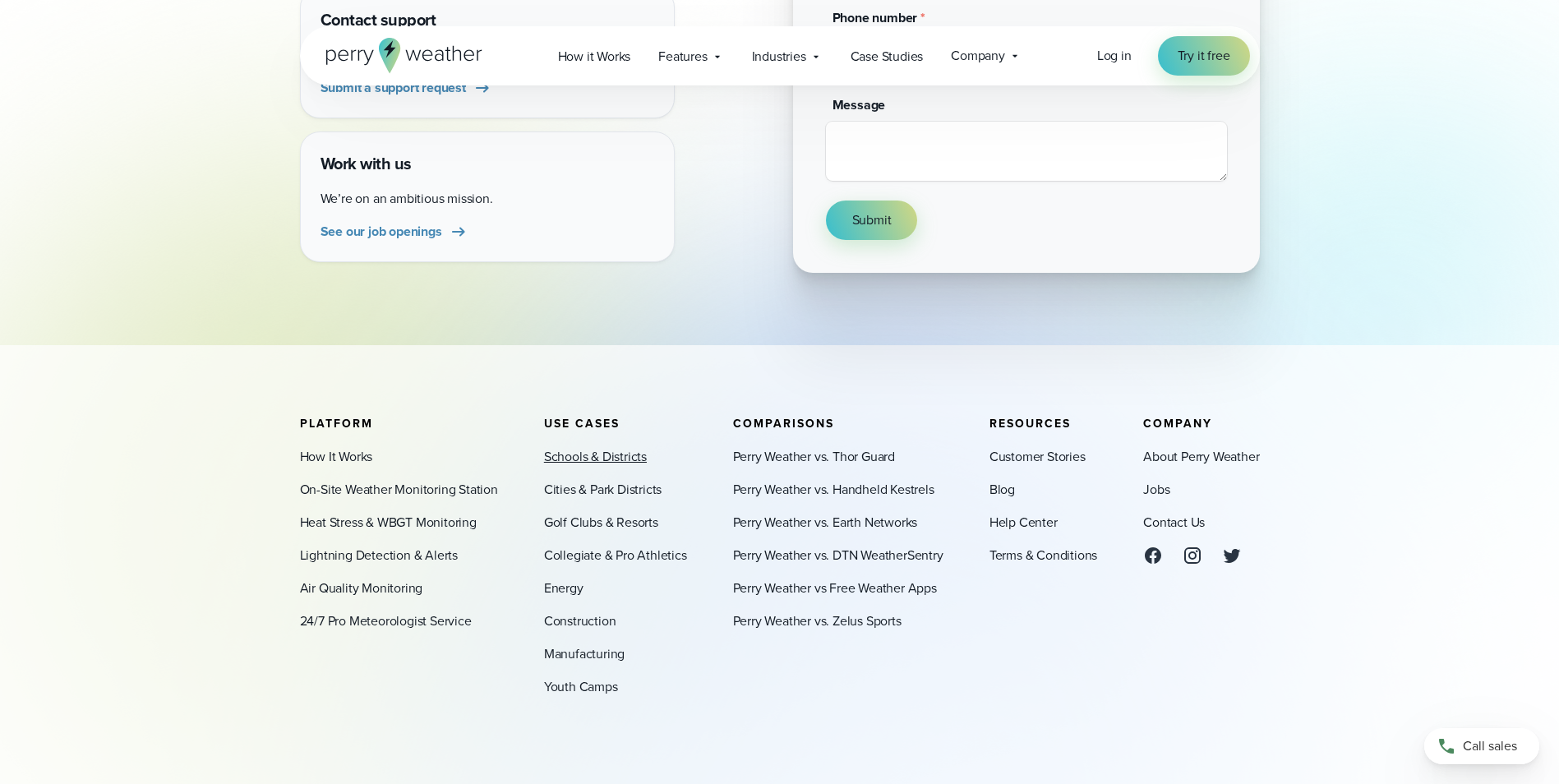
click at [581, 450] on link "Schools & Districts" at bounding box center [596, 457] width 103 height 20
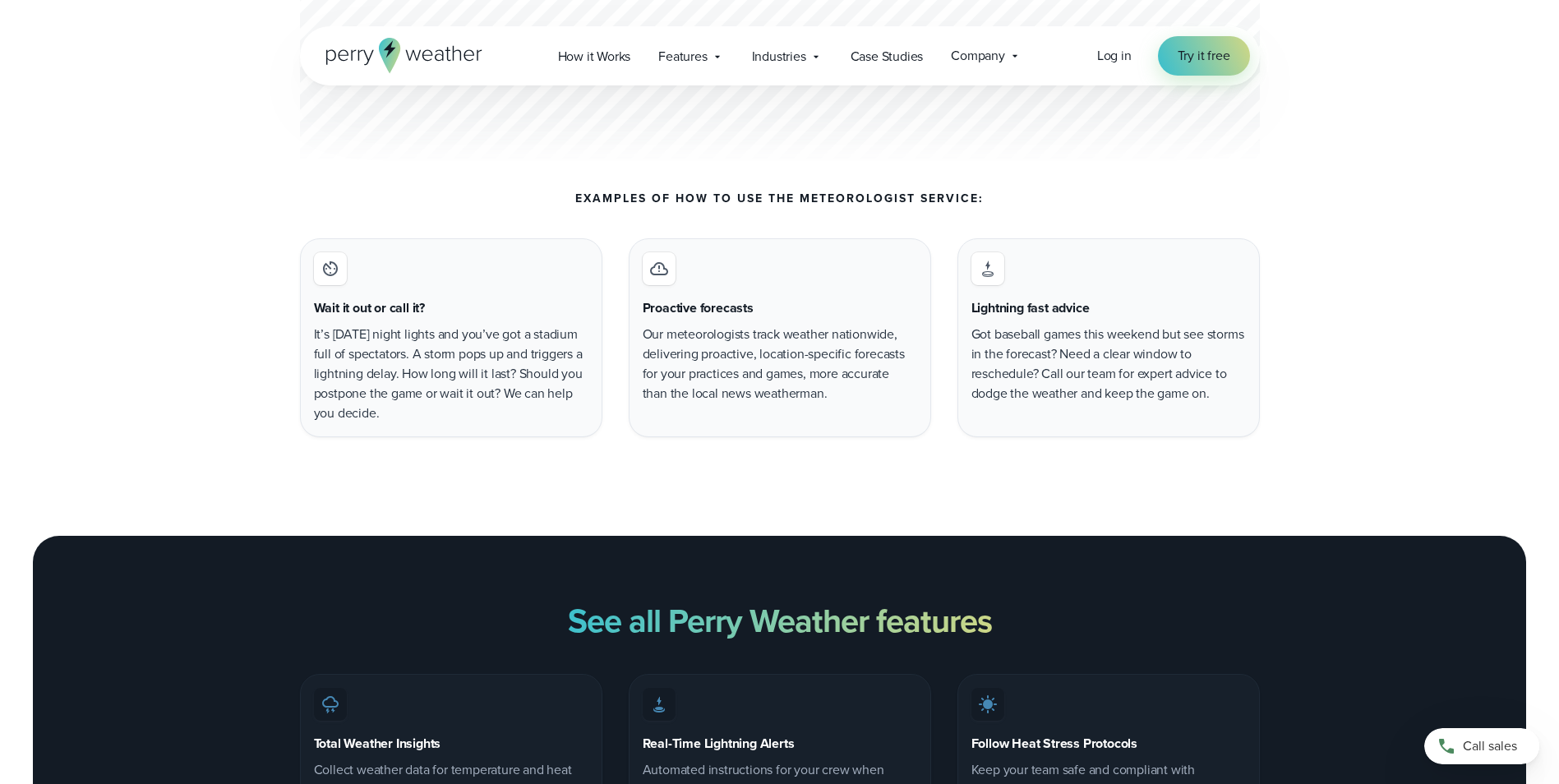
scroll to position [6163, 0]
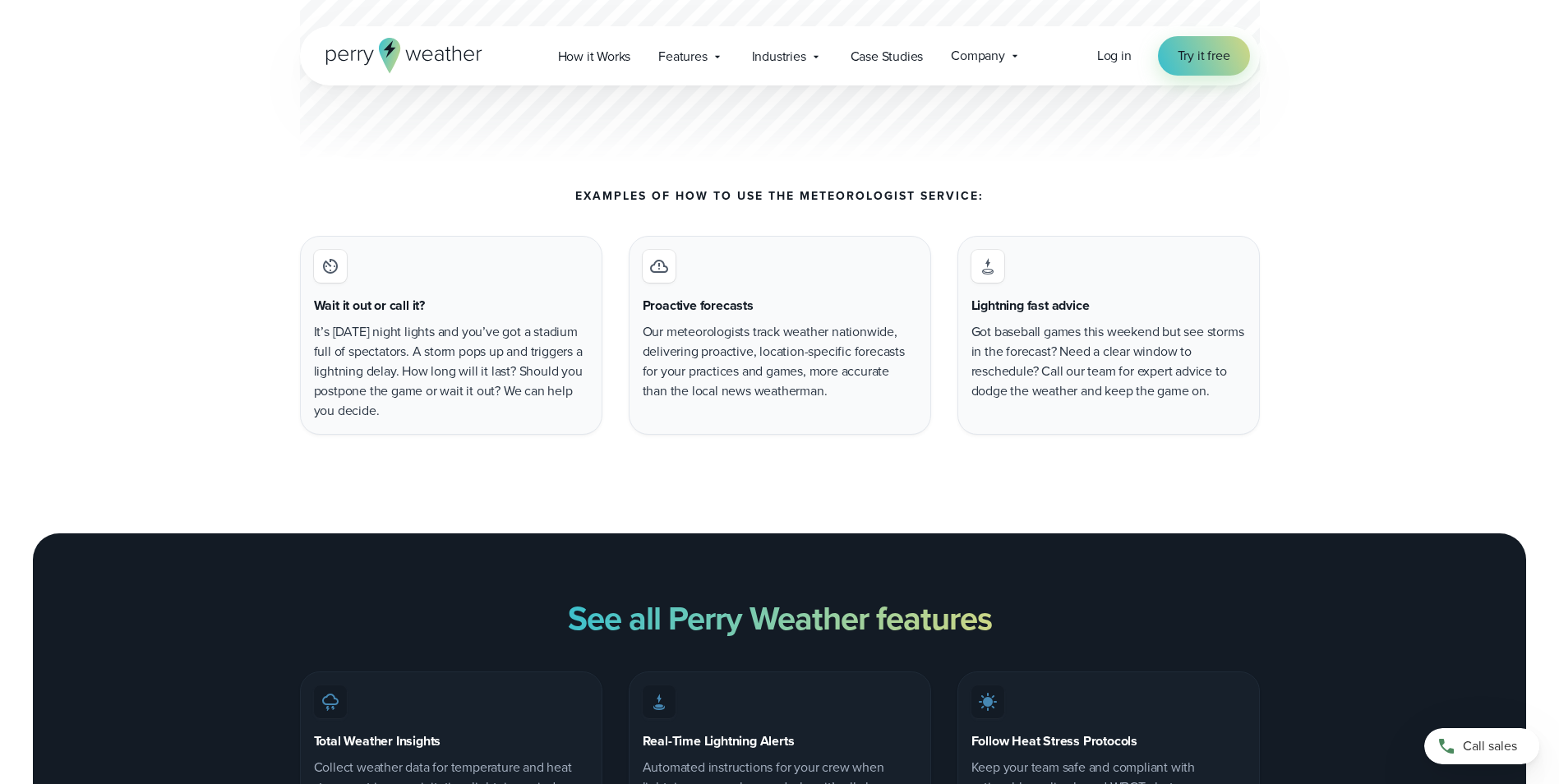
click at [1002, 250] on iconify-icon at bounding box center [987, 266] width 33 height 33
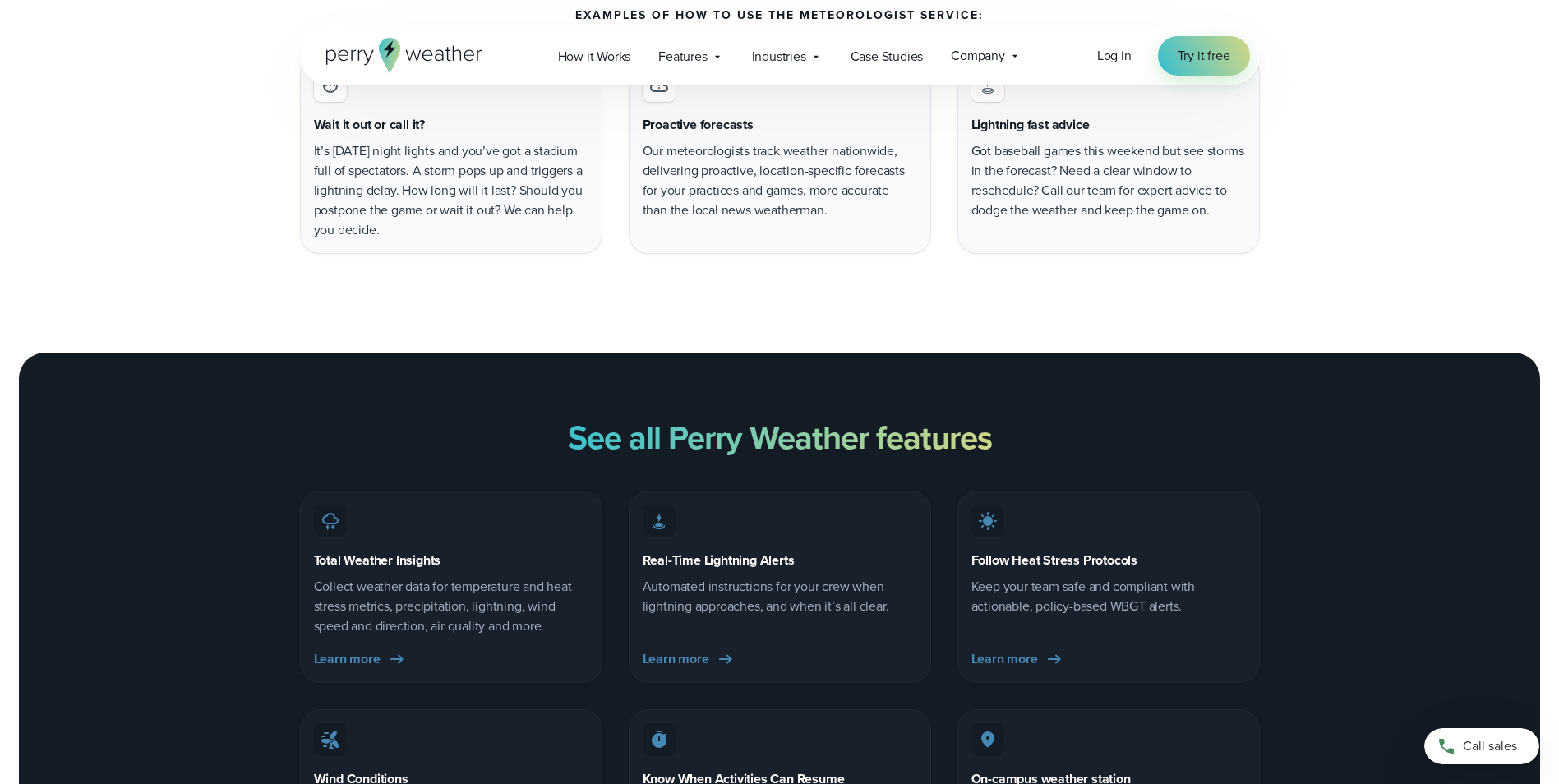
scroll to position [6574, 0]
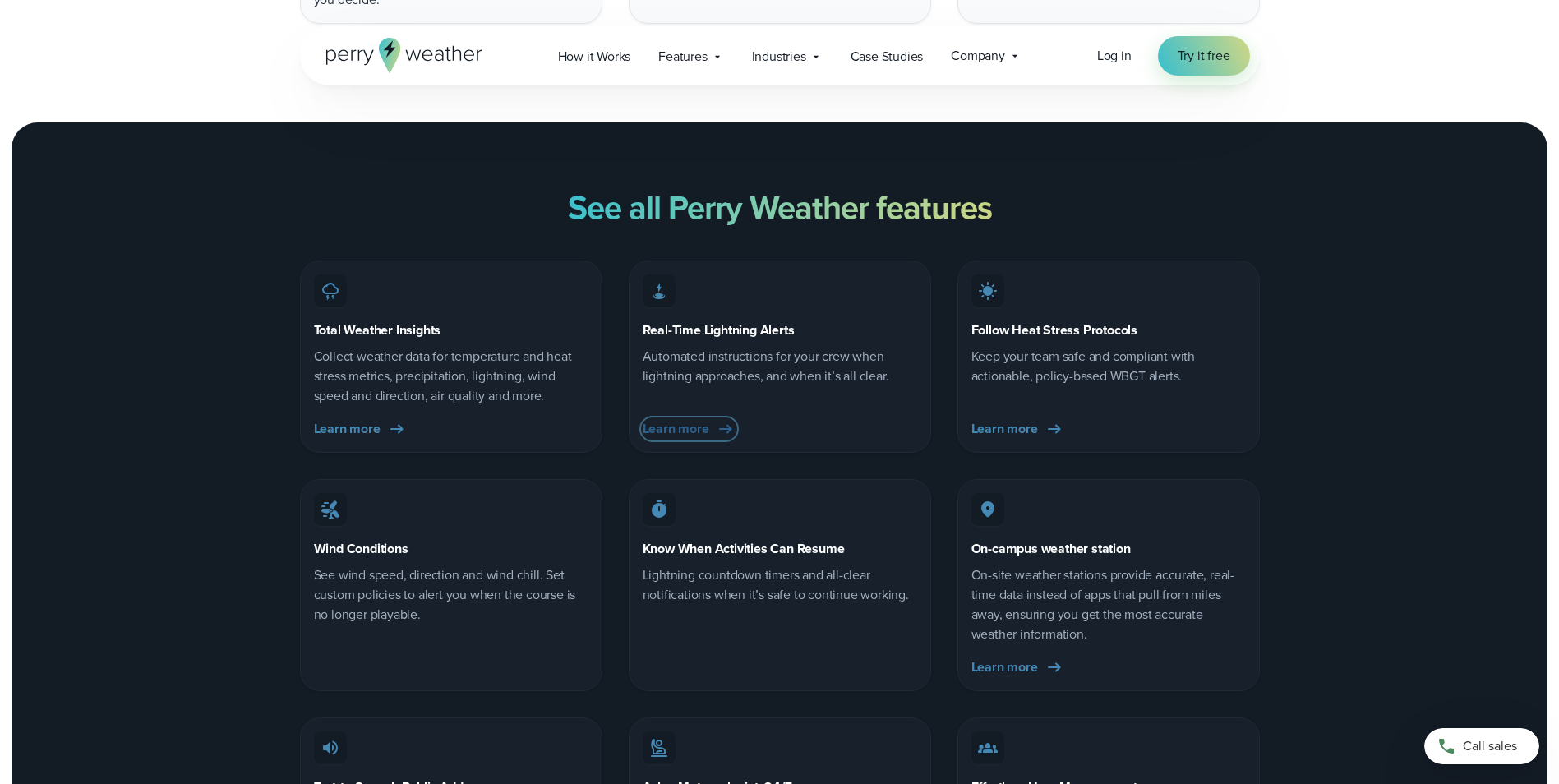
click at [706, 419] on span "Learn more" at bounding box center [676, 428] width 66 height 20
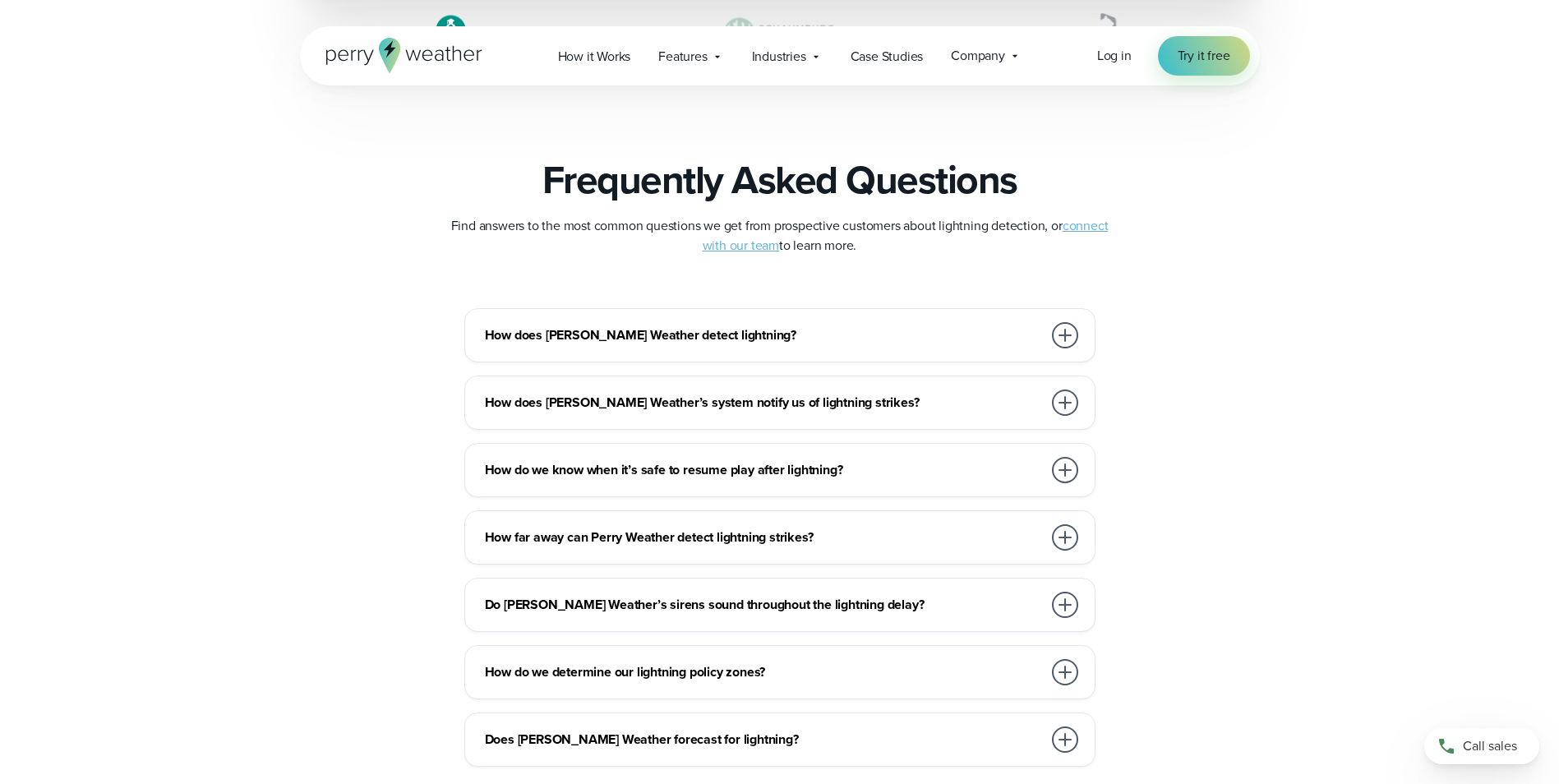
scroll to position [3534, 0]
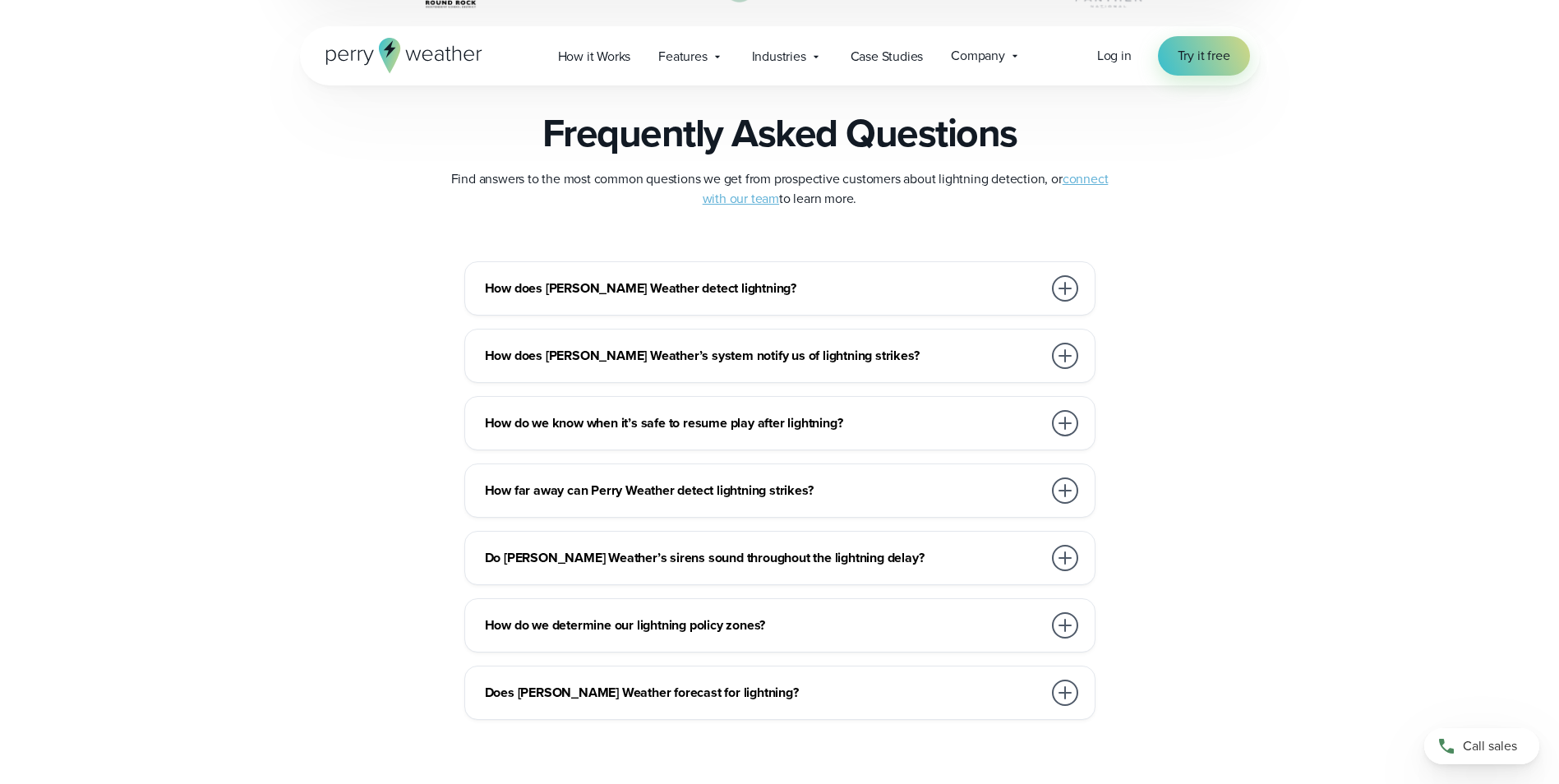
click at [1066, 283] on div at bounding box center [1065, 288] width 26 height 26
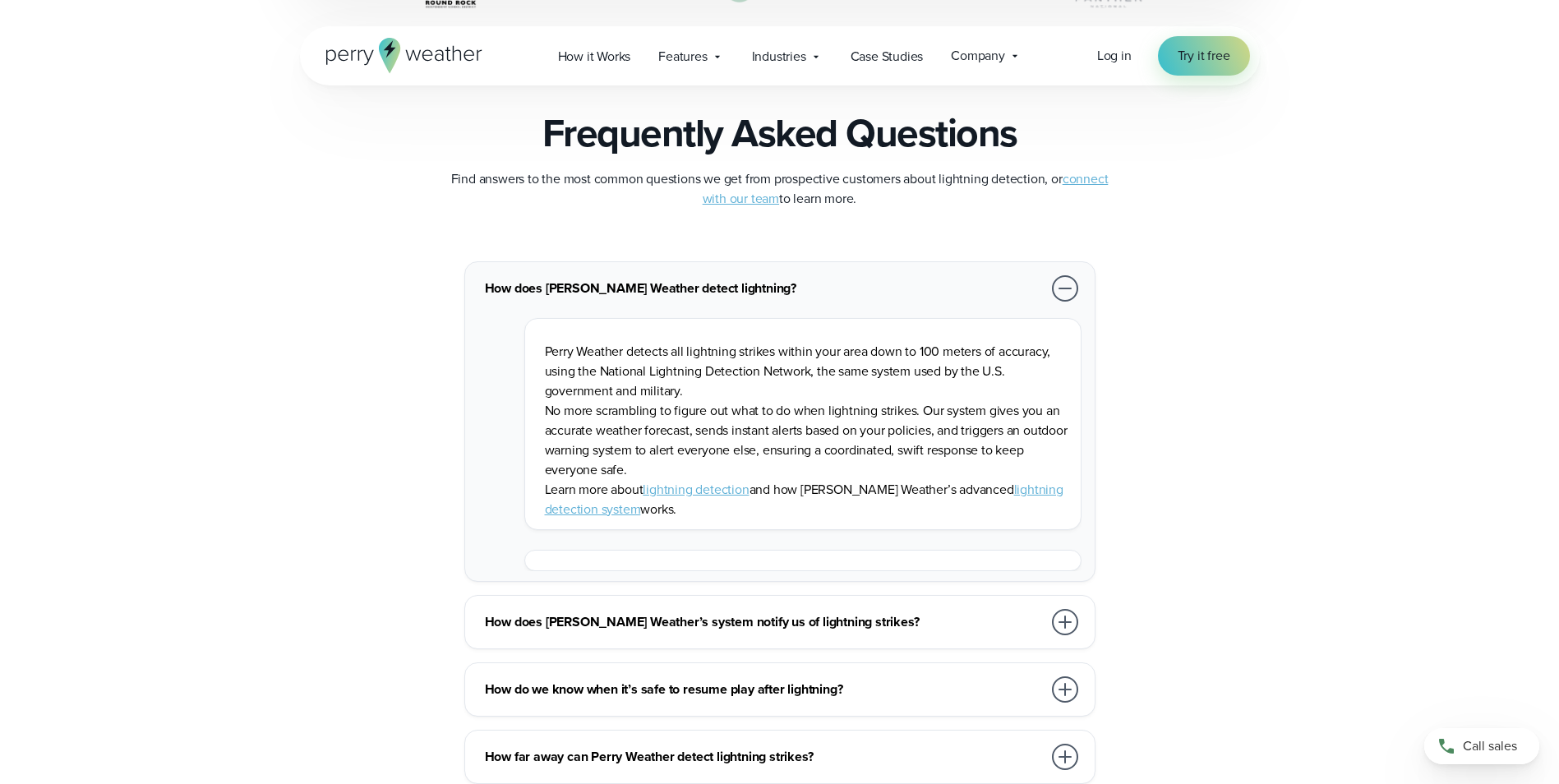
click at [1066, 285] on div at bounding box center [1065, 288] width 26 height 26
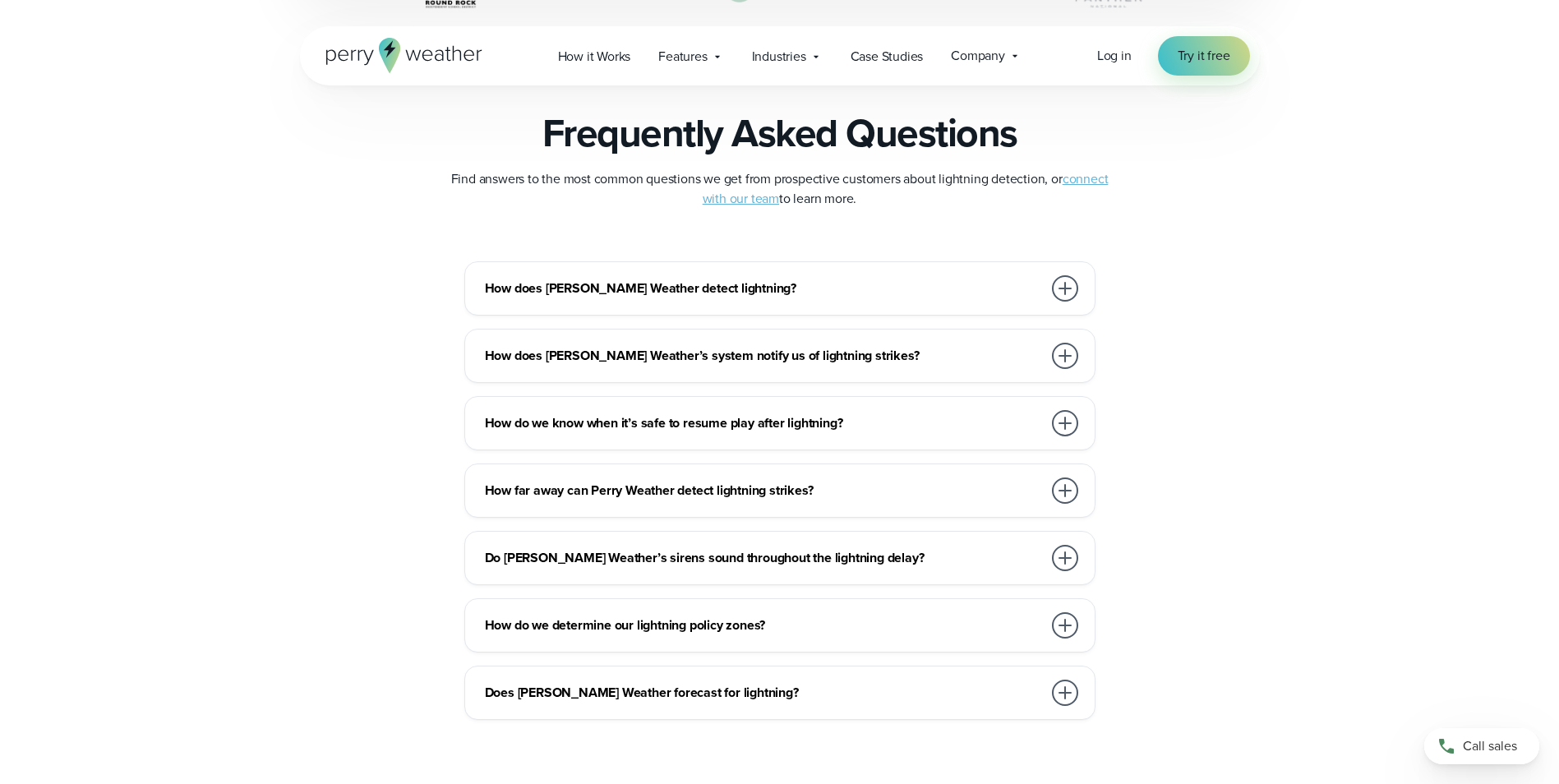
click at [1065, 552] on div at bounding box center [1065, 558] width 26 height 26
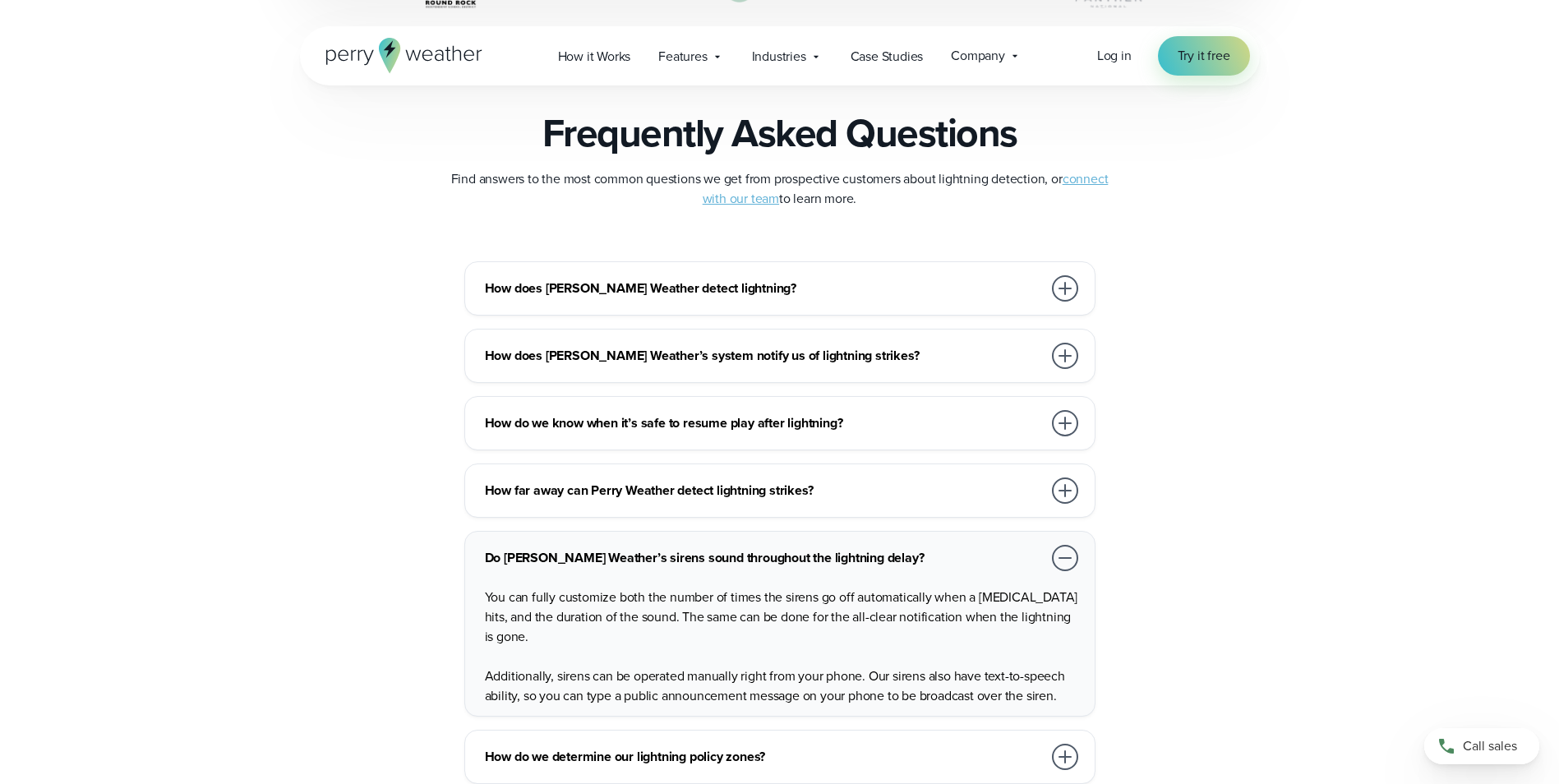
click at [1065, 552] on div at bounding box center [1065, 558] width 26 height 26
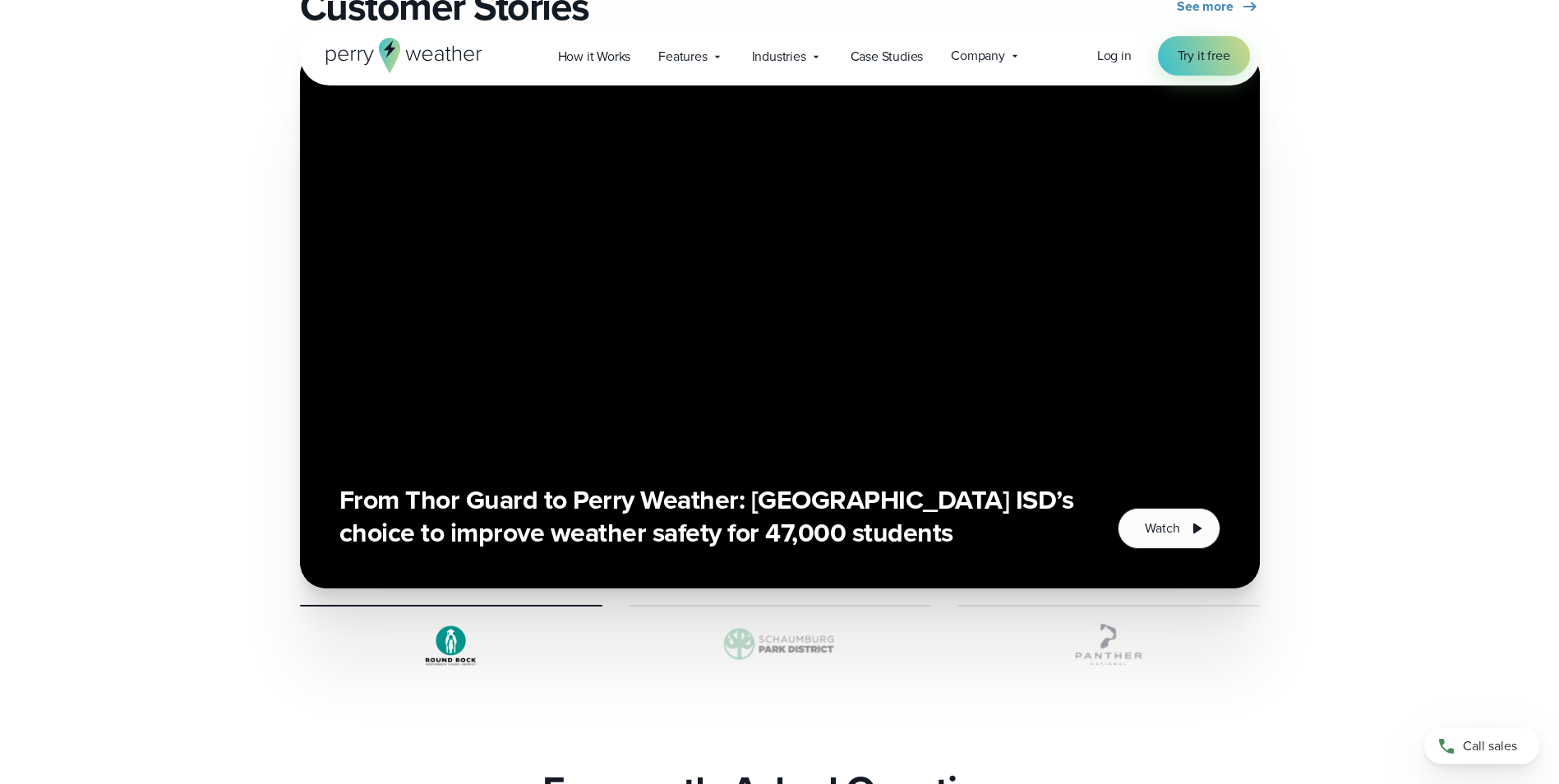
scroll to position [2383, 0]
